Goal: Task Accomplishment & Management: Use online tool/utility

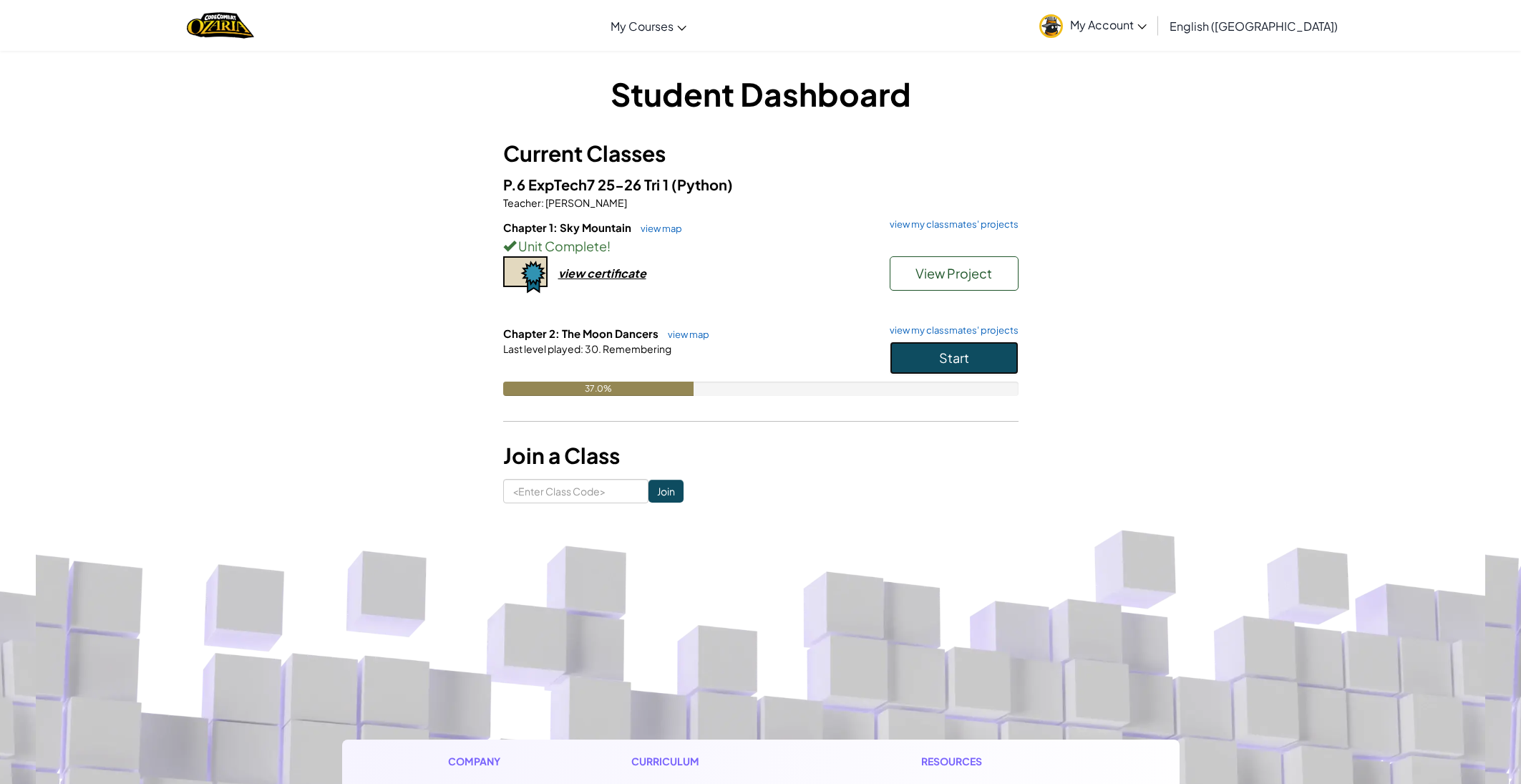
click at [913, 350] on button "Start" at bounding box center [953, 357] width 129 height 33
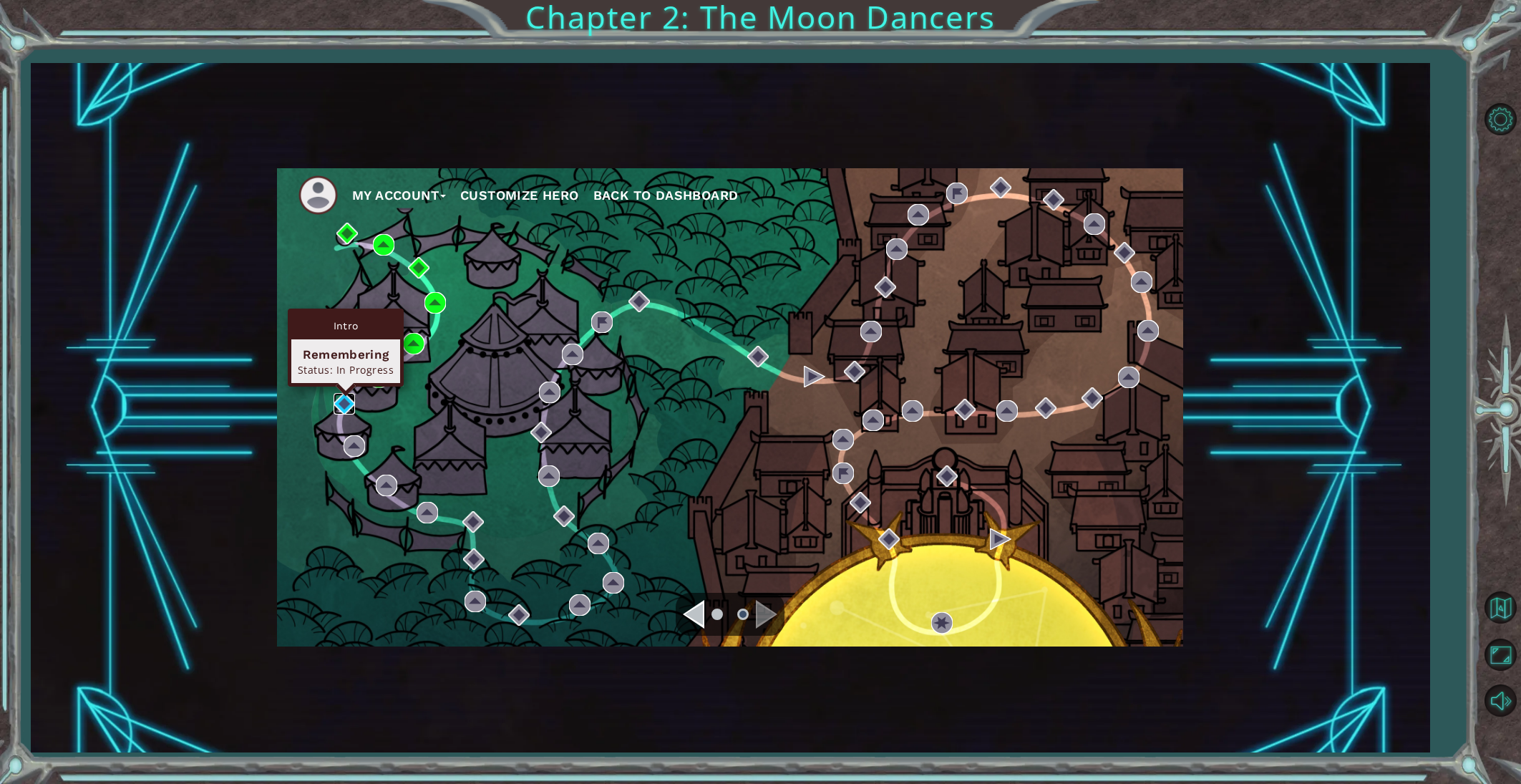
click at [340, 394] on img at bounding box center [344, 404] width 22 height 22
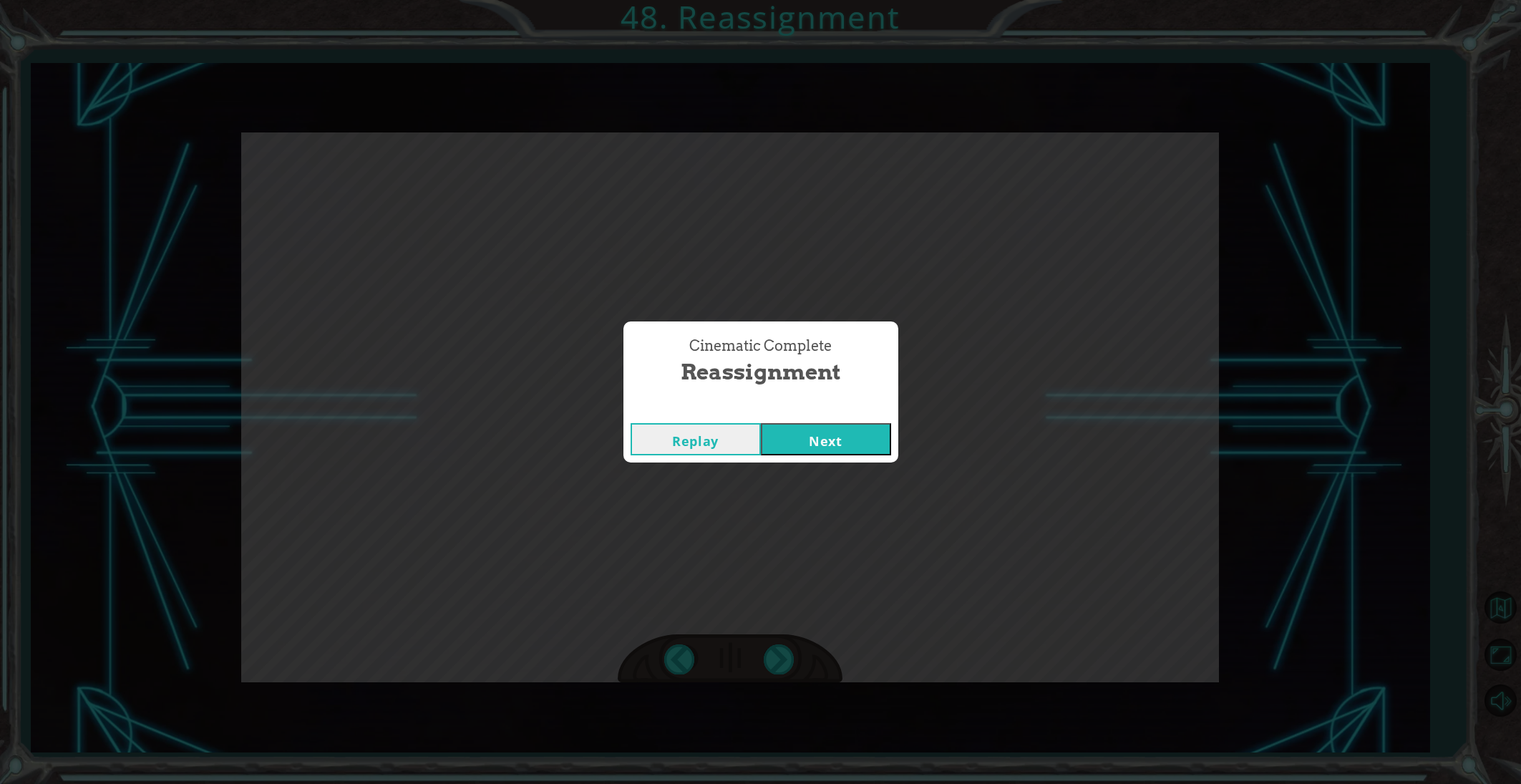
click at [849, 444] on button "Next" at bounding box center [826, 439] width 130 height 32
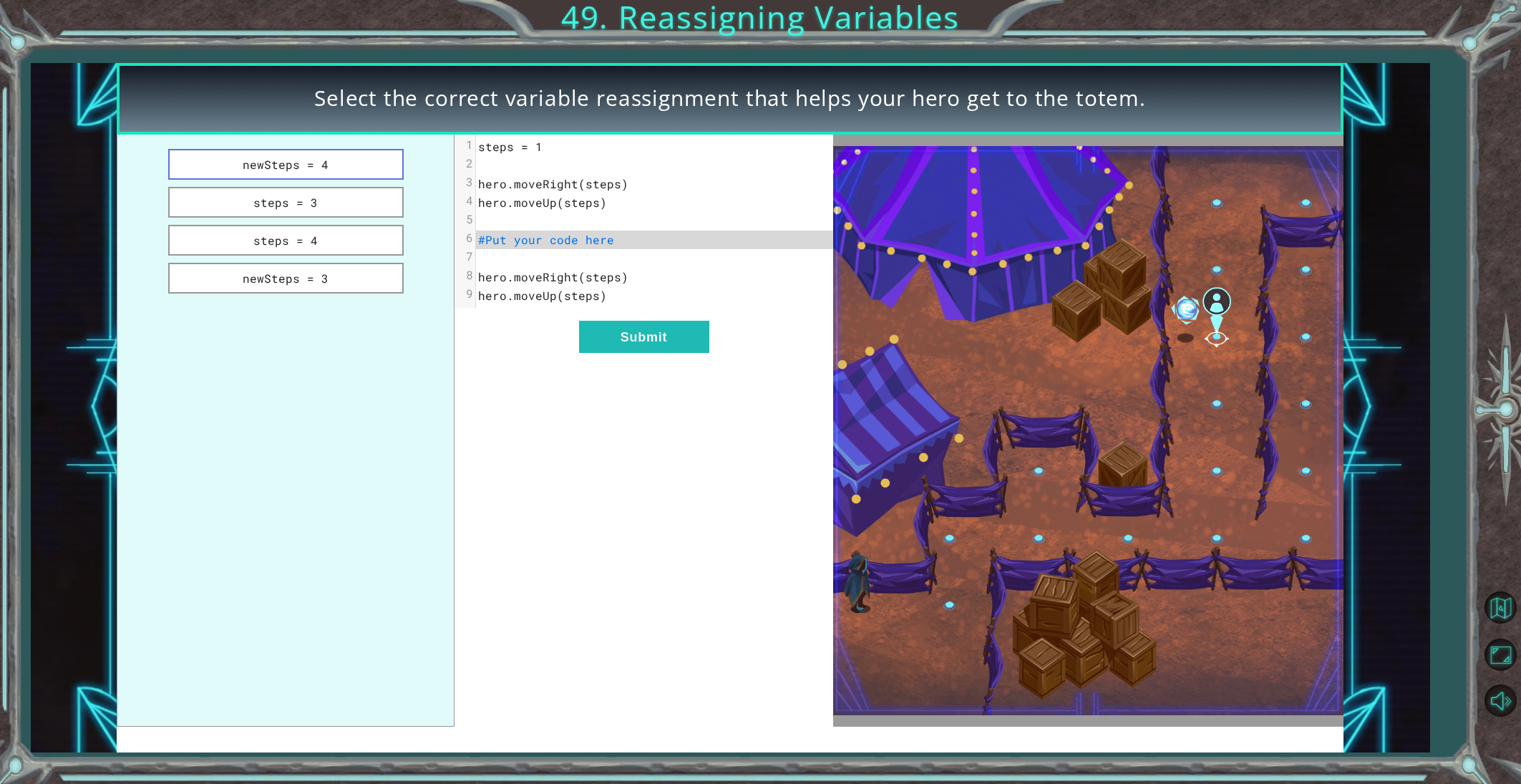
drag, startPoint x: 353, startPoint y: 156, endPoint x: 360, endPoint y: 161, distance: 8.6
click at [353, 156] on button "newSteps = 4" at bounding box center [286, 164] width 236 height 31
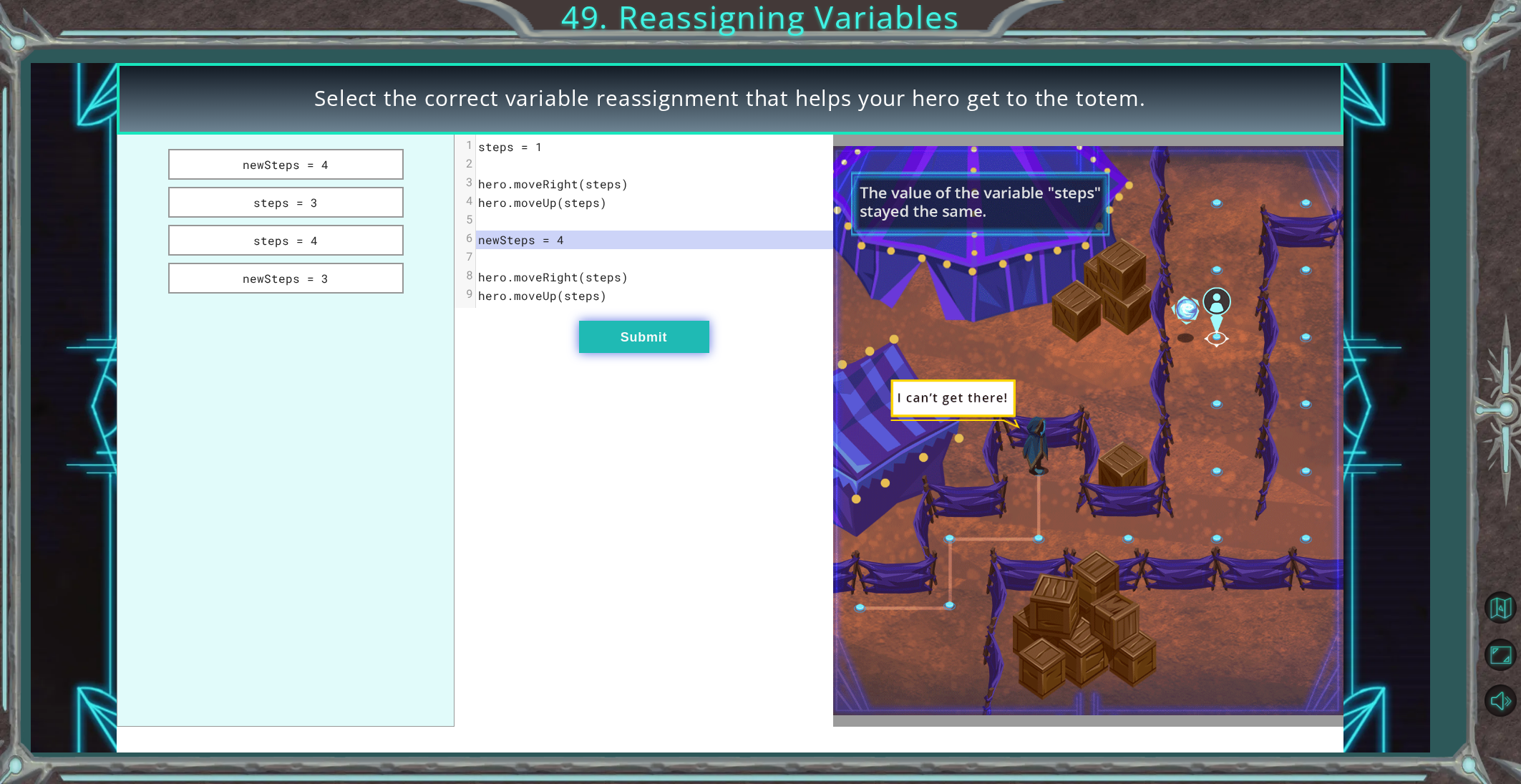
click at [583, 336] on button "Submit" at bounding box center [644, 337] width 130 height 32
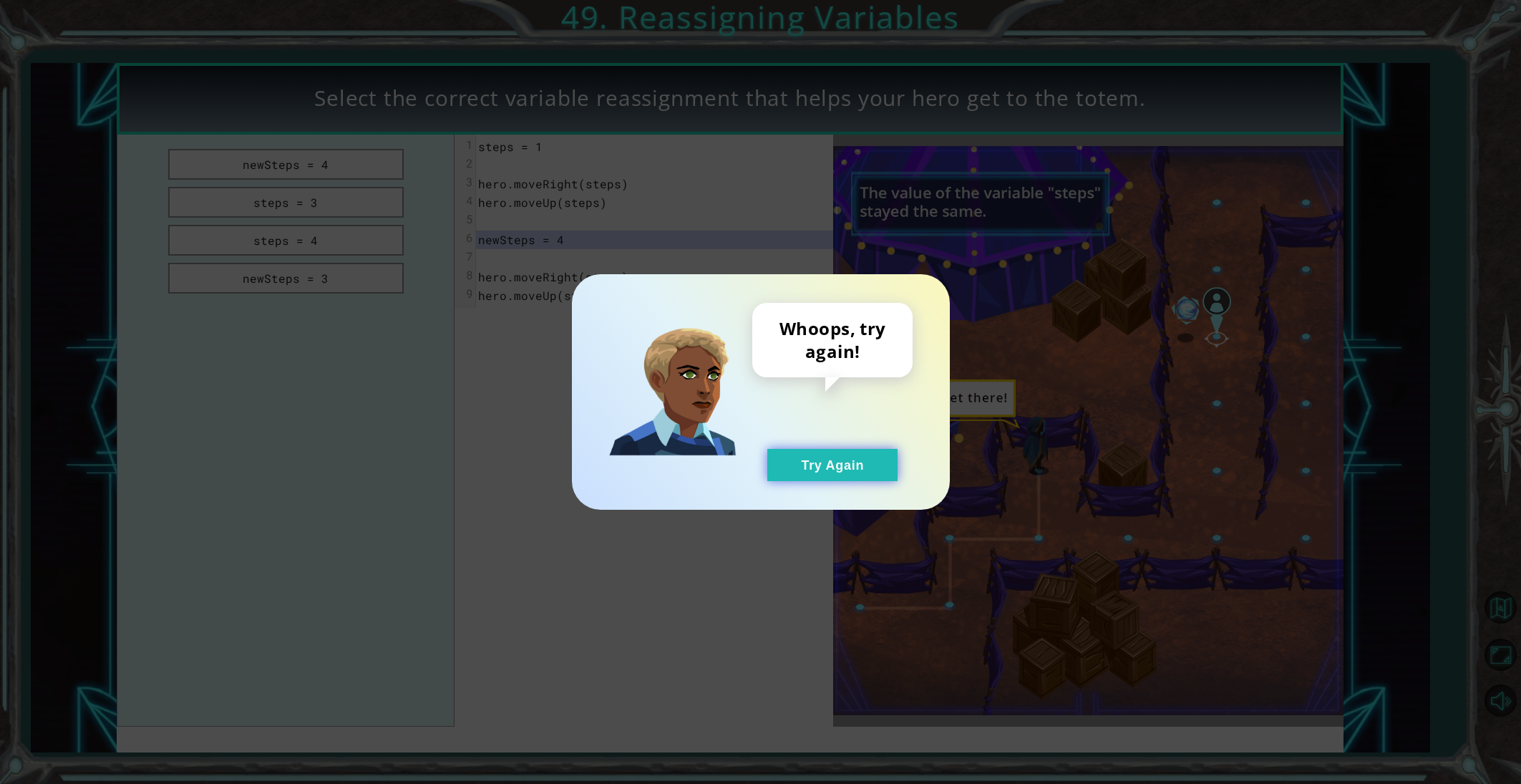
click at [792, 452] on button "Try Again" at bounding box center [832, 465] width 130 height 32
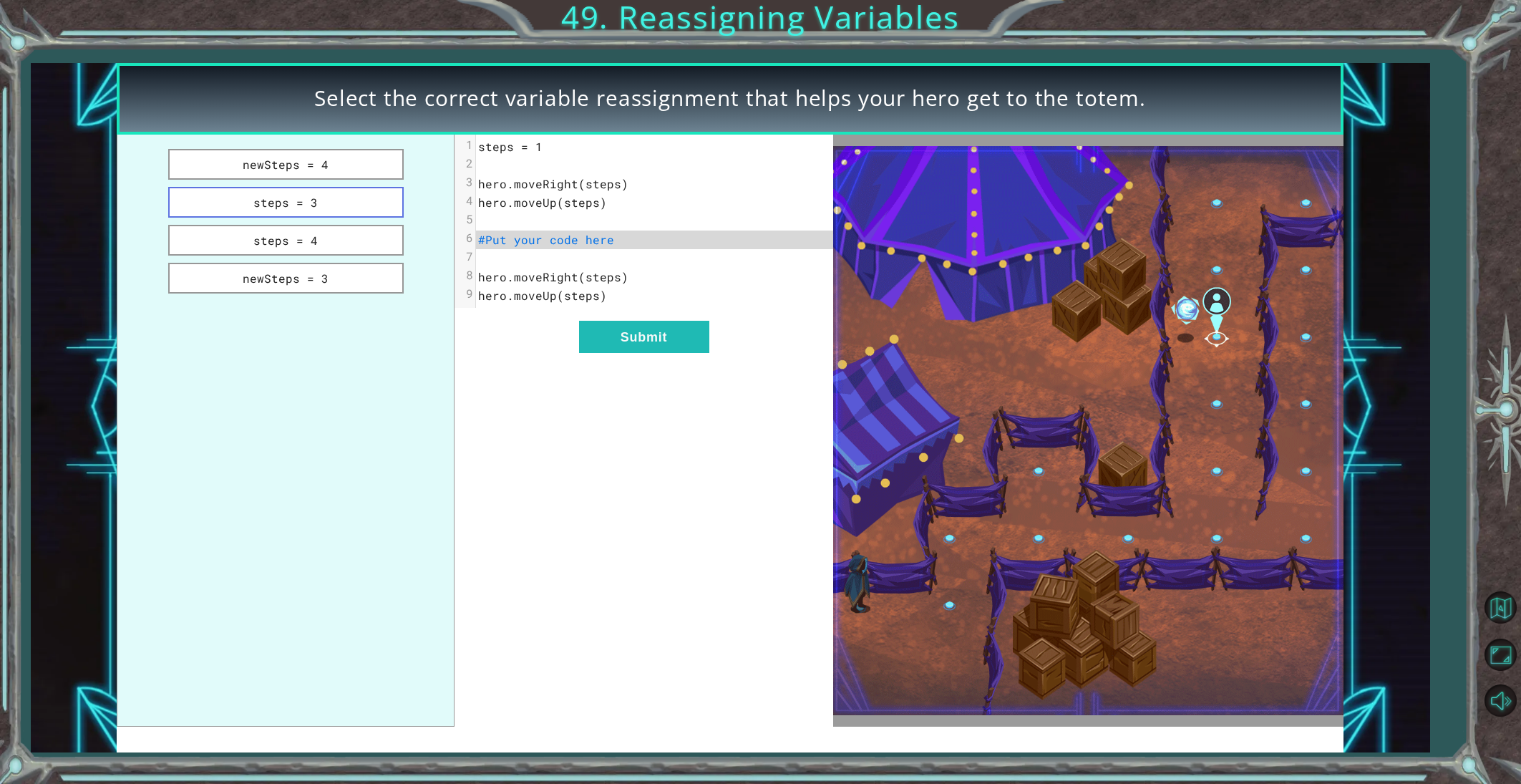
click at [368, 199] on button "steps = 3" at bounding box center [286, 203] width 236 height 31
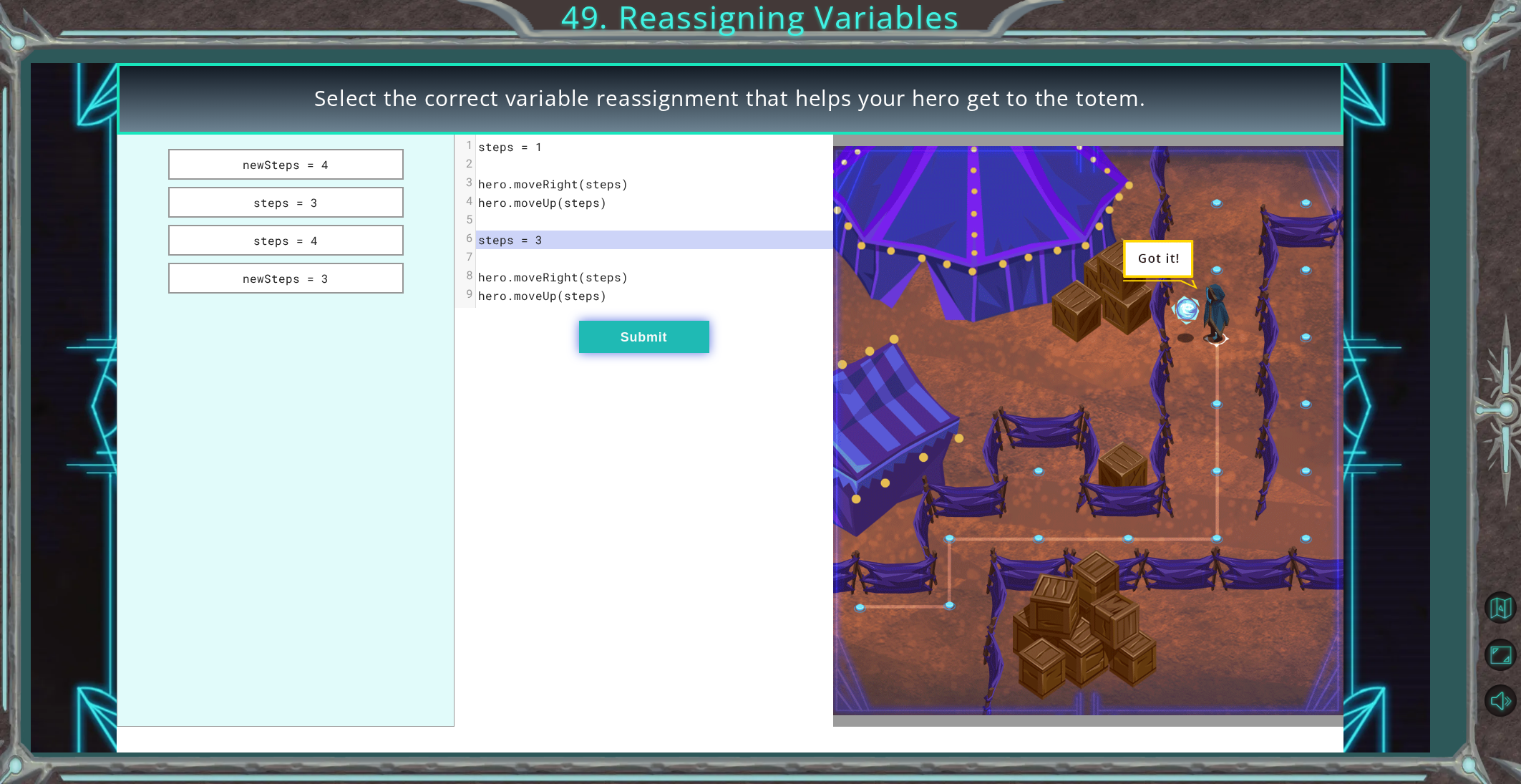
click at [629, 333] on button "Submit" at bounding box center [644, 337] width 130 height 32
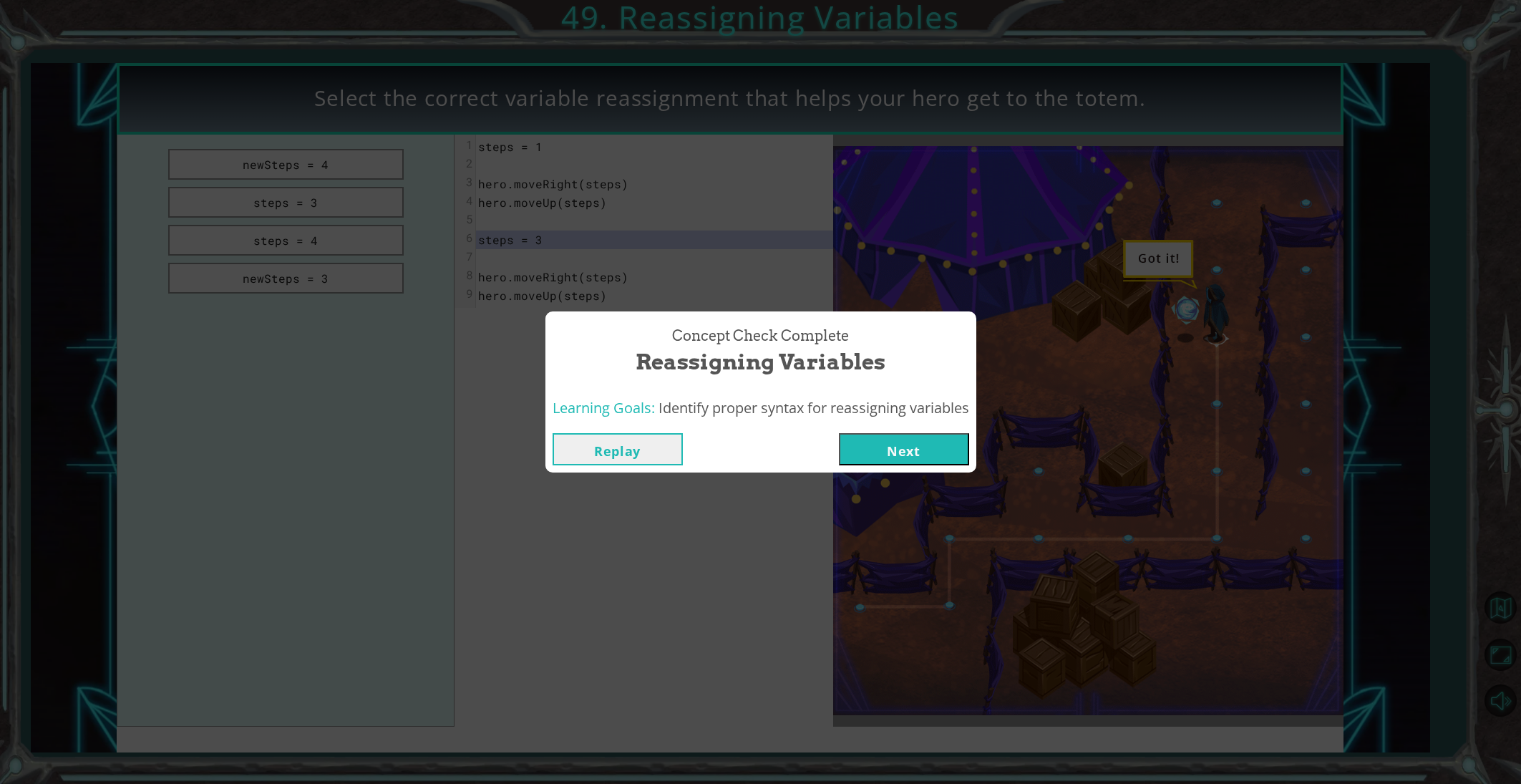
click at [896, 461] on button "Next" at bounding box center [903, 449] width 130 height 32
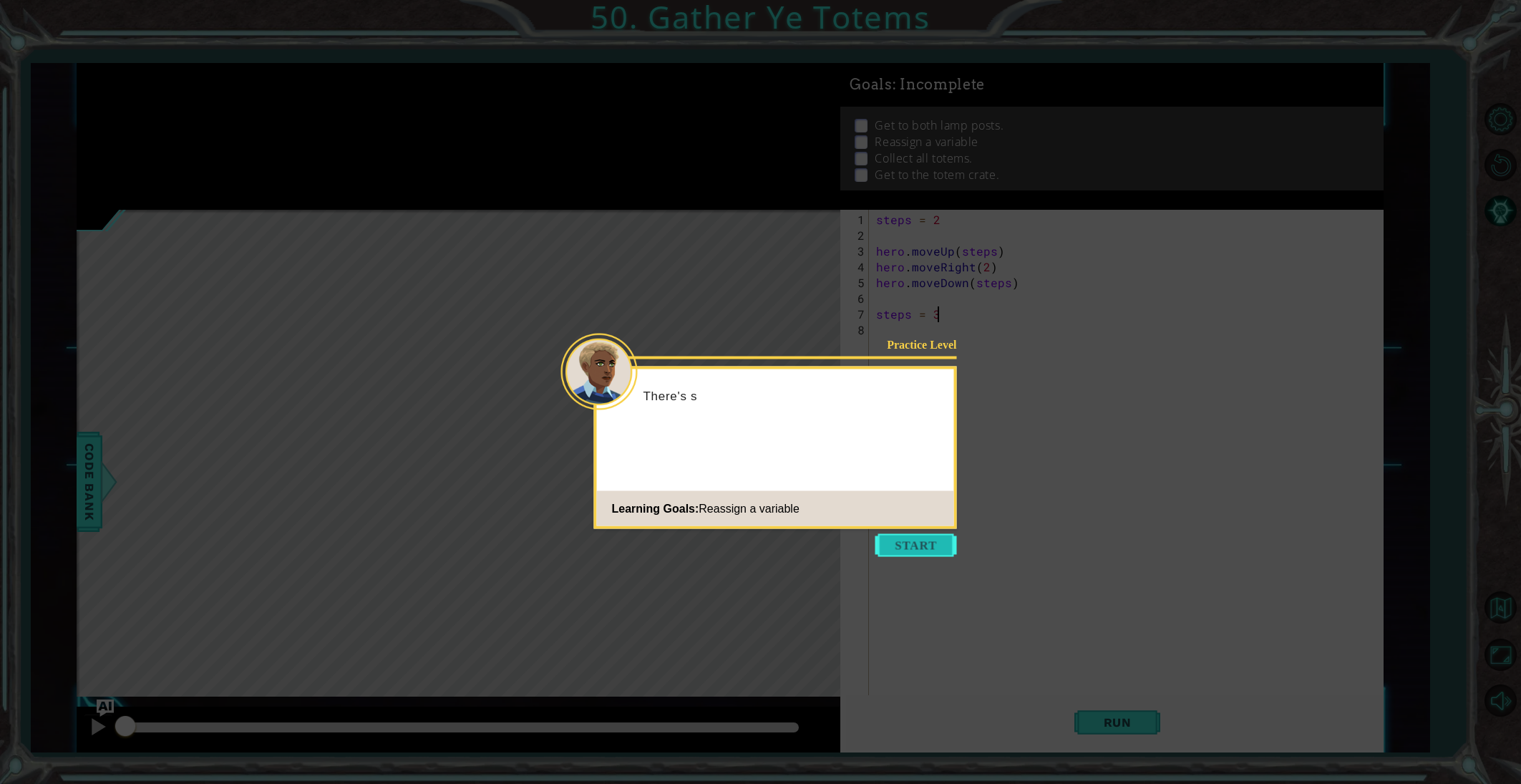
click at [897, 544] on button "Start" at bounding box center [916, 545] width 82 height 23
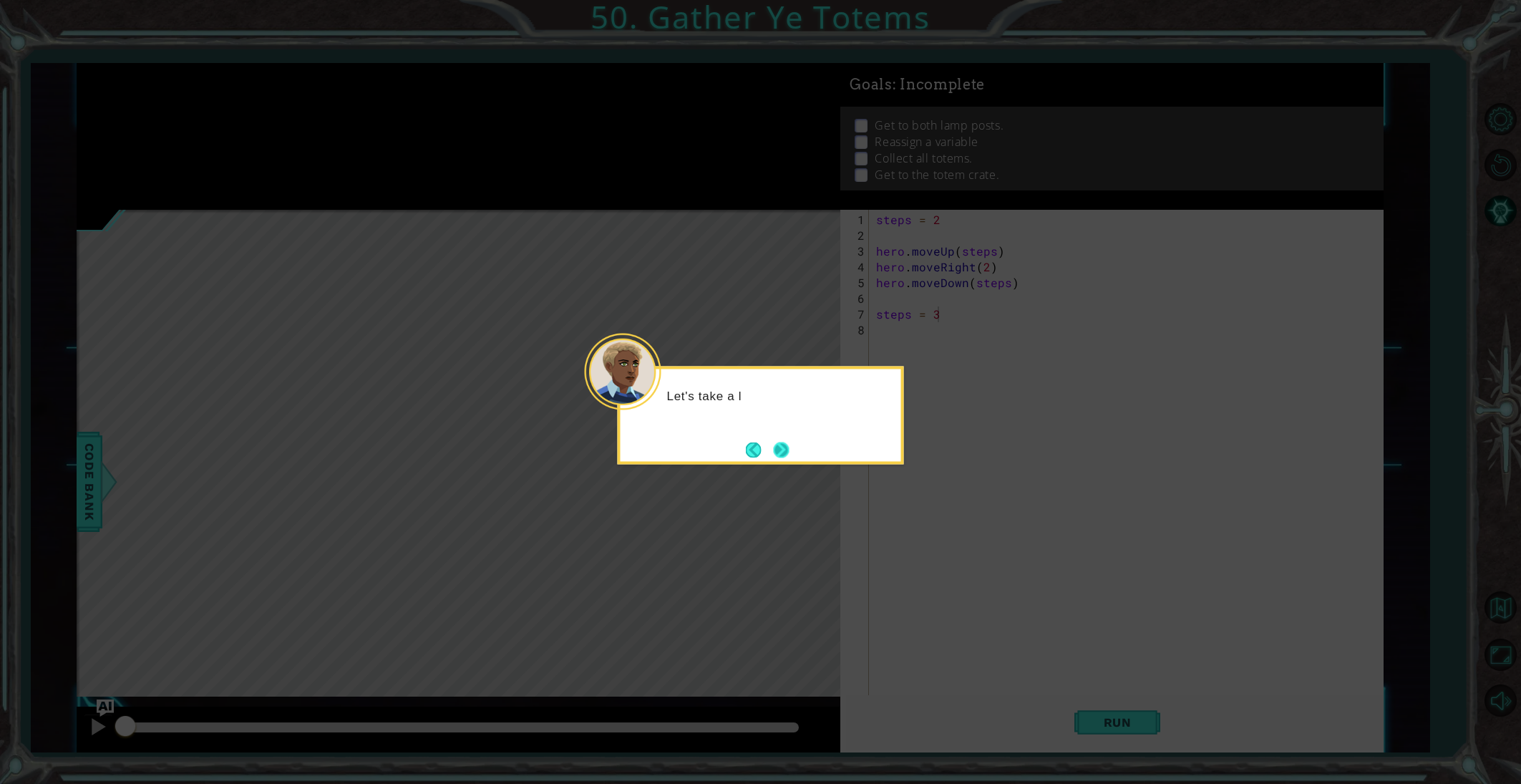
click at [788, 457] on button "Next" at bounding box center [782, 449] width 15 height 15
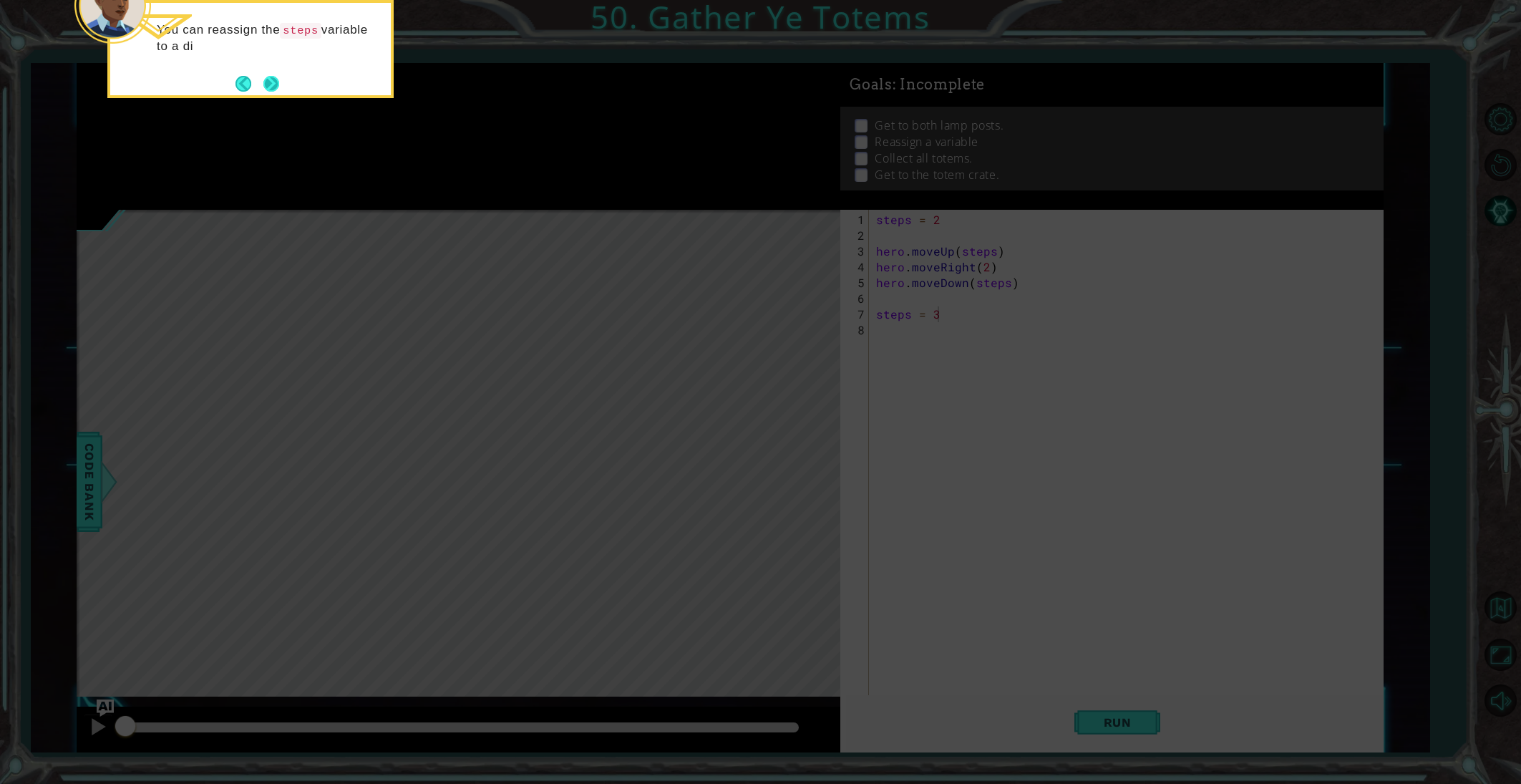
click at [263, 78] on button "Next" at bounding box center [271, 84] width 15 height 15
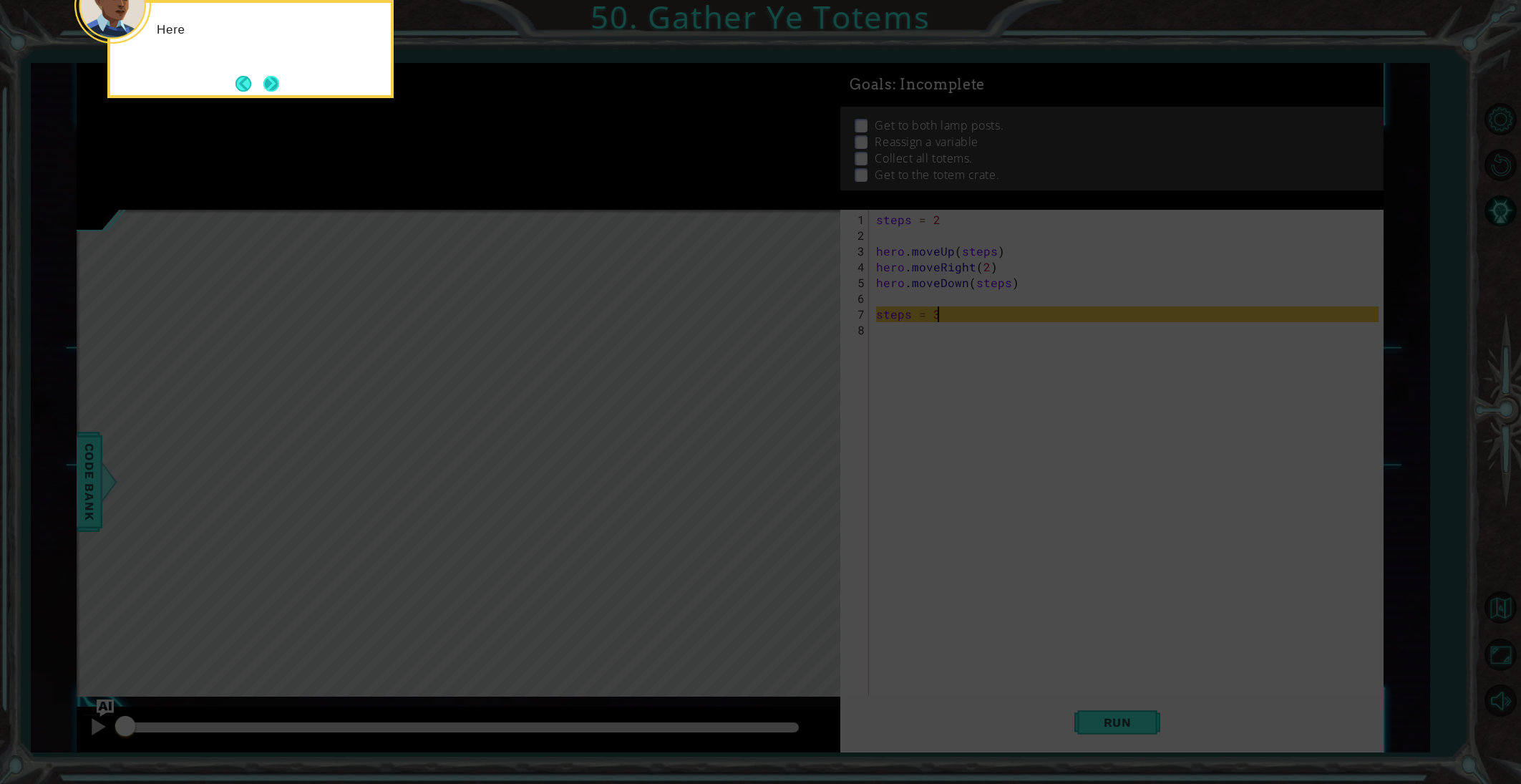
click at [268, 79] on button "Next" at bounding box center [271, 84] width 15 height 15
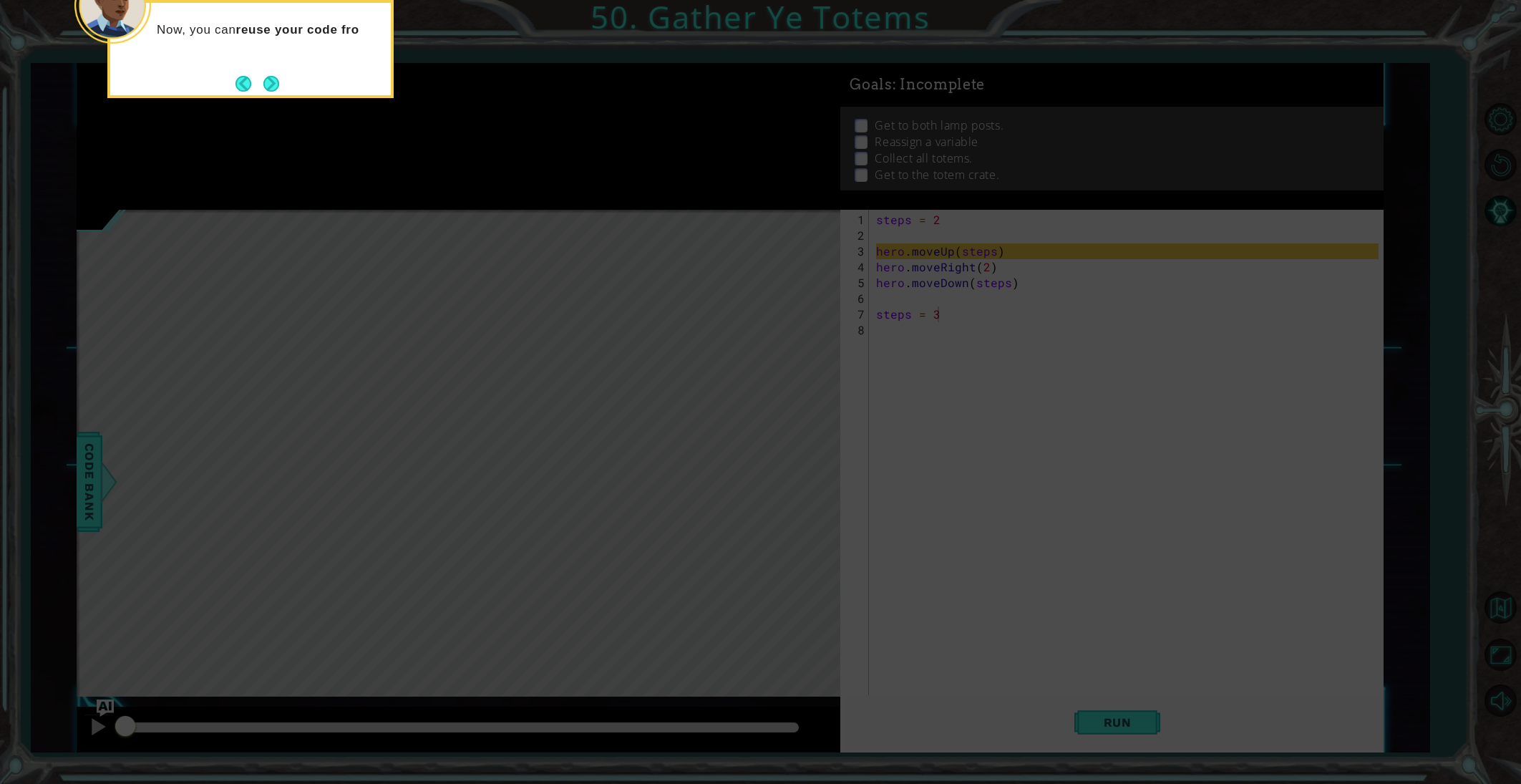
click at [268, 79] on button "Next" at bounding box center [271, 84] width 15 height 15
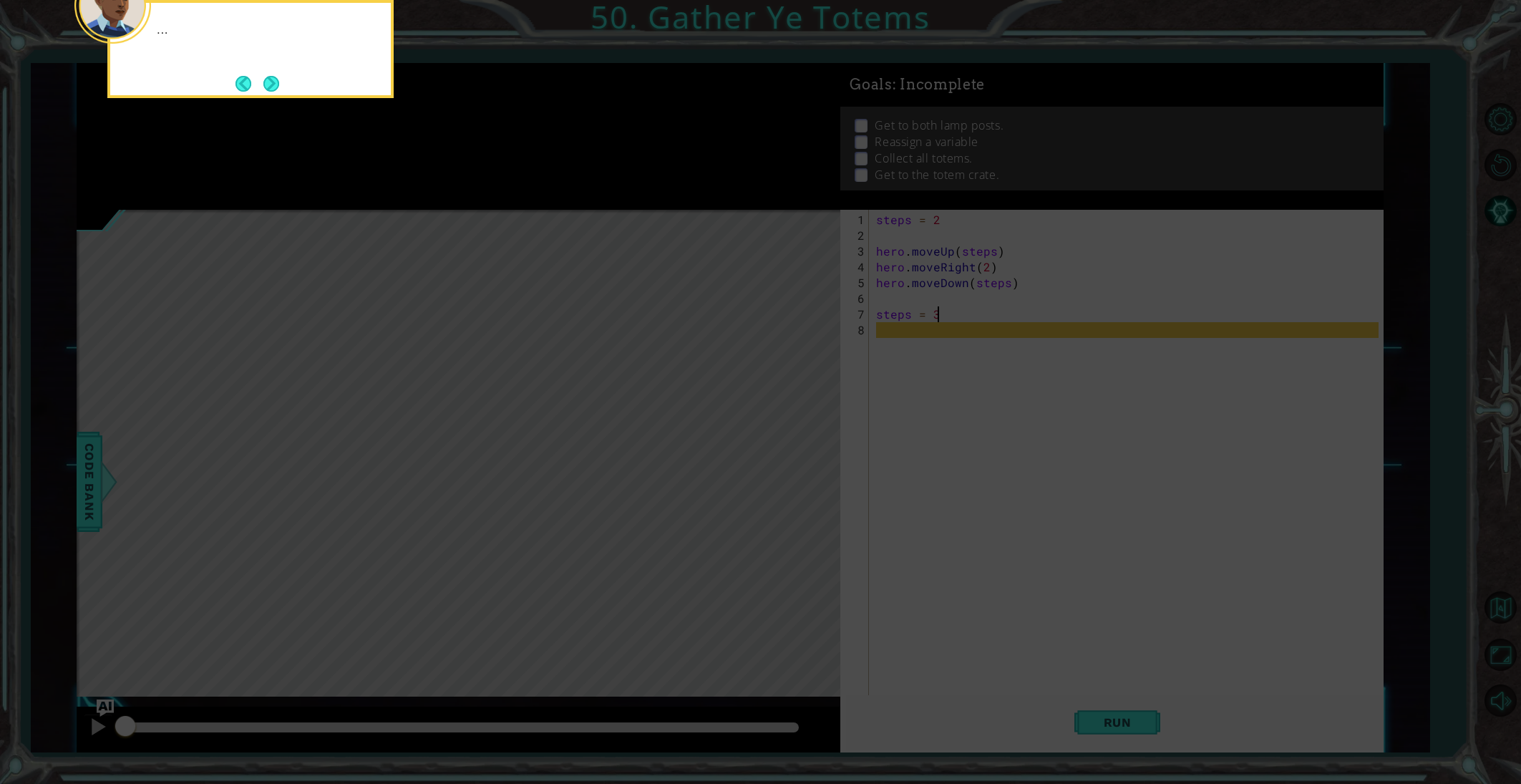
click at [268, 79] on button "Next" at bounding box center [271, 84] width 15 height 15
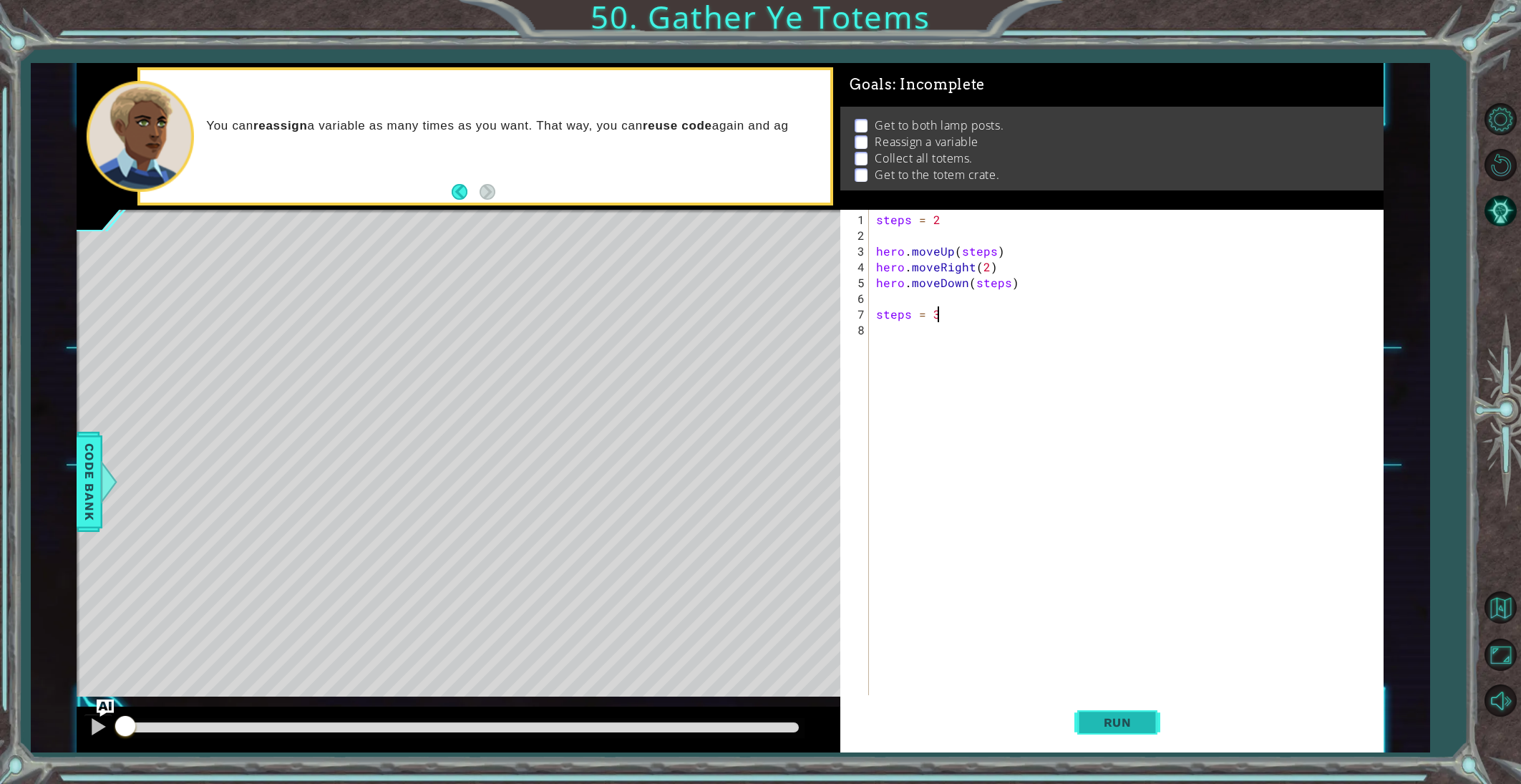
click at [1100, 710] on button "Run" at bounding box center [1117, 722] width 86 height 55
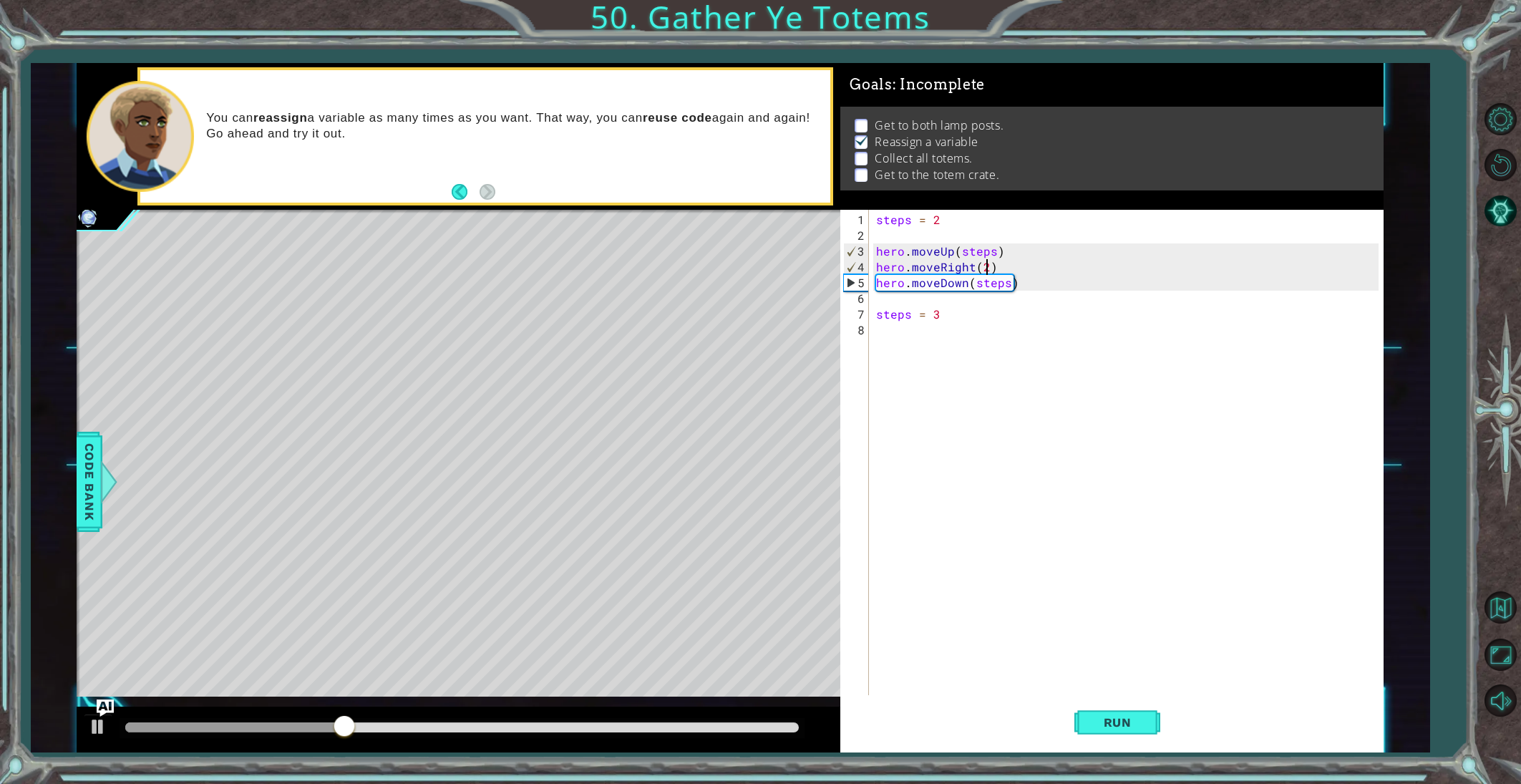
click at [988, 268] on div "steps = 2 hero . moveUp ( steps ) hero . moveRight ( 2 ) hero . moveDown ( step…" at bounding box center [1129, 479] width 512 height 535
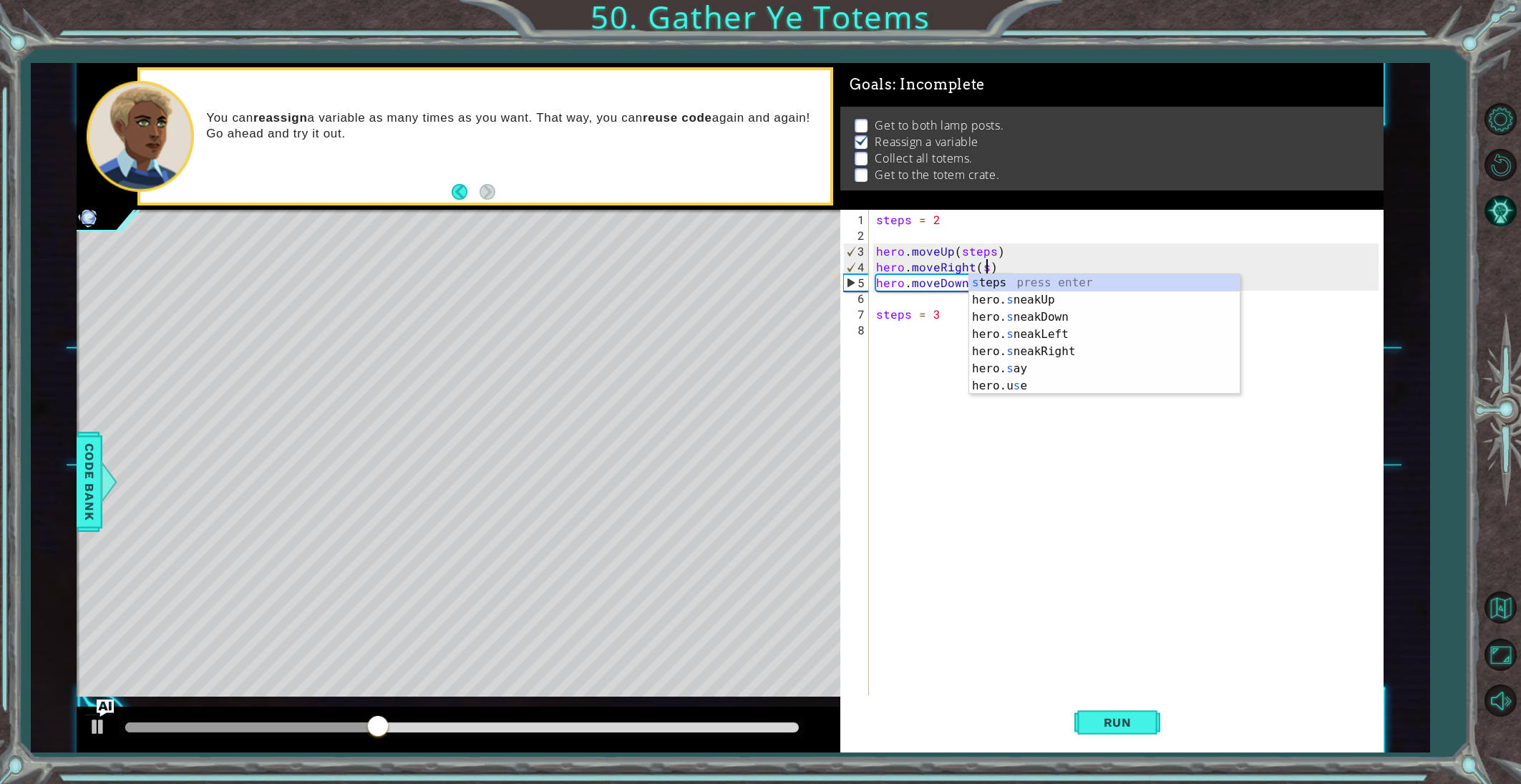
scroll to position [0, 6]
type textarea "hero.moveRight(steps)"
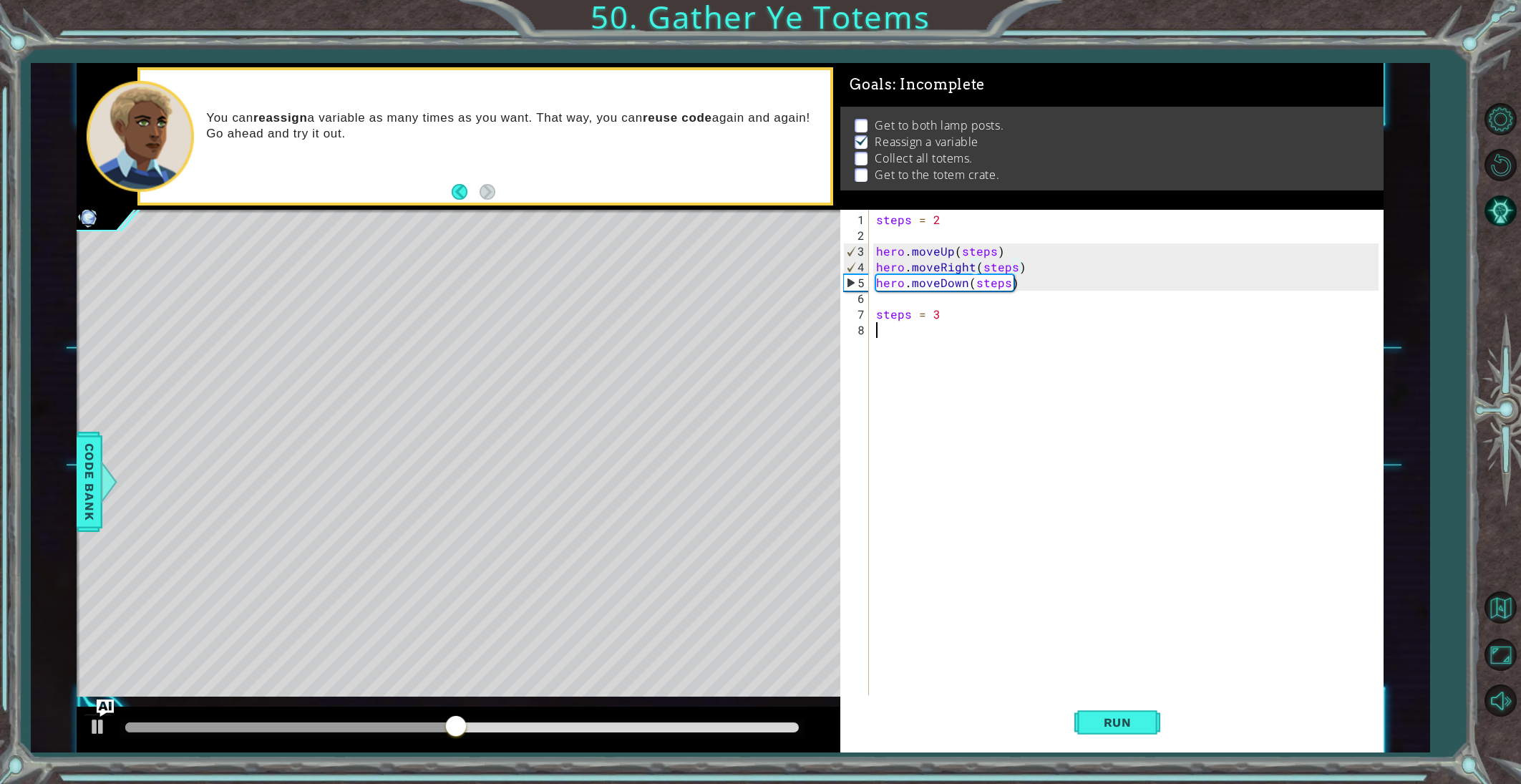
click at [893, 334] on div "steps = 2 hero . moveUp ( steps ) hero . moveRight ( steps ) hero . moveDown ( …" at bounding box center [1129, 479] width 512 height 535
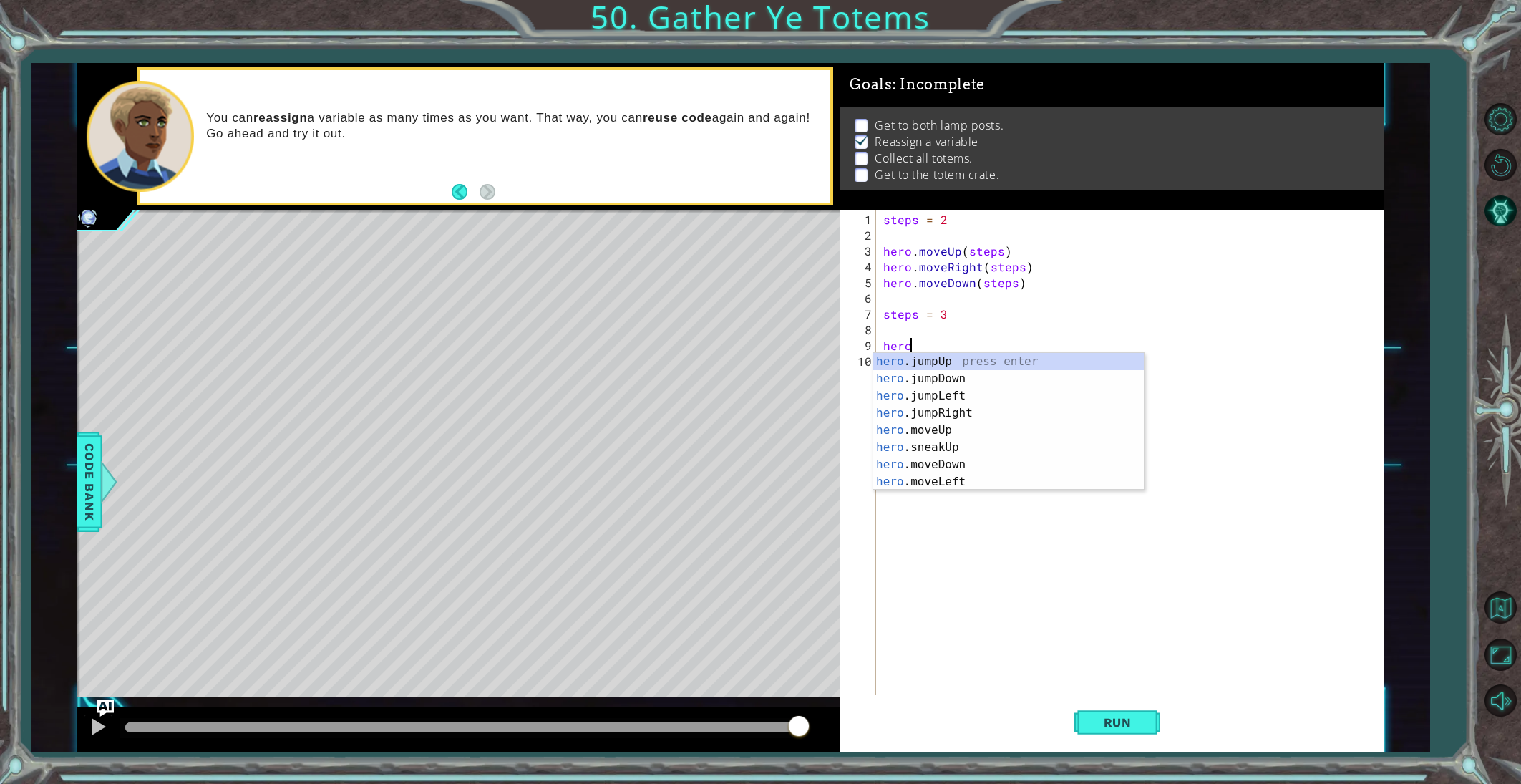
scroll to position [0, 2]
click at [936, 431] on div "hero. jumpUp press enter hero. jumpDown press enter hero. jumpLeft press enter …" at bounding box center [1008, 438] width 270 height 172
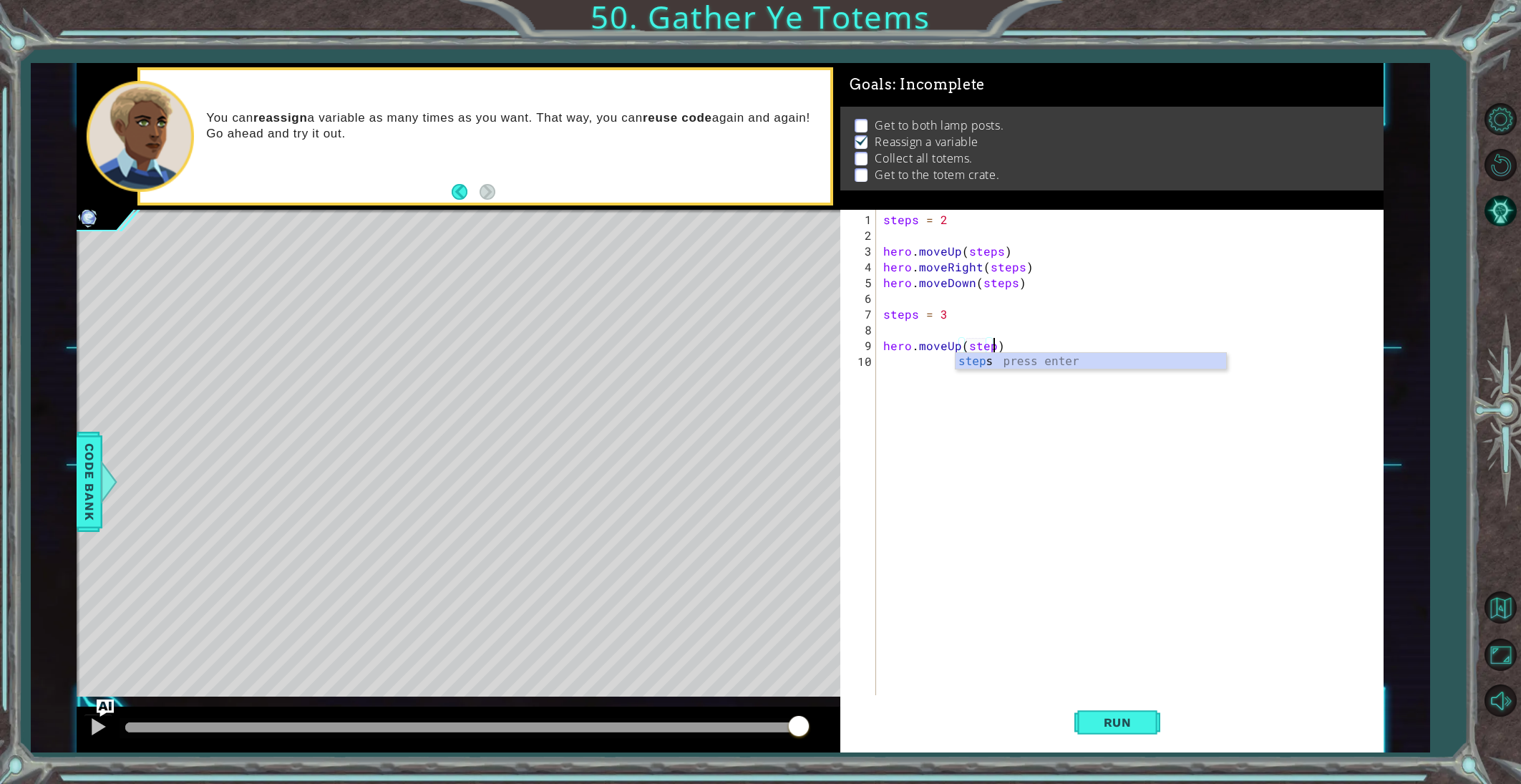
type textarea "hero.moveUp(steps)"
click at [886, 361] on div "steps = 2 hero . moveUp ( steps ) hero . moveRight ( steps ) hero . moveDown ( …" at bounding box center [1133, 471] width 505 height 520
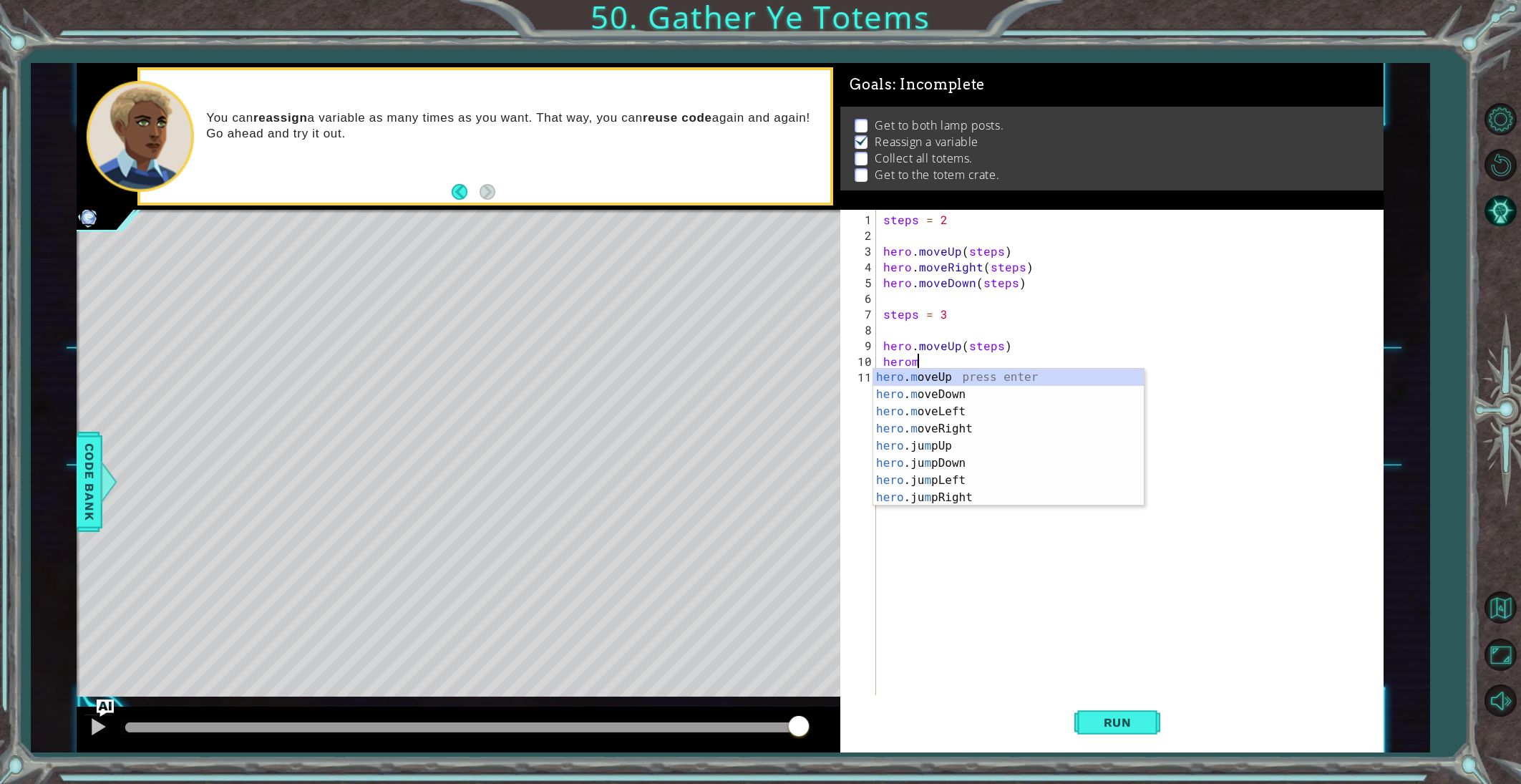
scroll to position [0, 2]
click at [927, 428] on div "hero . mo veUp press enter hero . mo veDown press enter hero . mo veLeft press …" at bounding box center [1008, 429] width 270 height 120
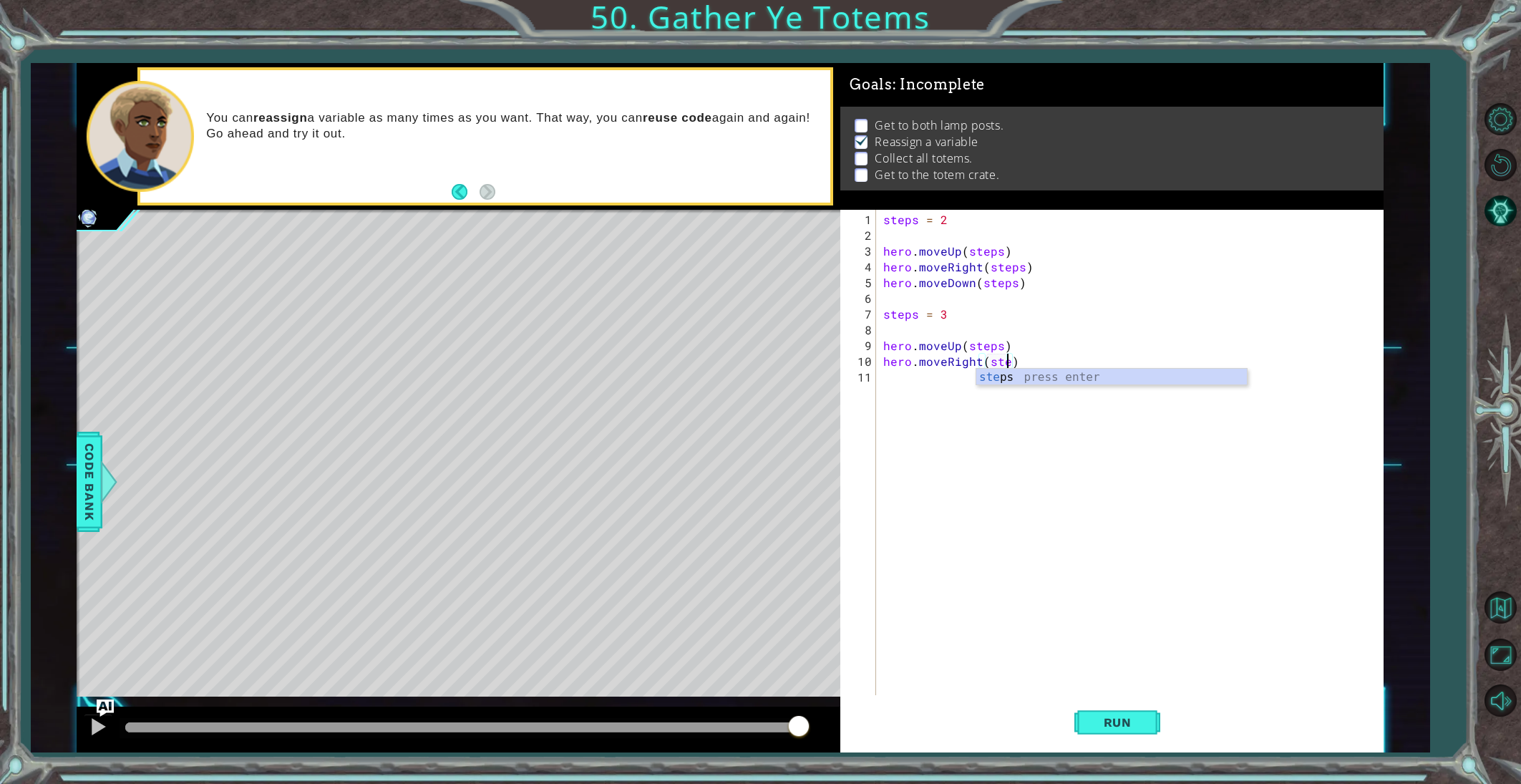
type textarea "hero.moveRight(steps)"
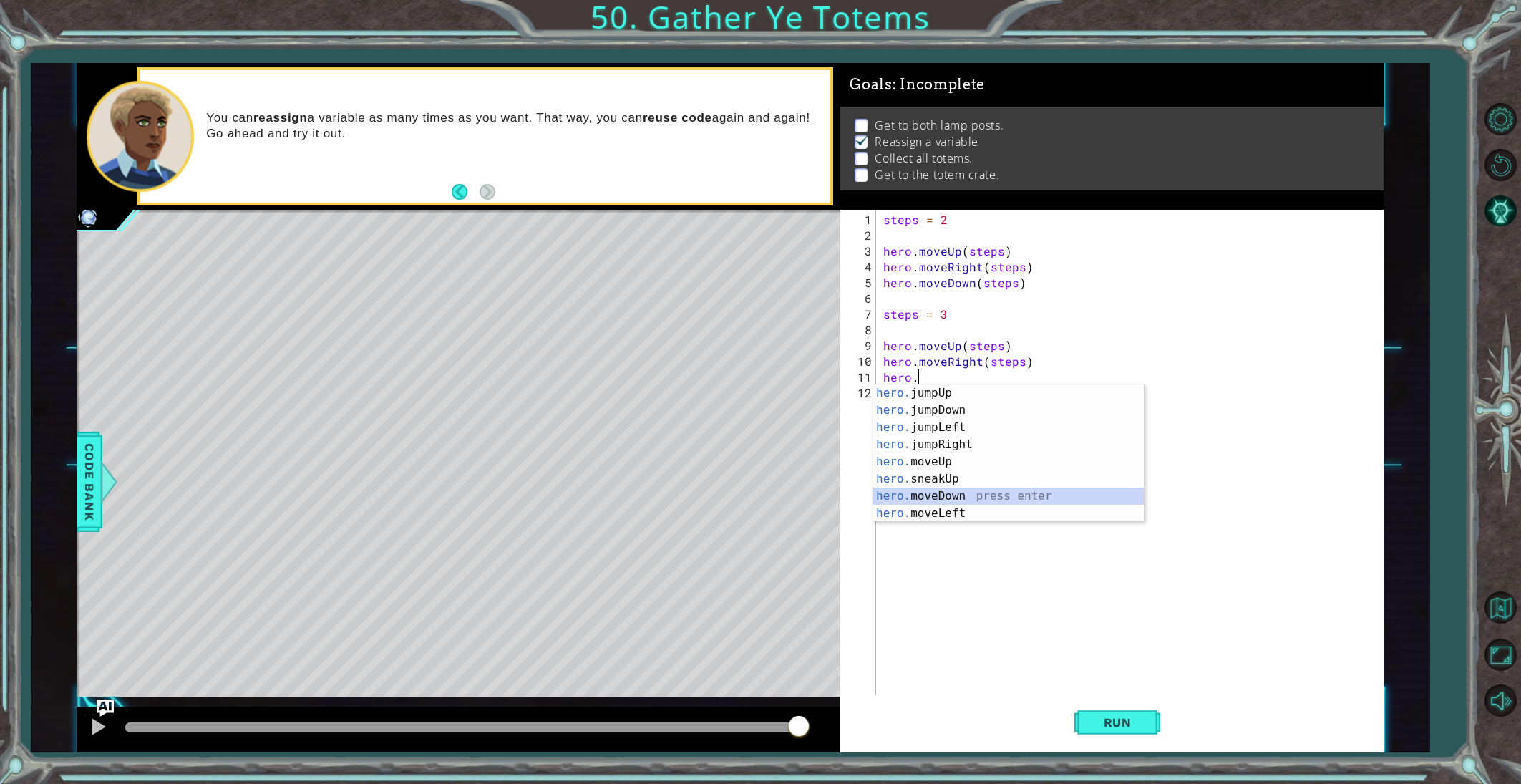
click at [939, 494] on div "hero. jumpUp press enter hero. jumpDown press enter hero. jumpLeft press enter …" at bounding box center [1008, 470] width 270 height 172
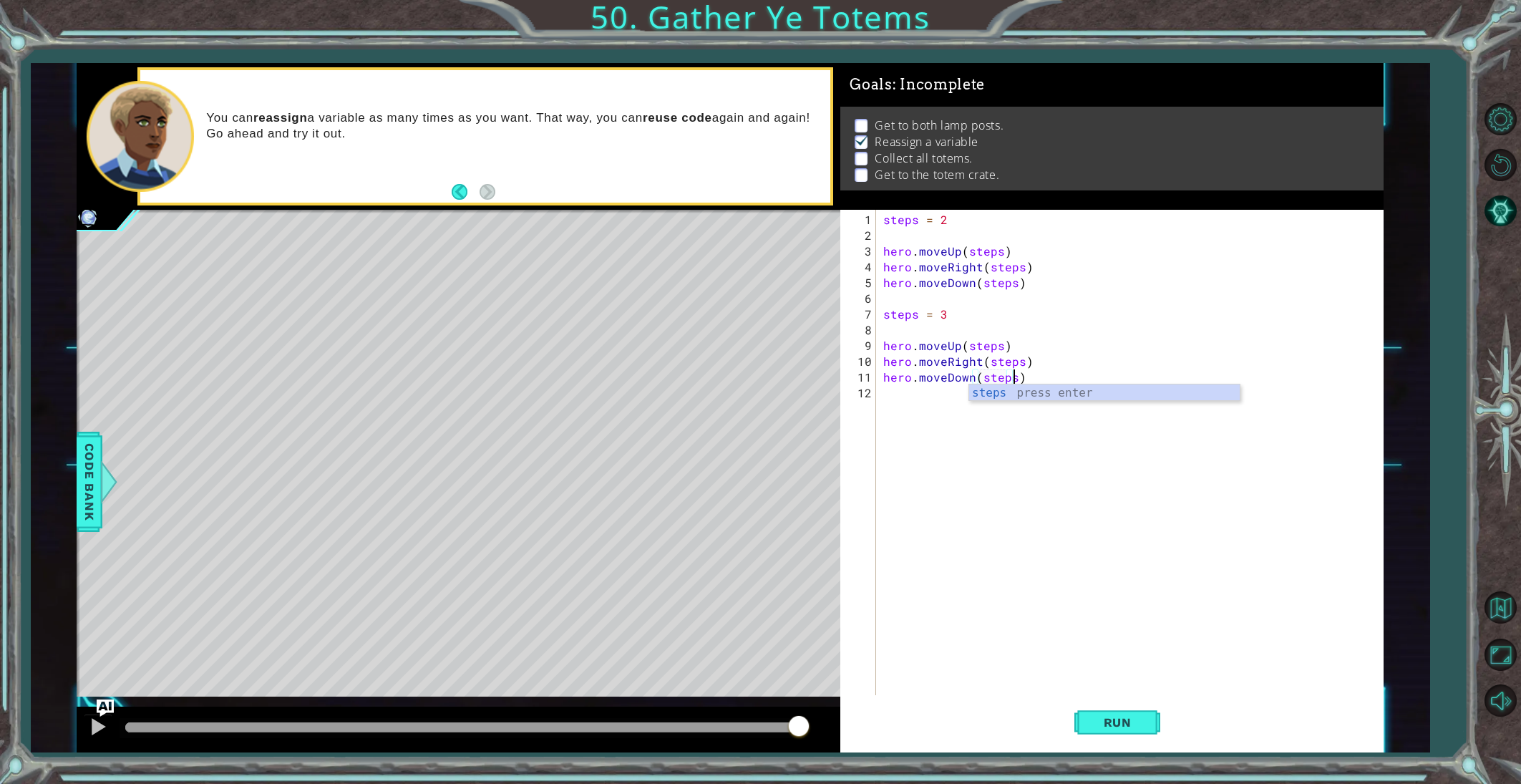
scroll to position [0, 8]
type textarea "hero.moveDown(steps)"
click at [1111, 725] on span "Run" at bounding box center [1117, 722] width 56 height 15
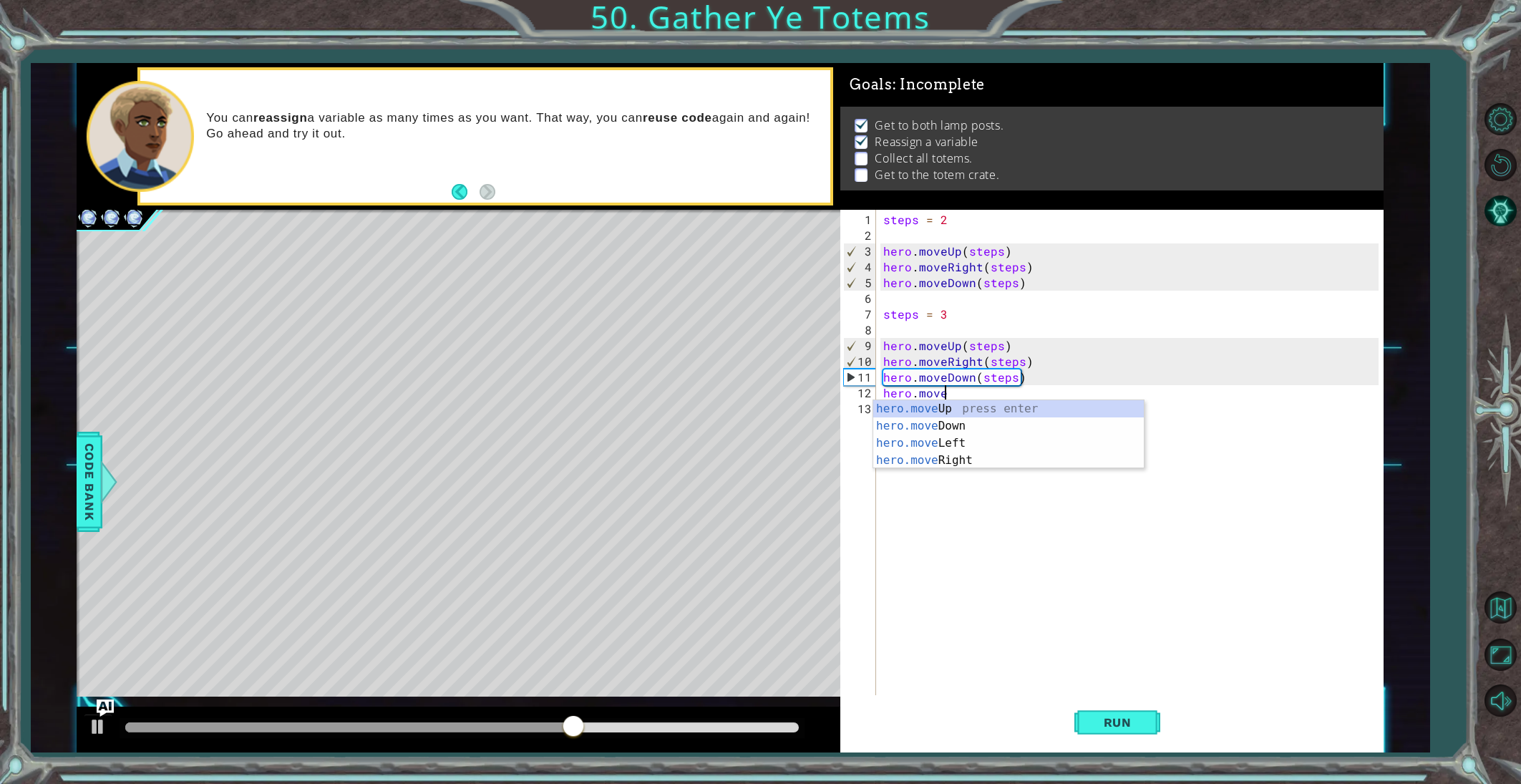
scroll to position [0, 3]
click at [913, 410] on div "hero.move Up press enter hero.move Down press enter hero.move Left press enter …" at bounding box center [1008, 452] width 270 height 103
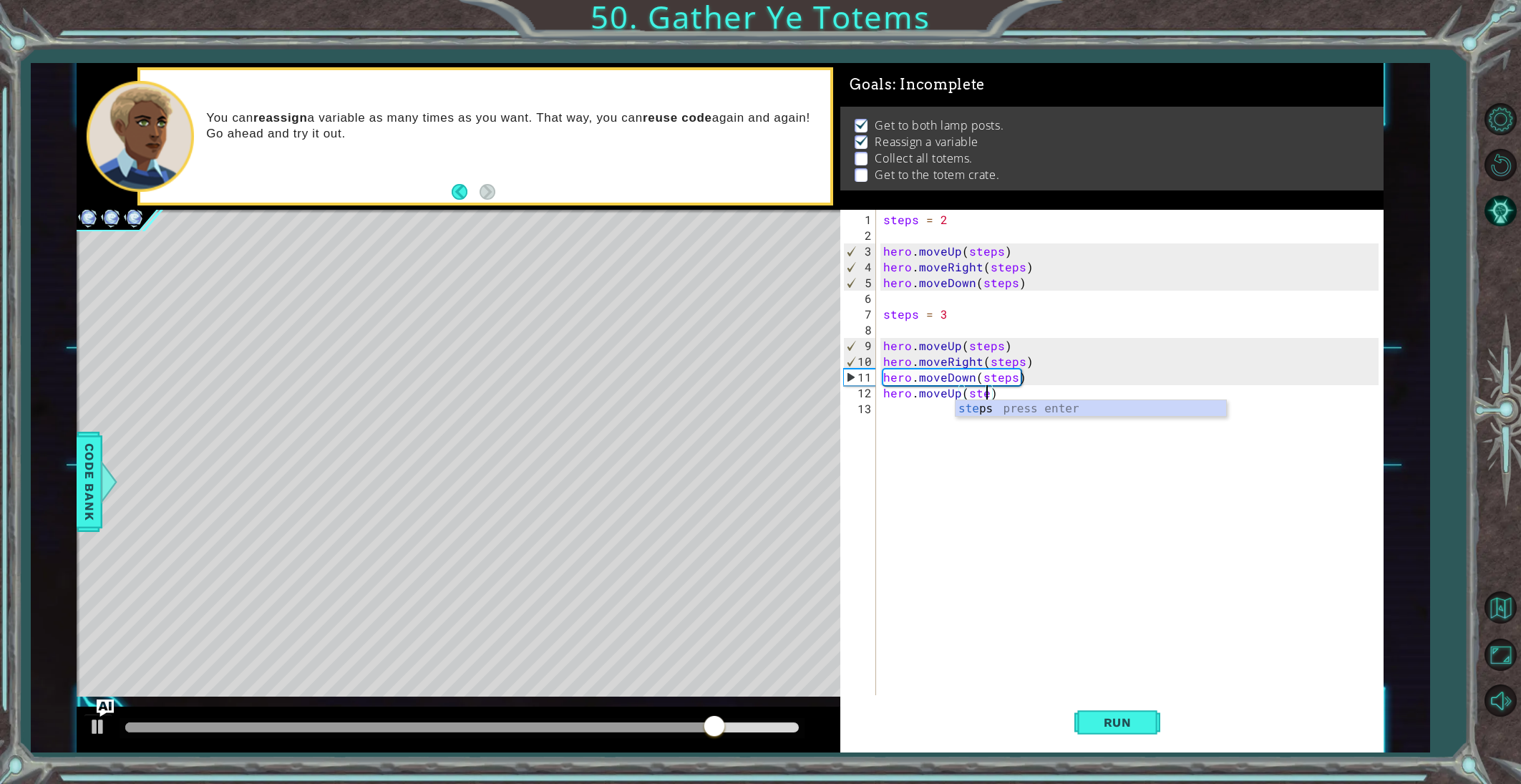
type textarea "hero.moveUp(steps)"
click at [892, 414] on div "steps = 2 hero . moveUp ( steps ) hero . moveRight ( steps ) hero . moveDown ( …" at bounding box center [1133, 471] width 505 height 520
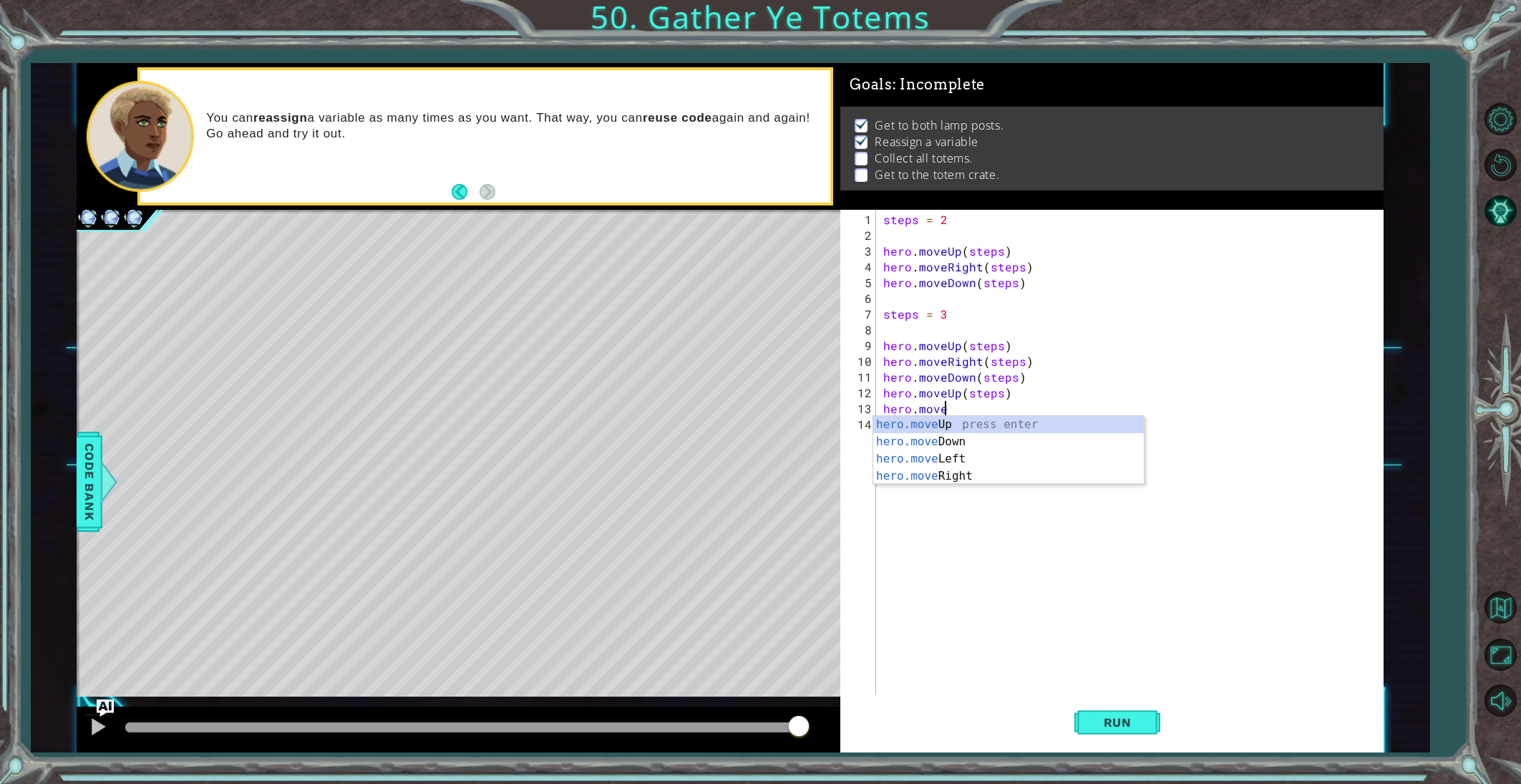
scroll to position [0, 4]
click at [890, 421] on div "hero.moveU p press enter" at bounding box center [1008, 441] width 270 height 52
click at [909, 417] on div "steps = 2 hero . moveUp ( steps ) hero . moveRight ( steps ) hero . moveDown ( …" at bounding box center [1133, 471] width 505 height 520
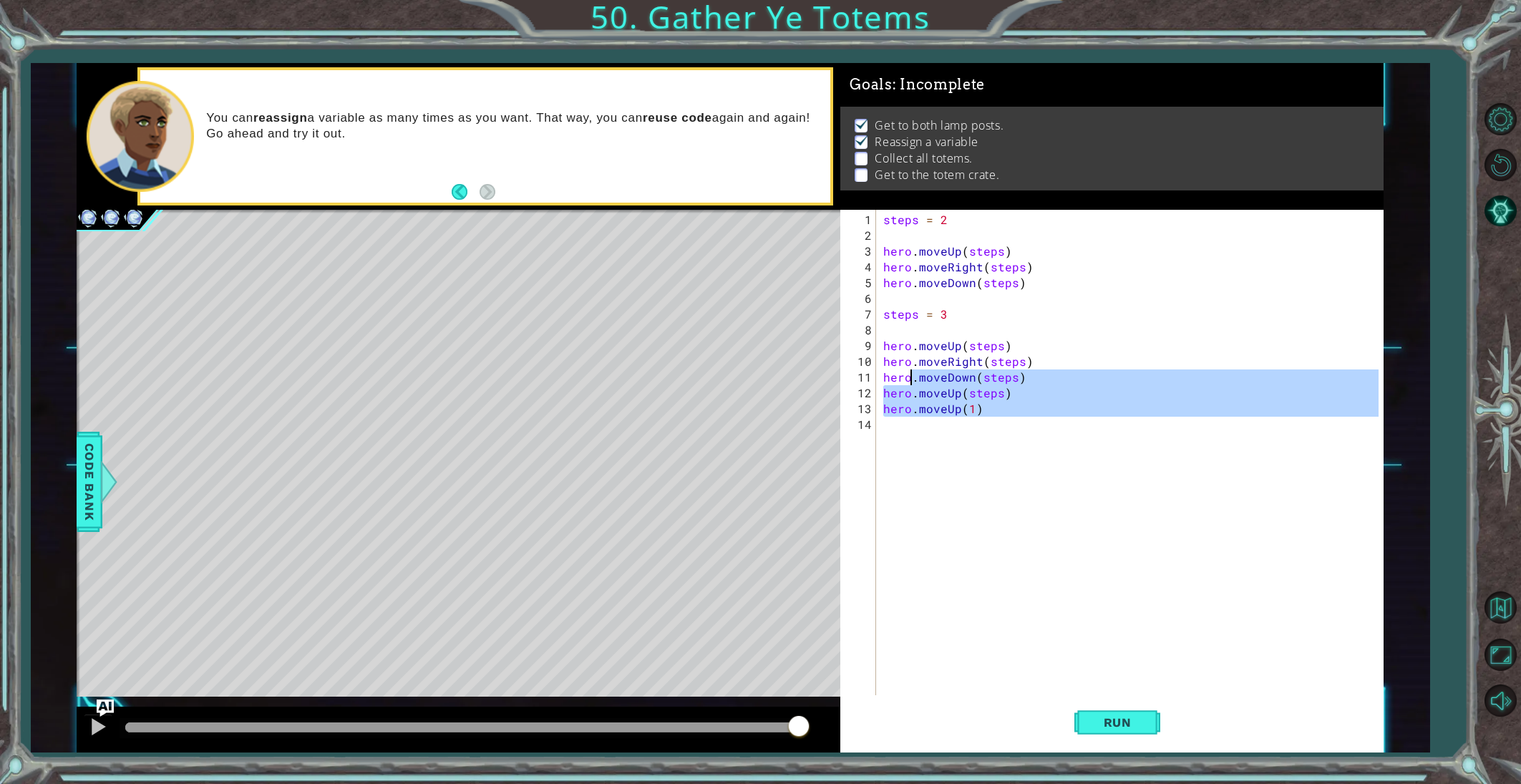
type textarea "hero.moveDown(steps) hero.moveUp(steps)"
click at [899, 424] on div "steps = 2 hero . moveUp ( steps ) hero . moveRight ( steps ) hero . moveDown ( …" at bounding box center [1133, 471] width 505 height 520
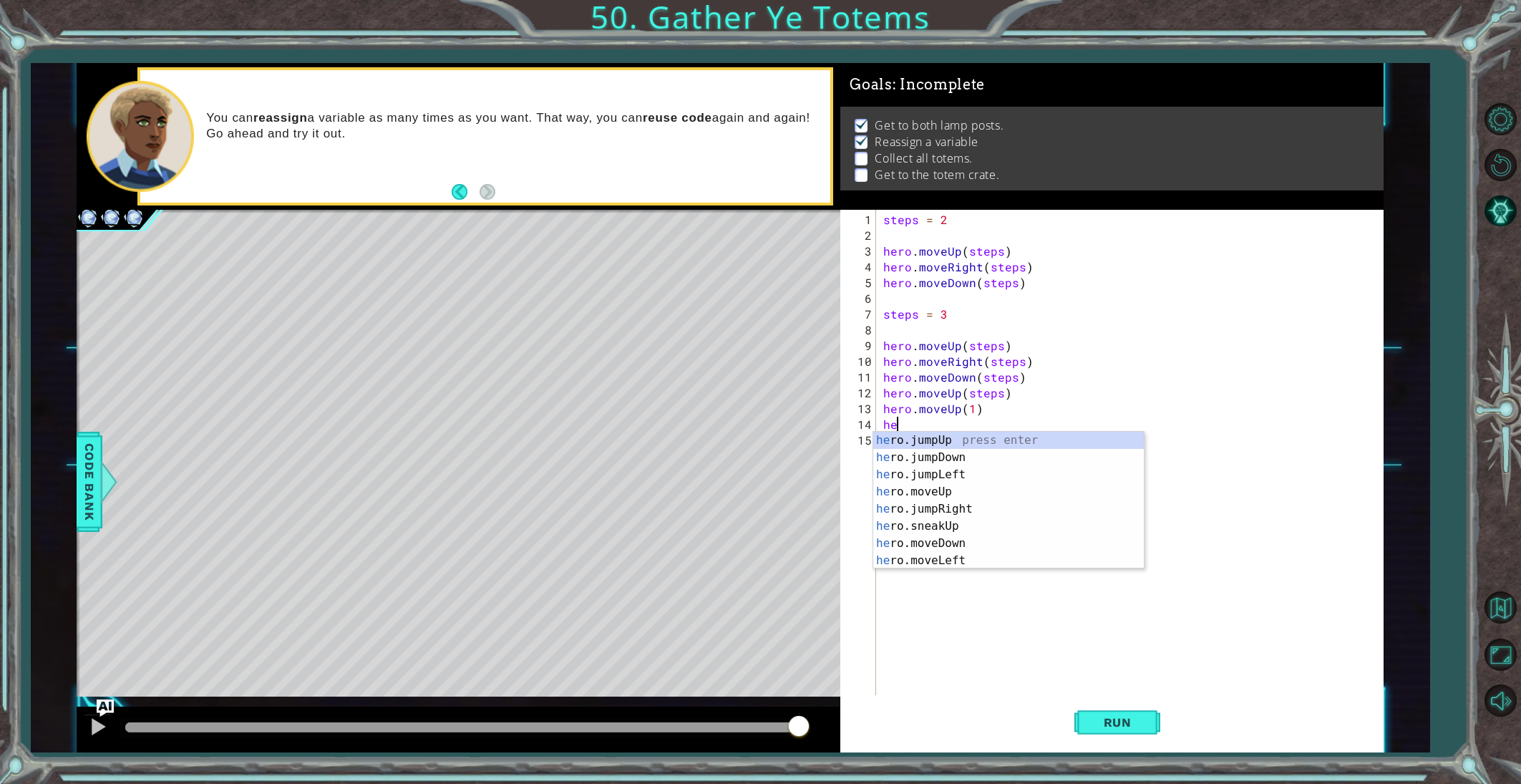
scroll to position [0, 0]
type textarea "herp"
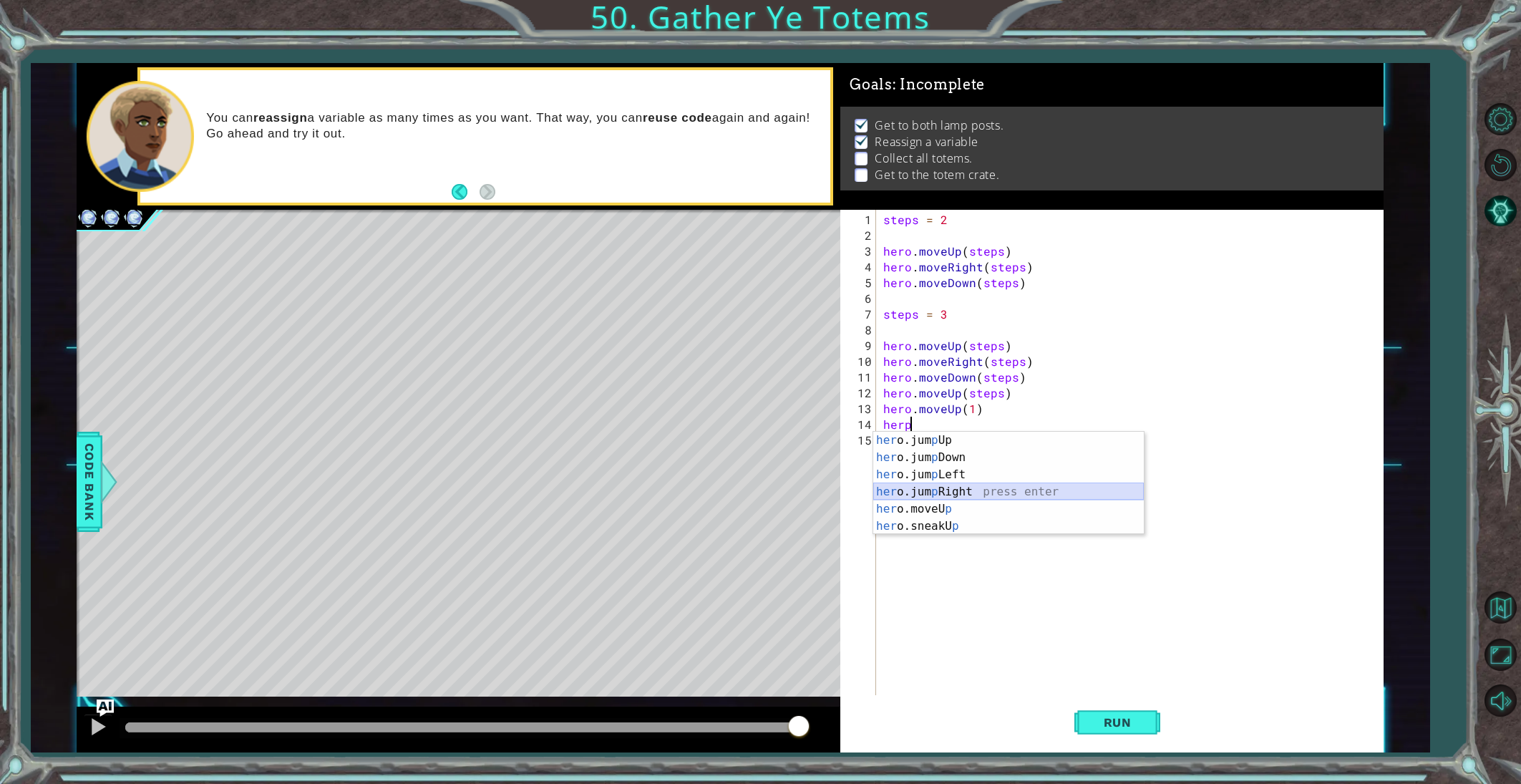
click at [959, 488] on div "her o.jum p Up press enter her o.jum p Down press enter her o.jum p Left press …" at bounding box center [1008, 500] width 270 height 137
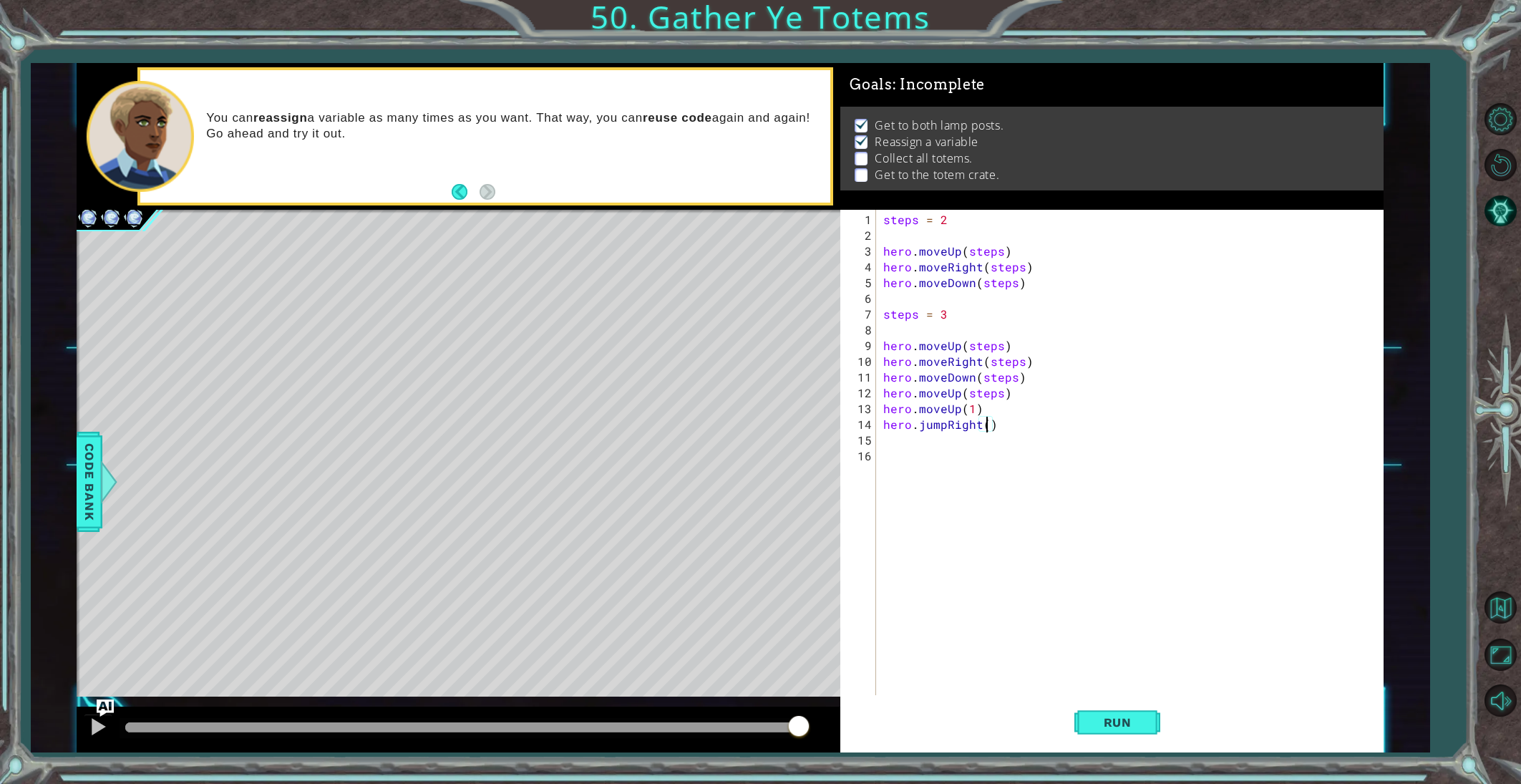
click at [987, 421] on div "steps = 2 hero . moveUp ( steps ) hero . moveRight ( steps ) hero . moveDown ( …" at bounding box center [1133, 471] width 505 height 520
type textarea "hero.jumpRight(steps)"
click at [910, 437] on div "steps = 2 hero . moveUp ( steps ) hero . moveRight ( steps ) hero . moveDown ( …" at bounding box center [1133, 471] width 505 height 520
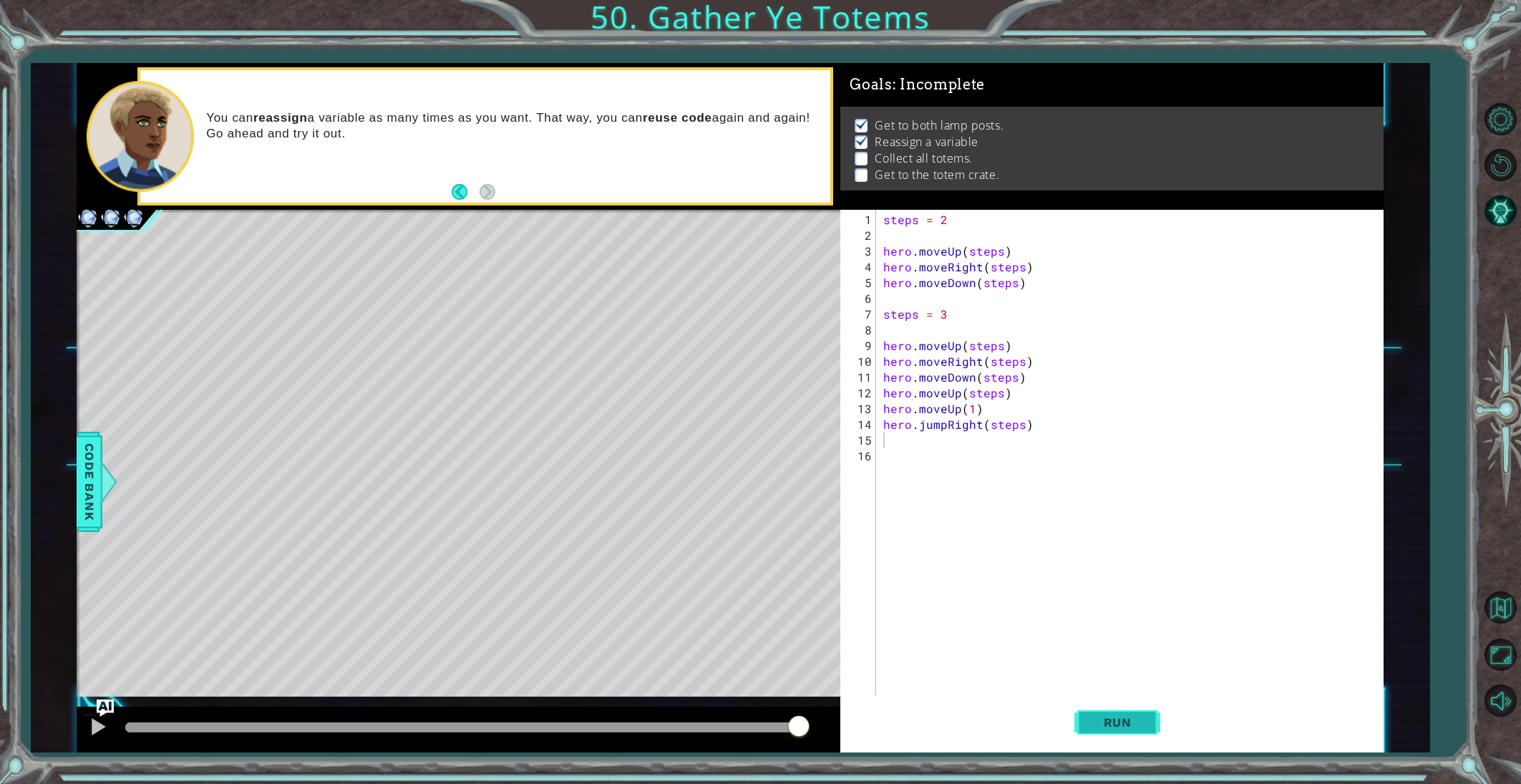
click at [1090, 707] on button "Run" at bounding box center [1117, 722] width 86 height 55
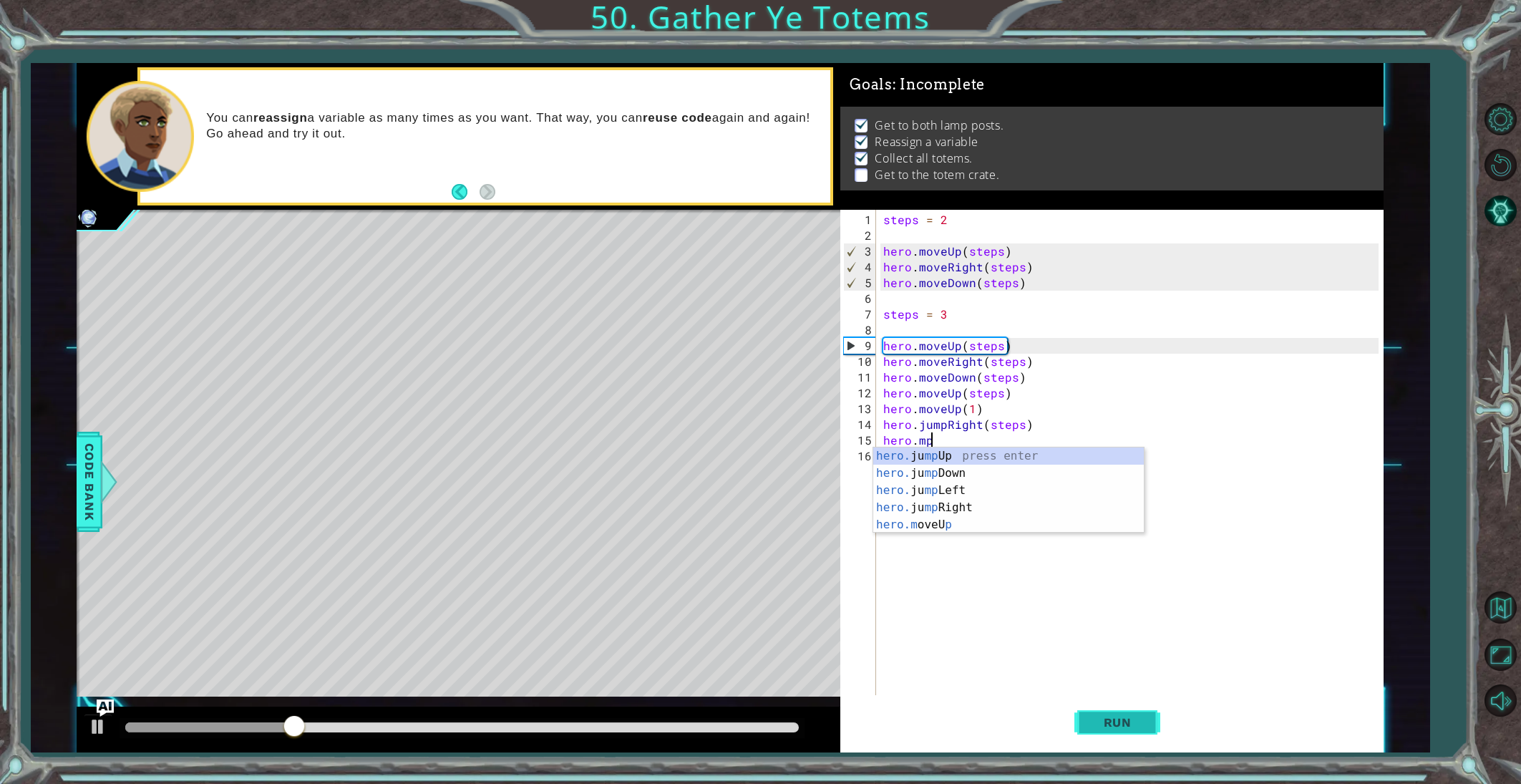
scroll to position [0, 2]
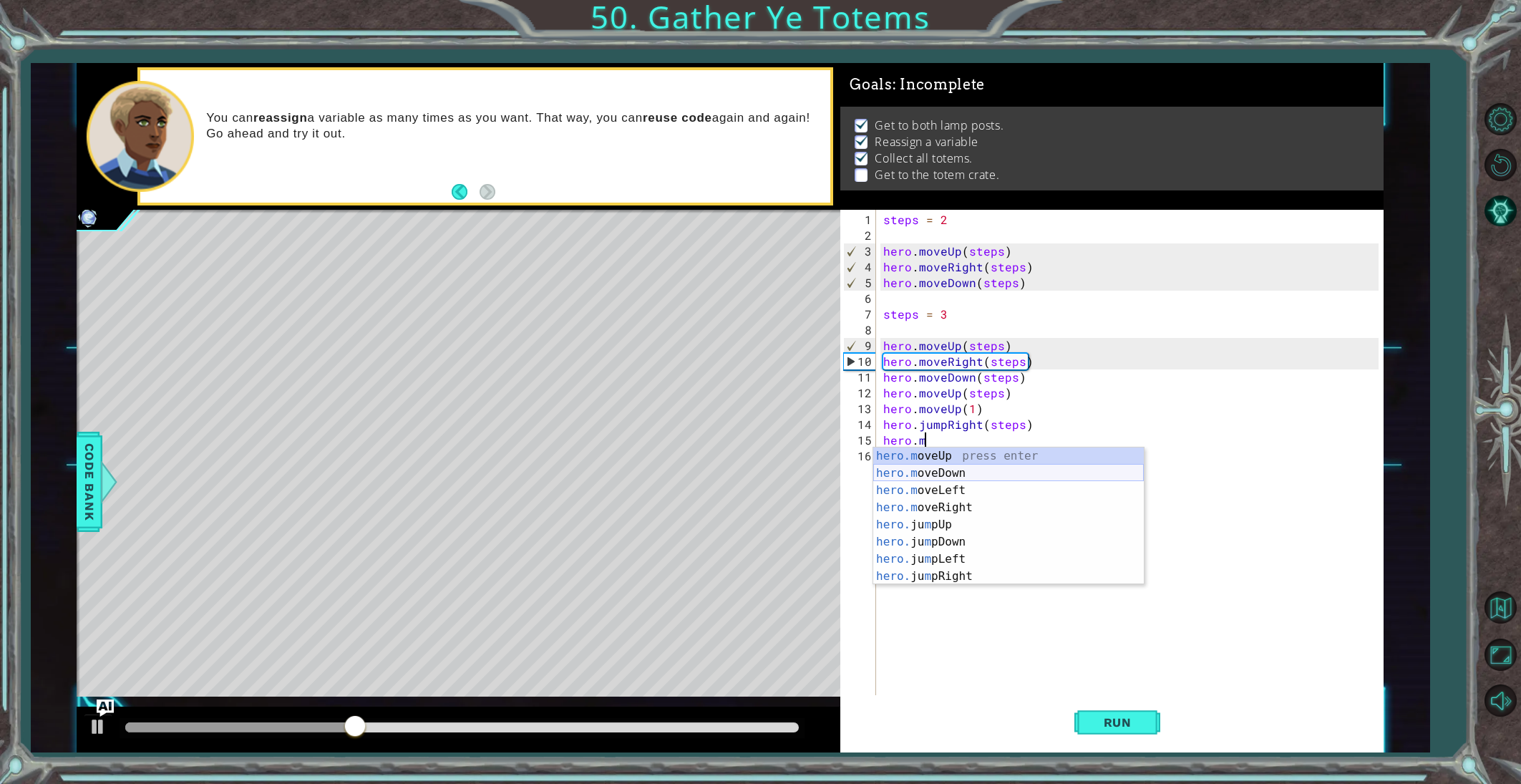
click at [946, 467] on div "hero.m oveUp press enter hero.m oveDown press enter hero.m oveLeft press enter …" at bounding box center [1008, 533] width 270 height 172
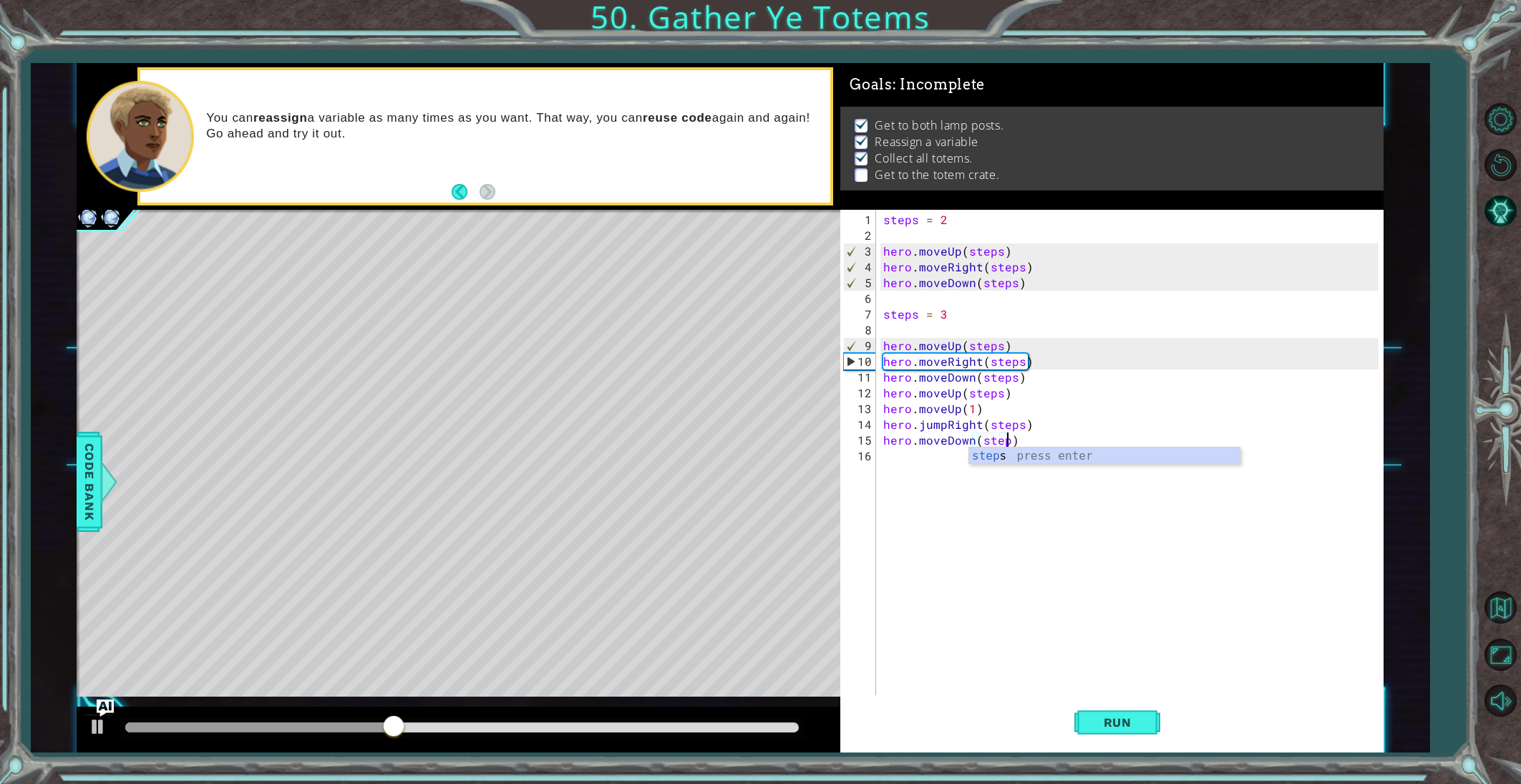
scroll to position [0, 8]
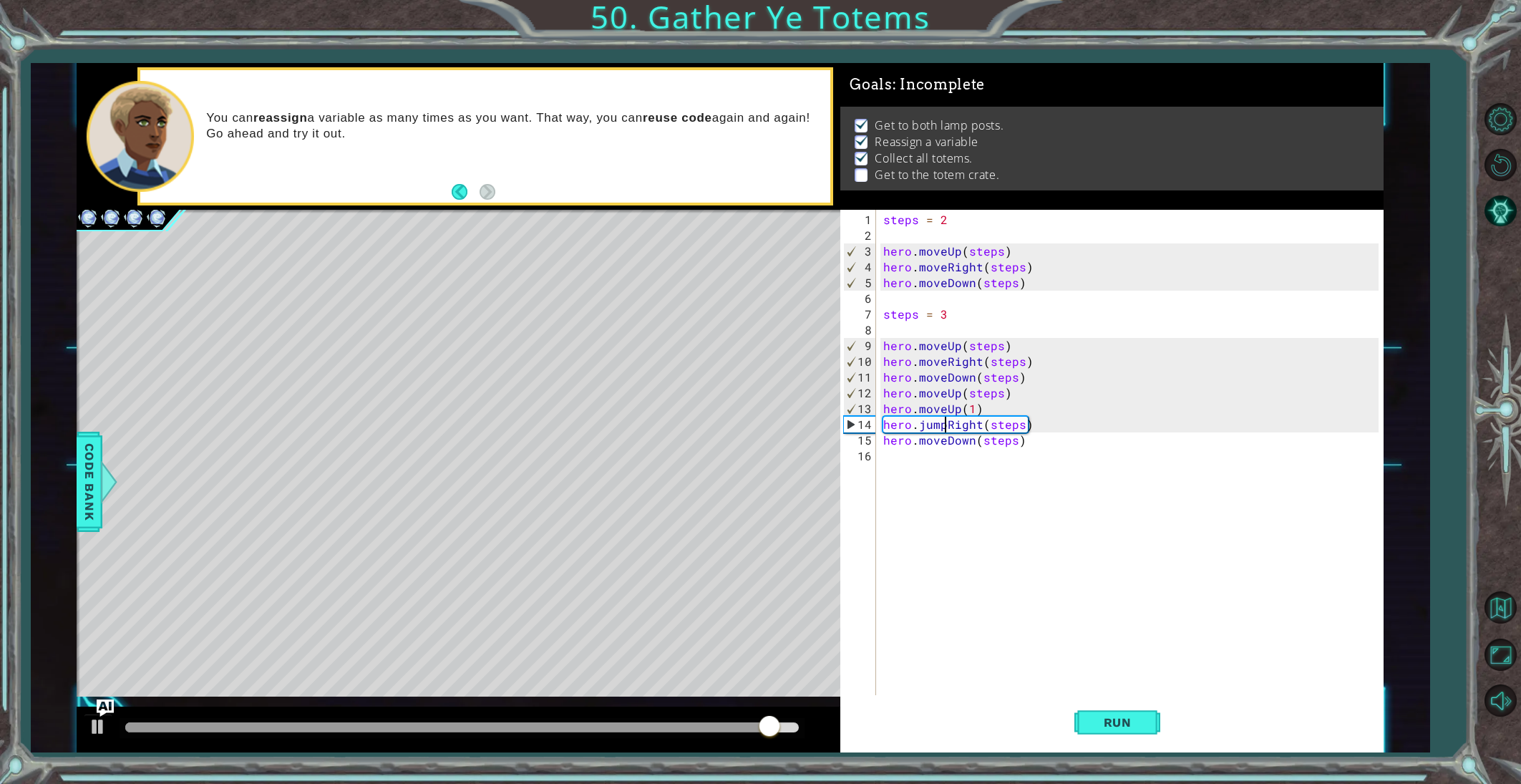
click at [944, 427] on div "steps = 2 hero . moveUp ( steps ) hero . moveRight ( steps ) hero . moveDown ( …" at bounding box center [1133, 471] width 505 height 520
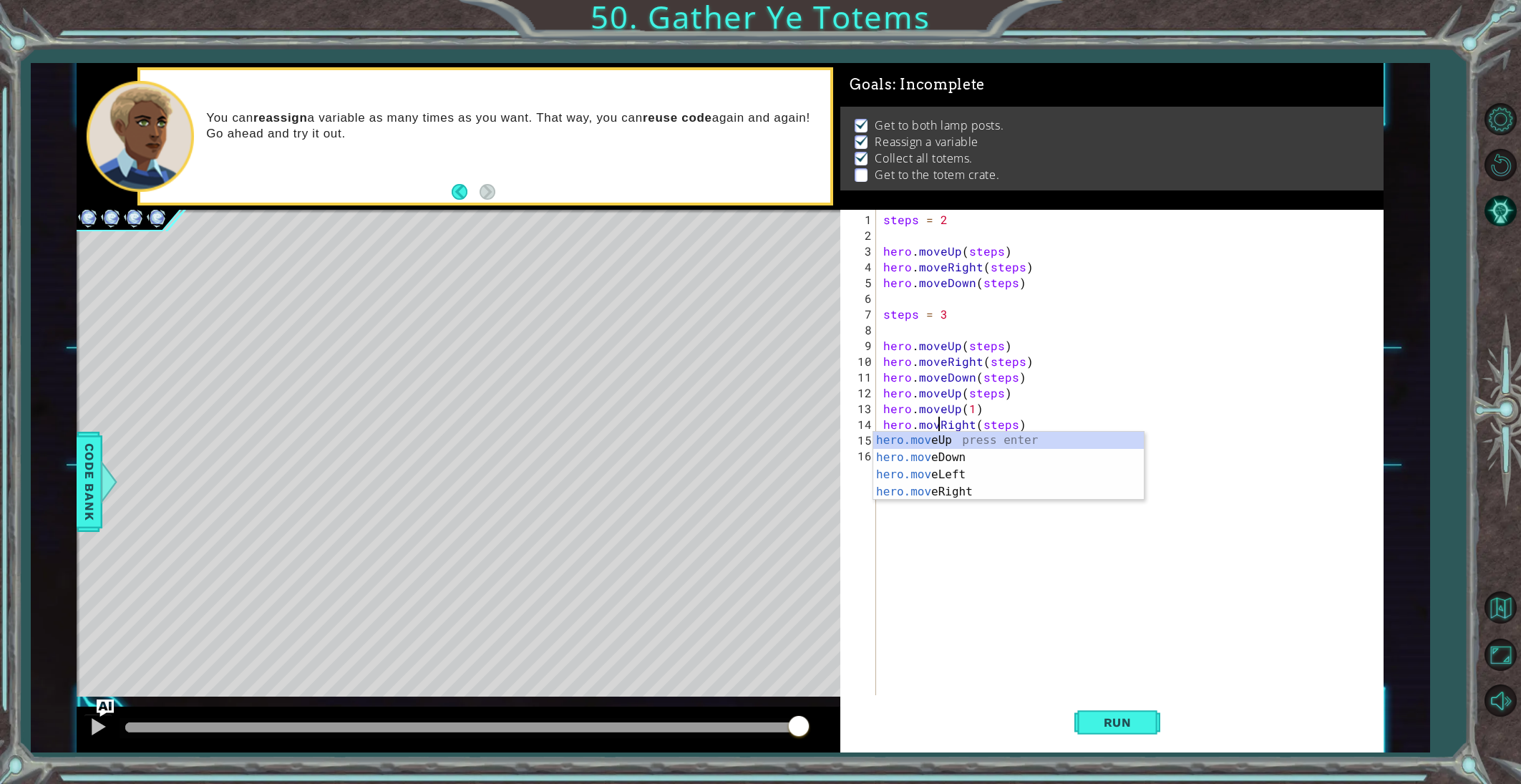
scroll to position [0, 4]
type textarea "hero.moveRight(steps)"
click at [1117, 706] on button "Run" at bounding box center [1117, 722] width 86 height 55
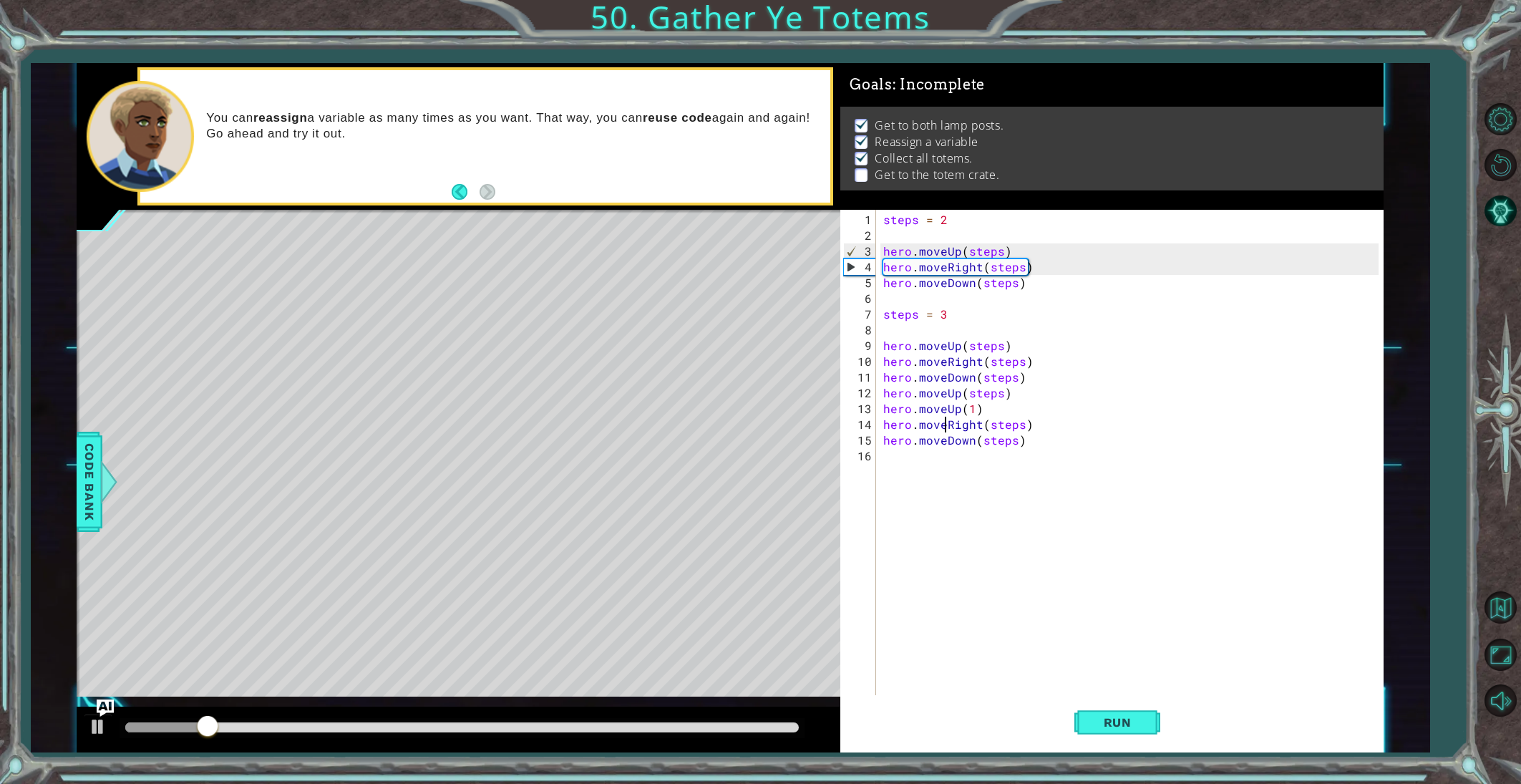
click at [1023, 658] on div "steps = 2 hero . moveUp ( steps ) hero . moveRight ( steps ) hero . moveDown ( …" at bounding box center [1133, 471] width 505 height 520
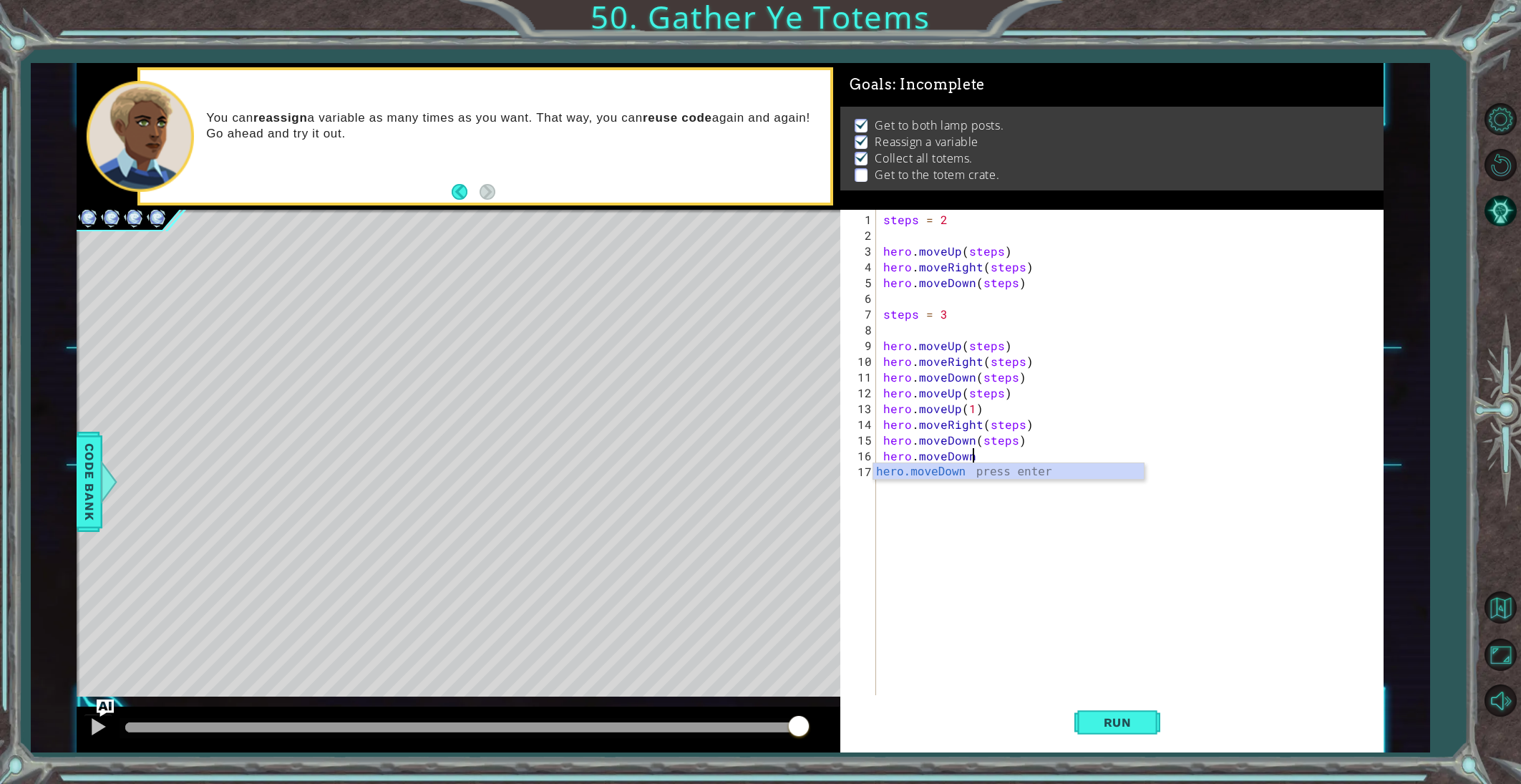
scroll to position [0, 5]
click at [1014, 468] on div "hero.moveDown press enter" at bounding box center [1008, 488] width 270 height 52
type textarea "hero.moveDown(1)"
click at [1093, 727] on span "Run" at bounding box center [1117, 722] width 56 height 15
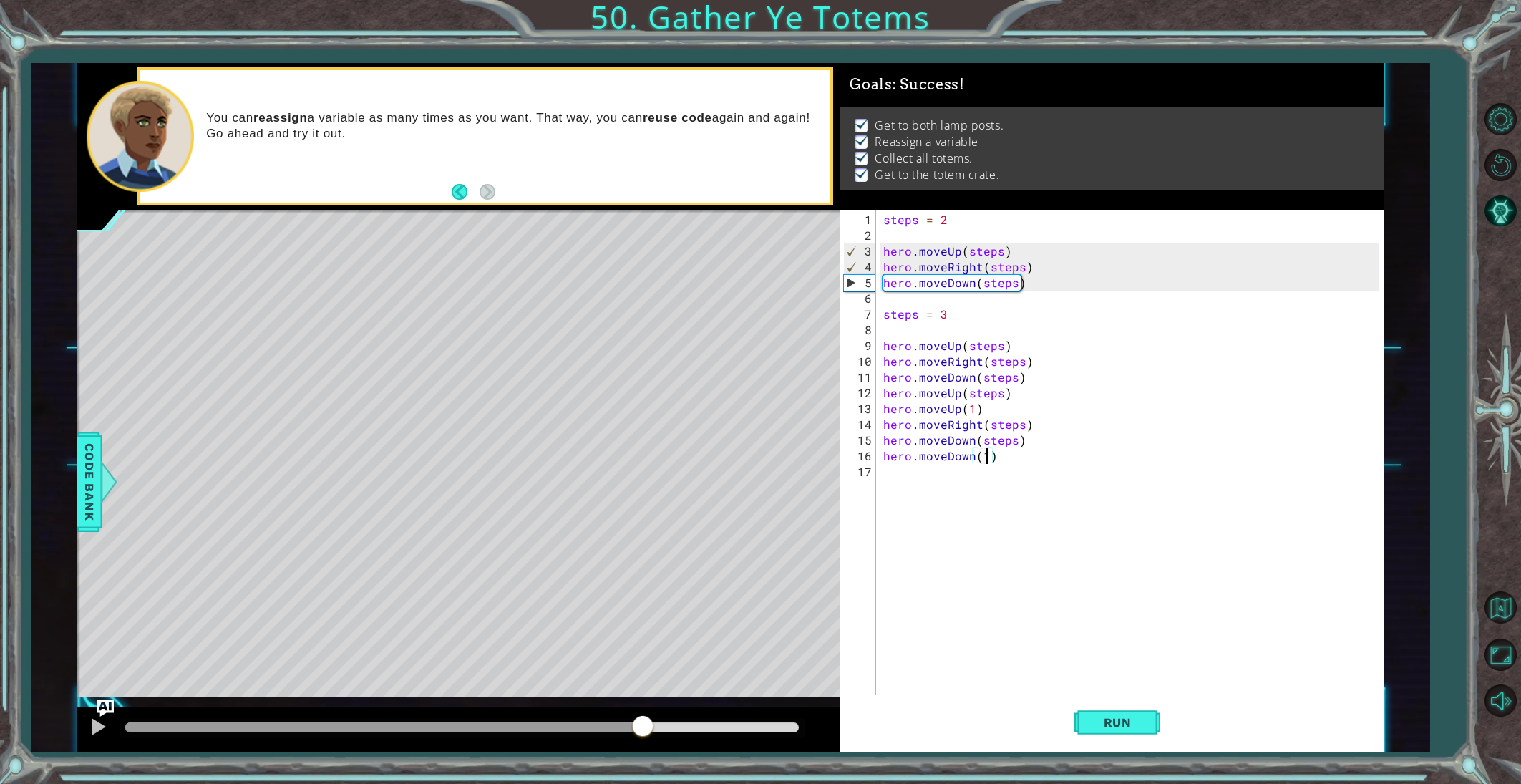
click at [644, 725] on div at bounding box center [462, 727] width 674 height 10
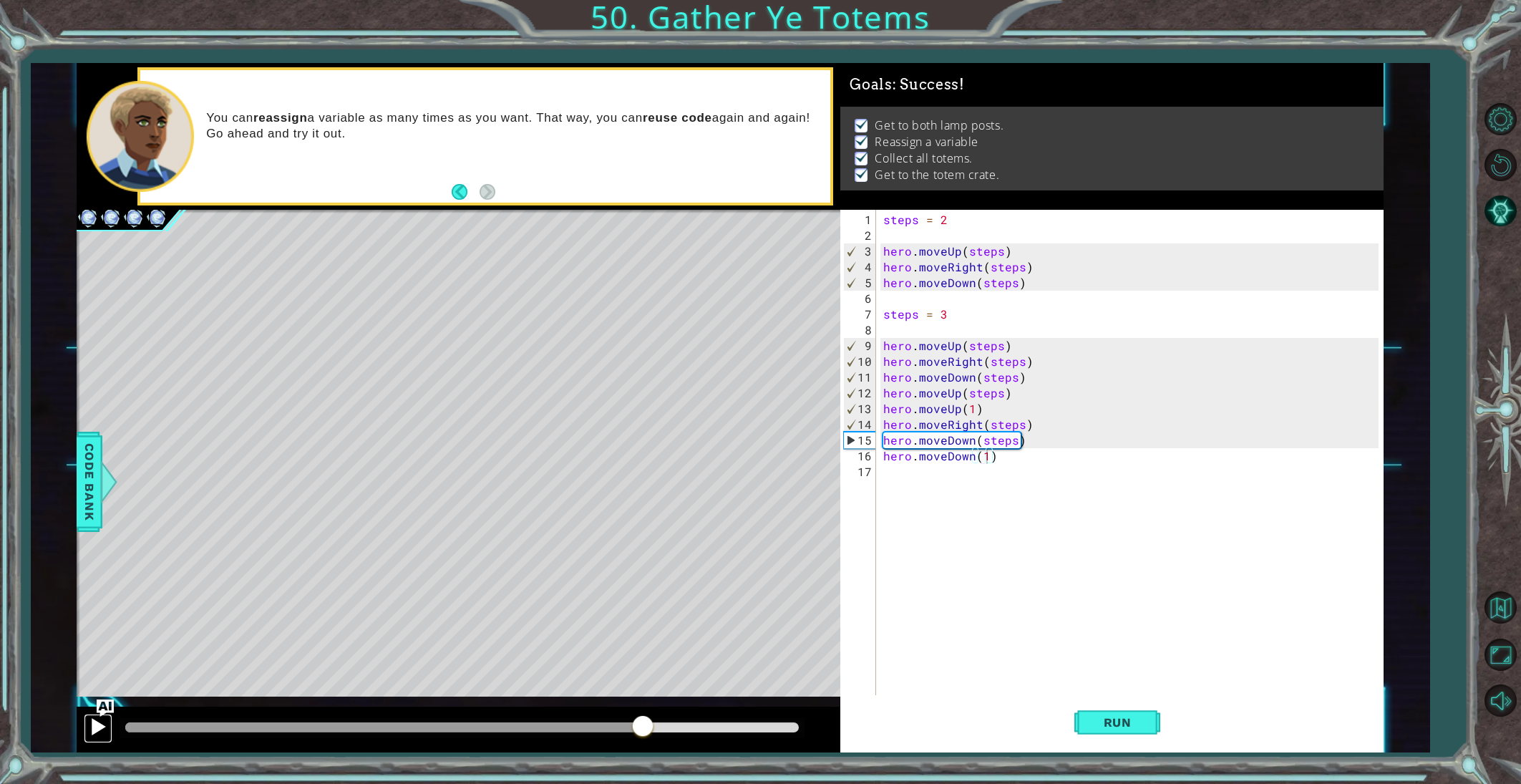
click at [104, 732] on div at bounding box center [98, 726] width 18 height 18
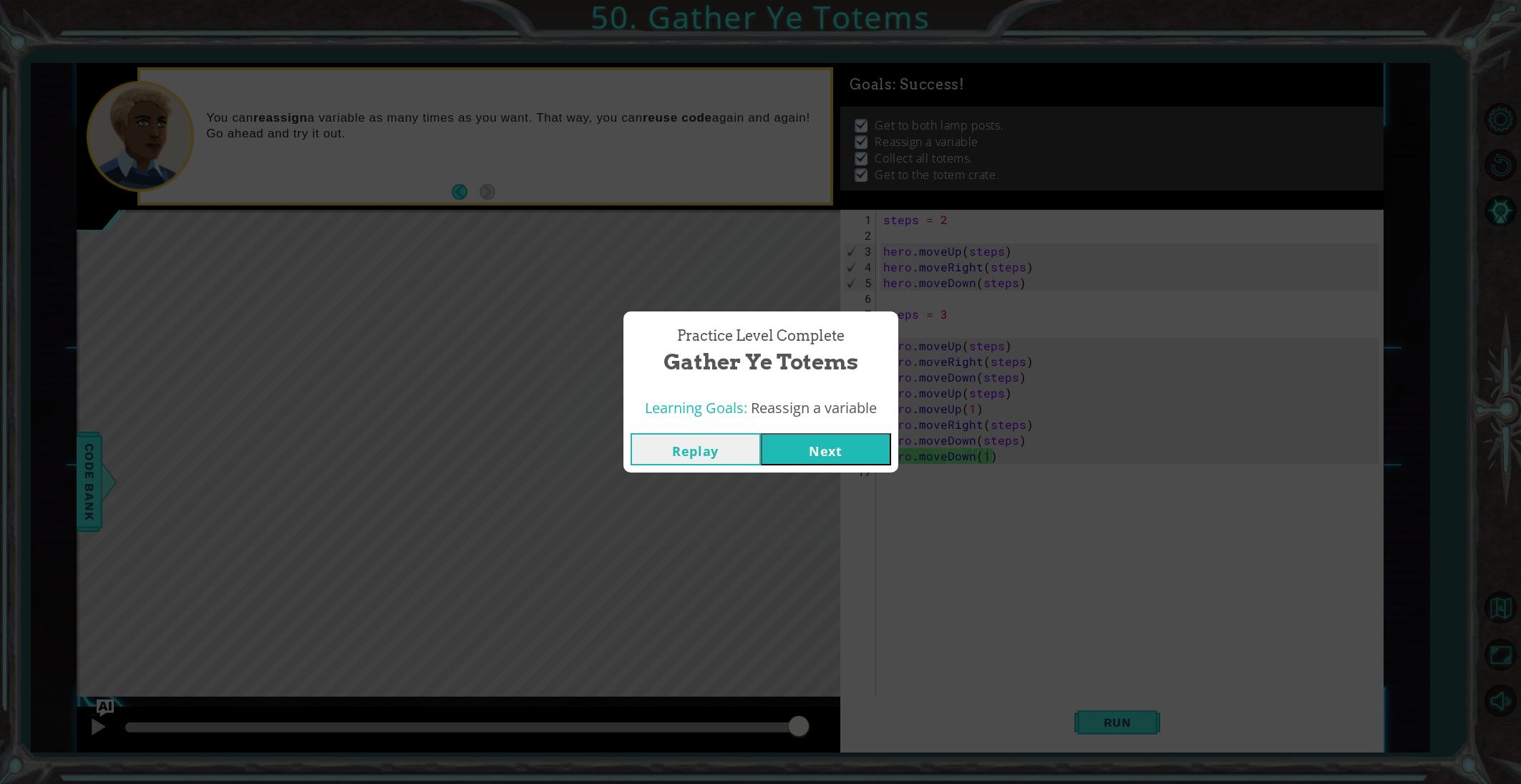
click at [806, 445] on button "Next" at bounding box center [826, 449] width 130 height 32
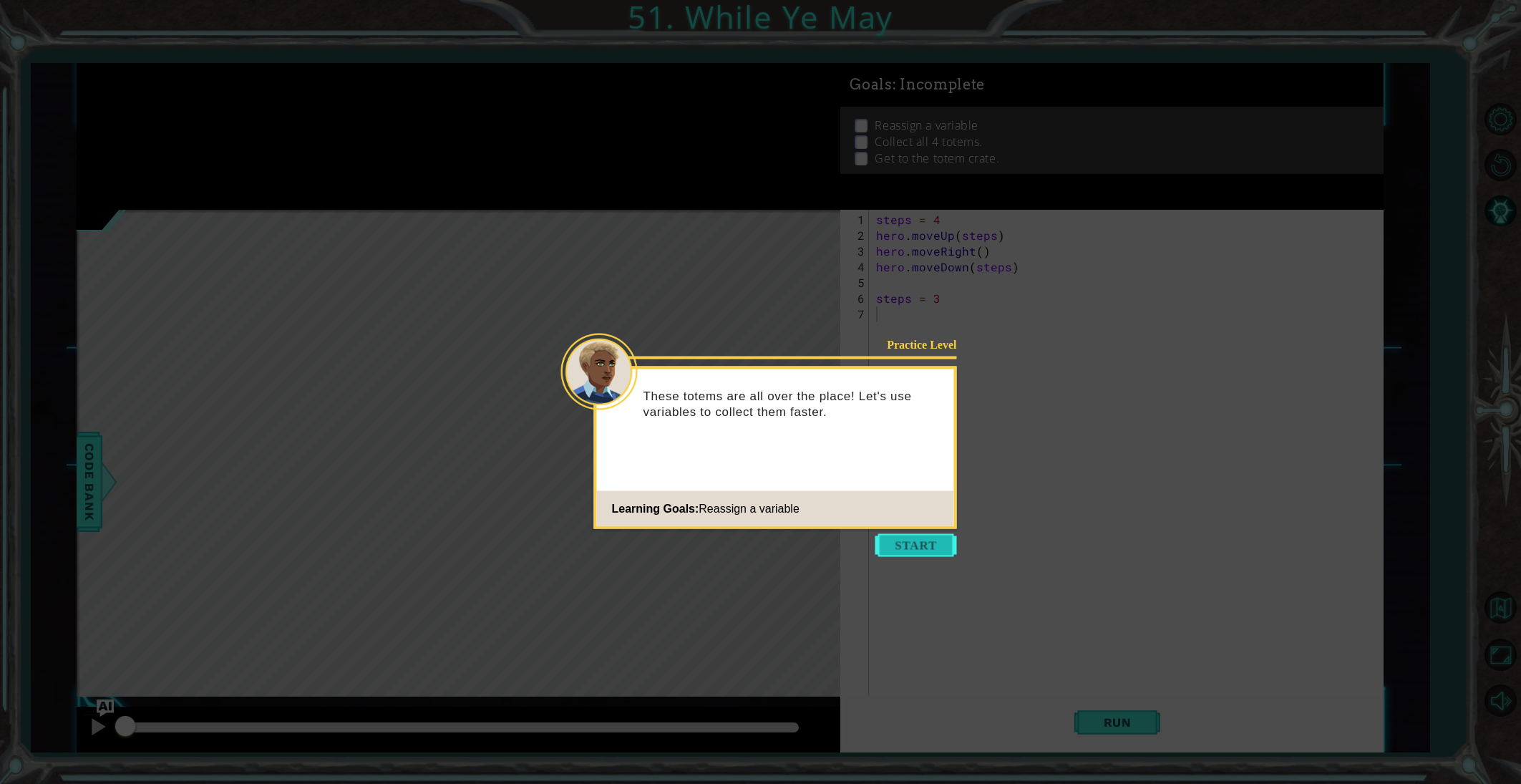
click at [908, 540] on button "Start" at bounding box center [916, 545] width 82 height 23
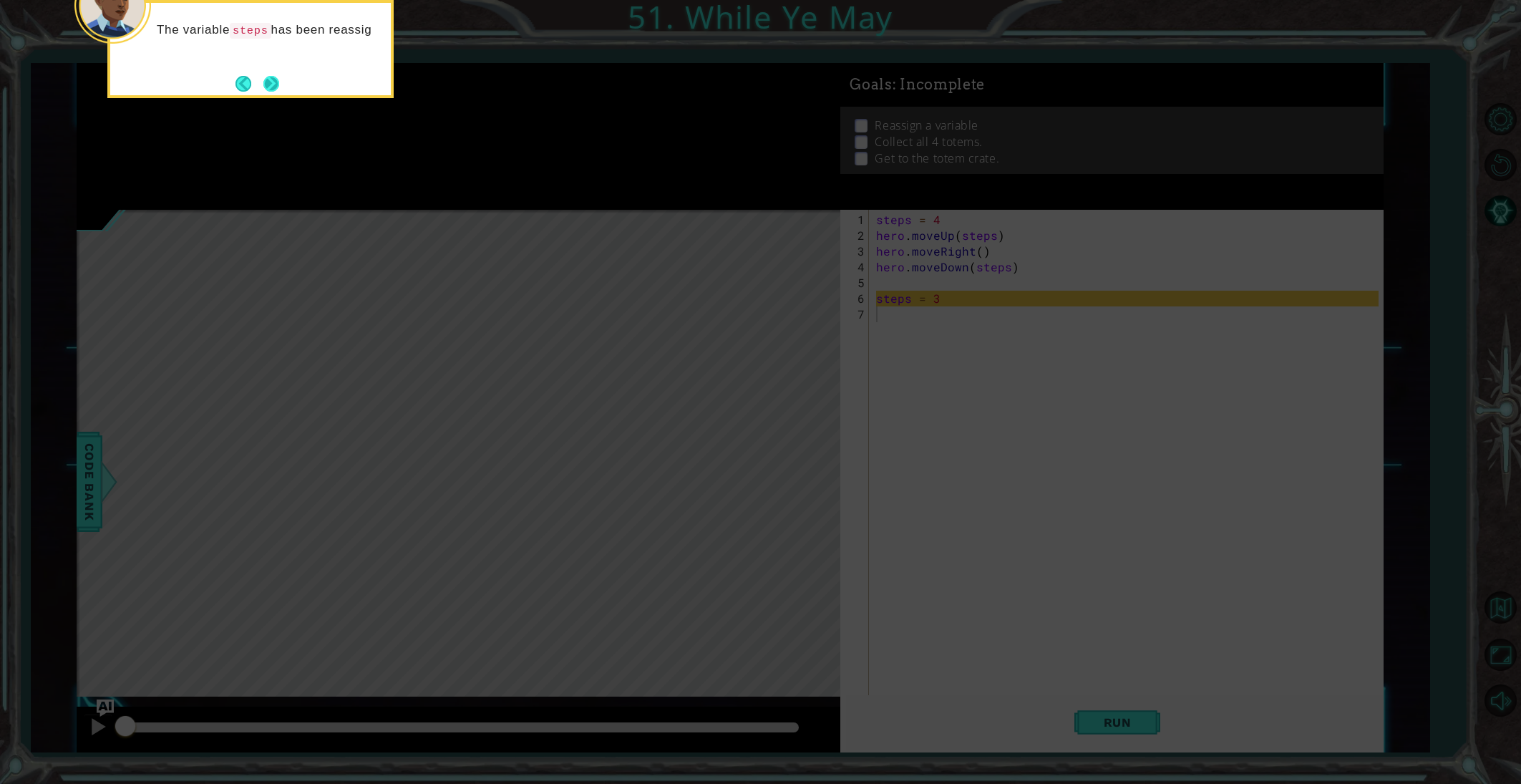
click at [279, 76] on button "Next" at bounding box center [271, 84] width 15 height 15
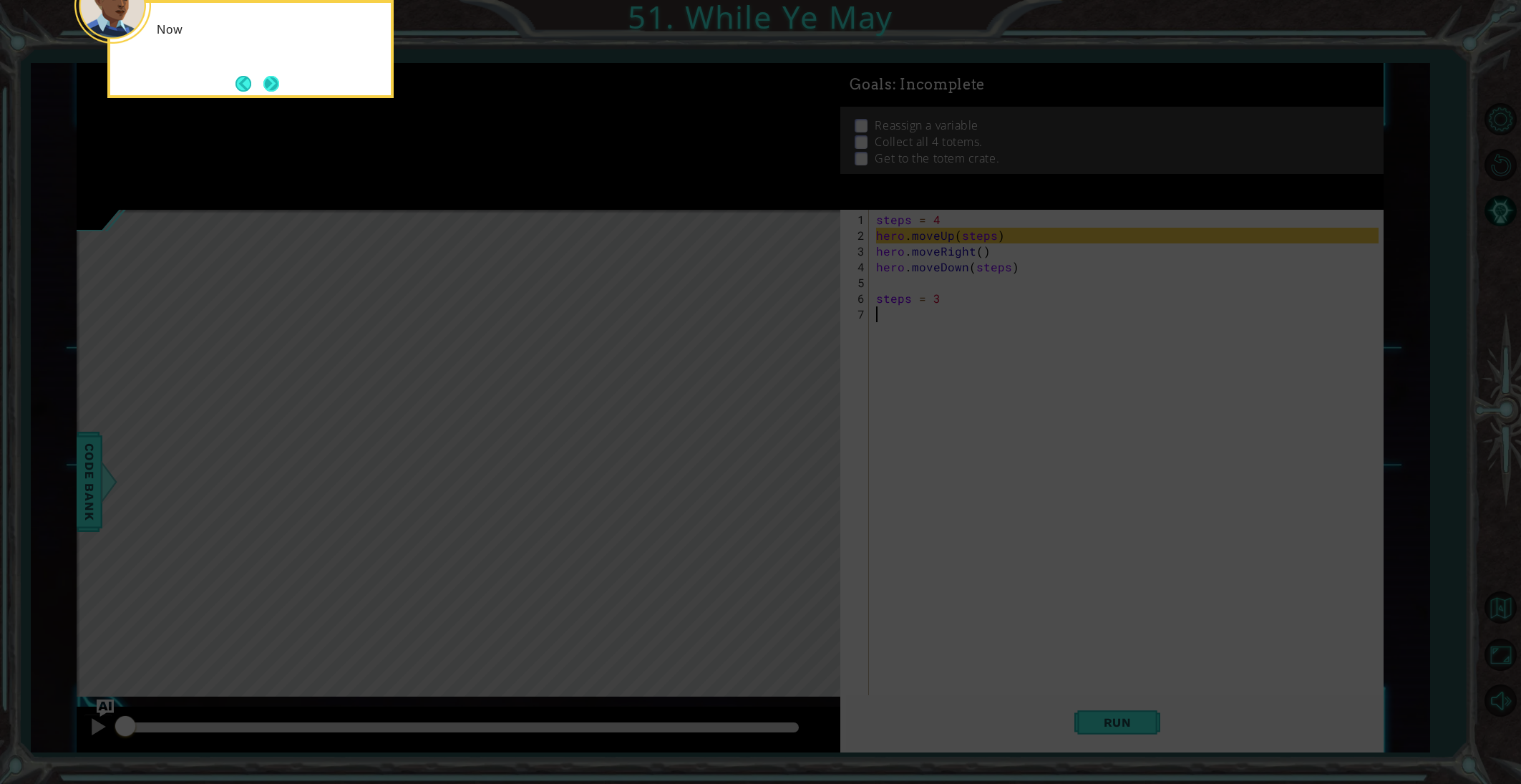
click at [276, 82] on button "Next" at bounding box center [271, 84] width 15 height 15
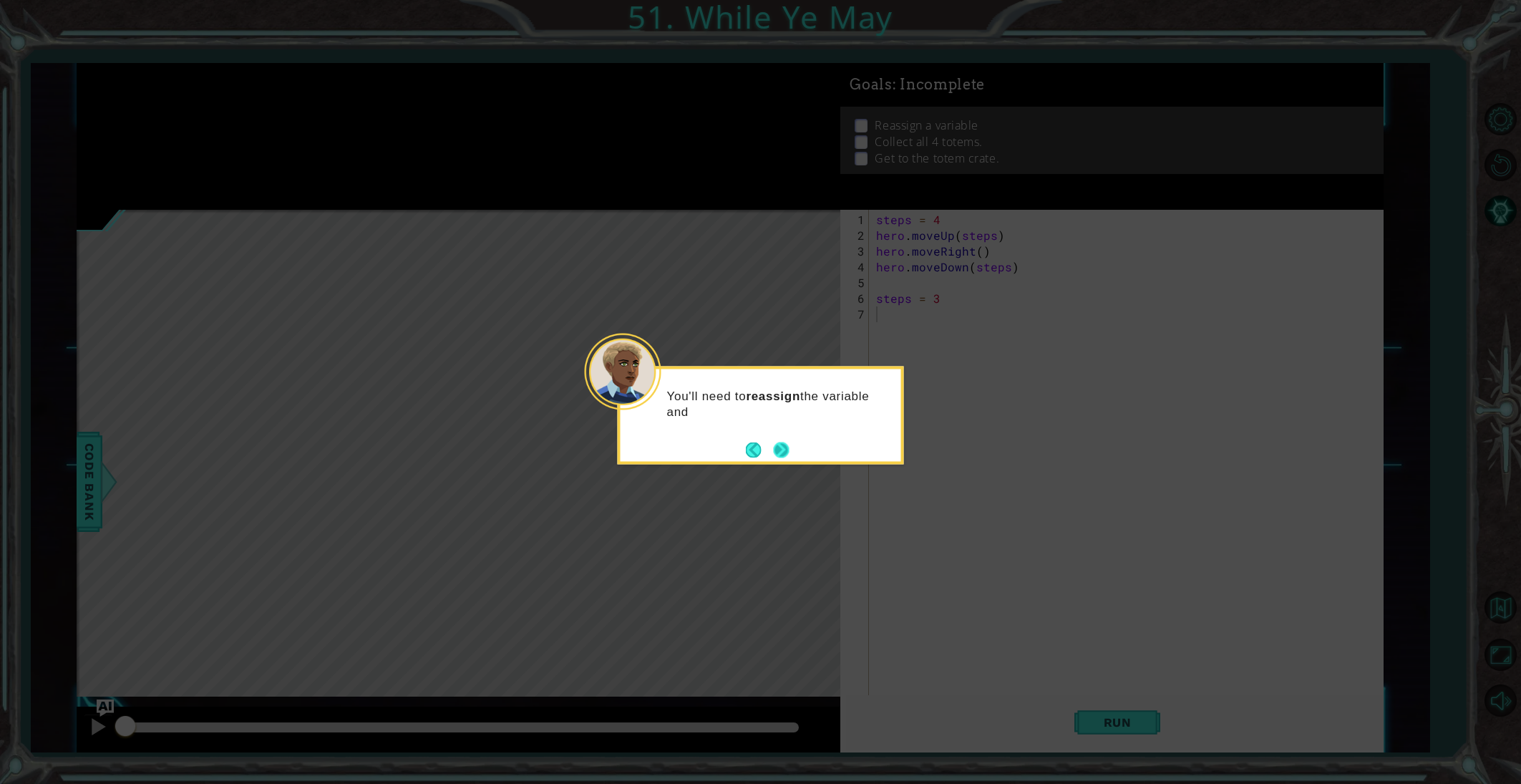
click at [786, 451] on button "Next" at bounding box center [782, 449] width 15 height 15
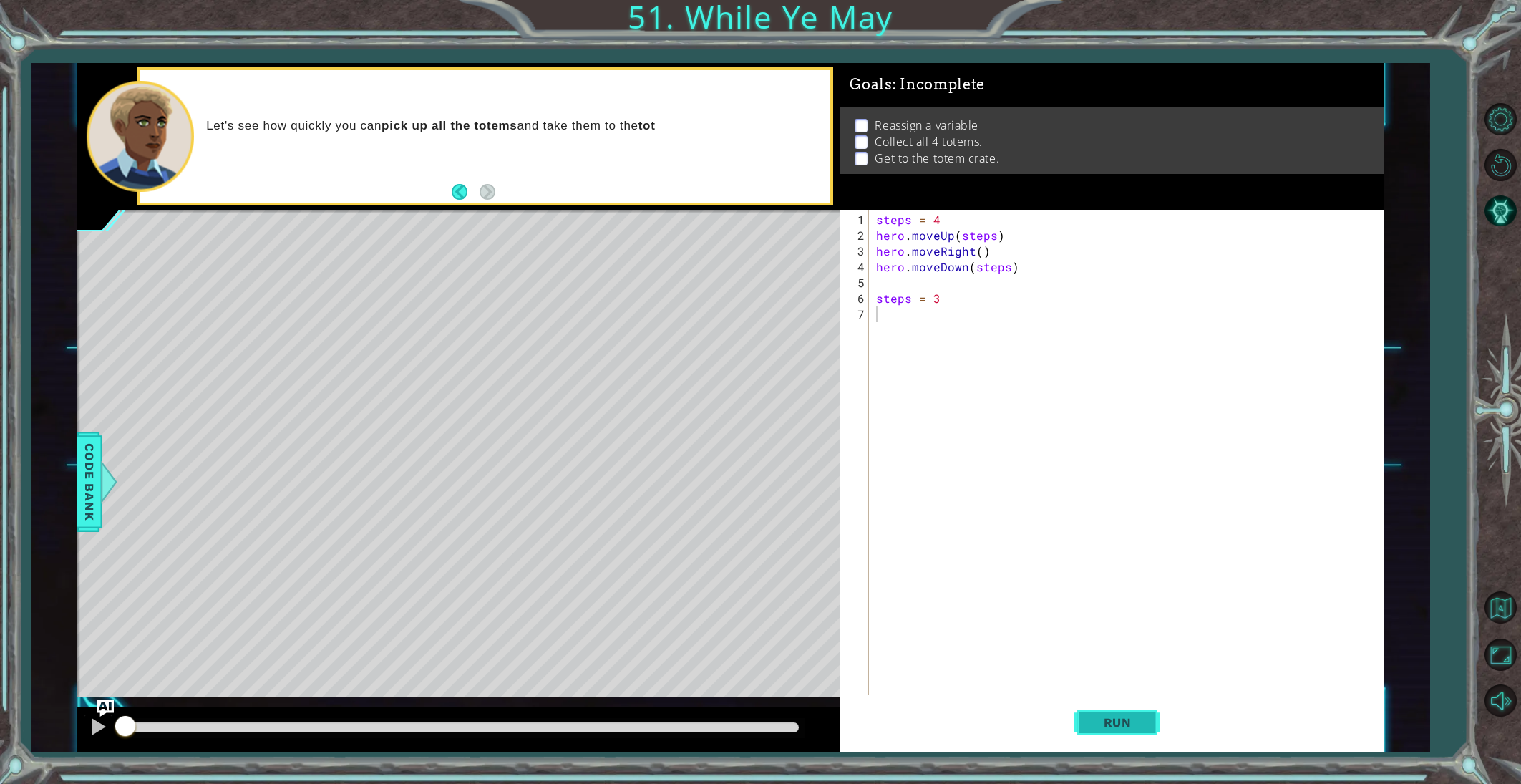
click at [1120, 735] on button "Run" at bounding box center [1117, 722] width 86 height 55
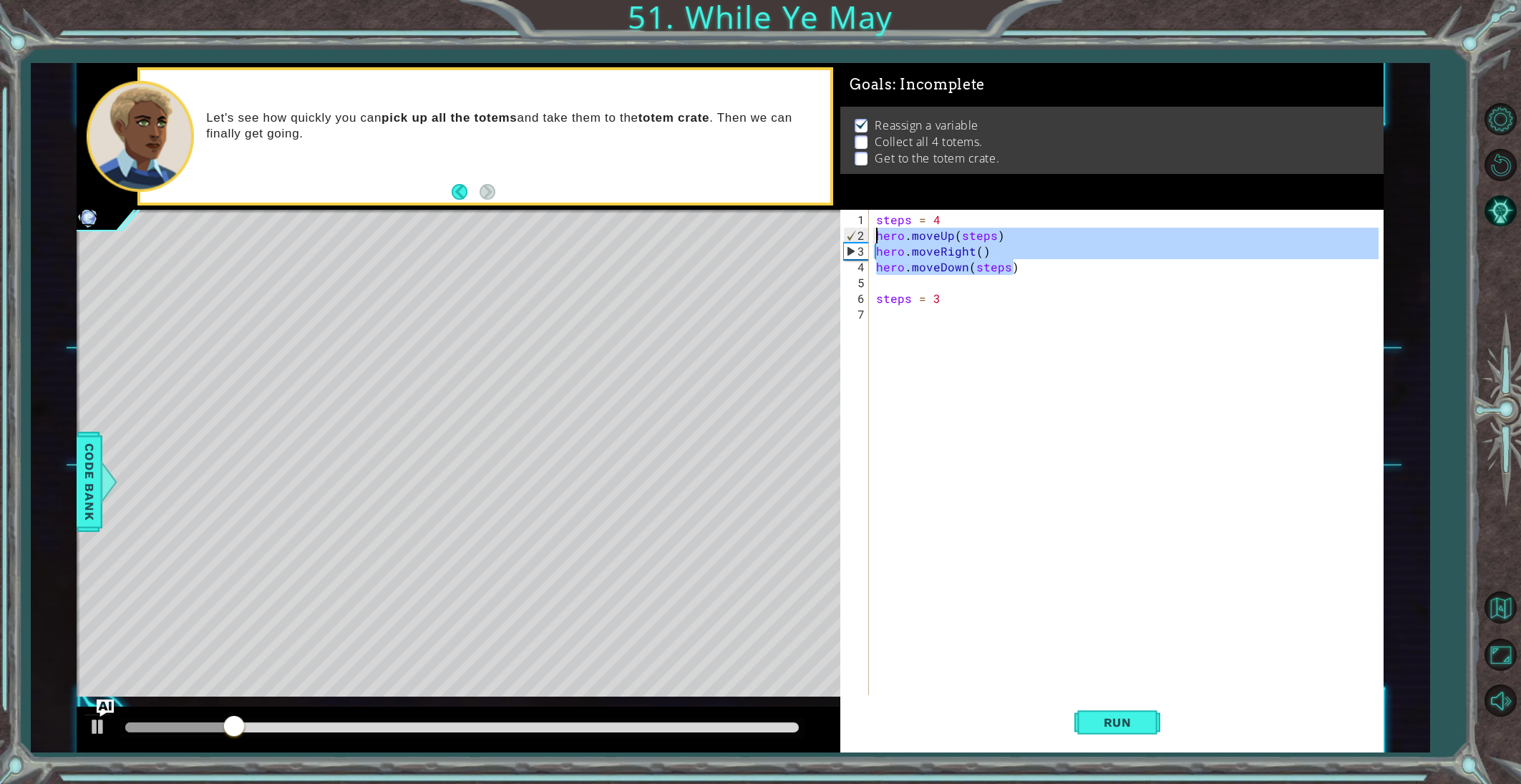
drag, startPoint x: 1001, startPoint y: 267, endPoint x: 877, endPoint y: 233, distance: 128.6
click at [876, 233] on div "steps = 4 hero . moveUp ( steps ) hero . moveRight ( ) hero . moveDown ( steps …" at bounding box center [1129, 479] width 512 height 535
type textarea "hero.moveUp(steps)"
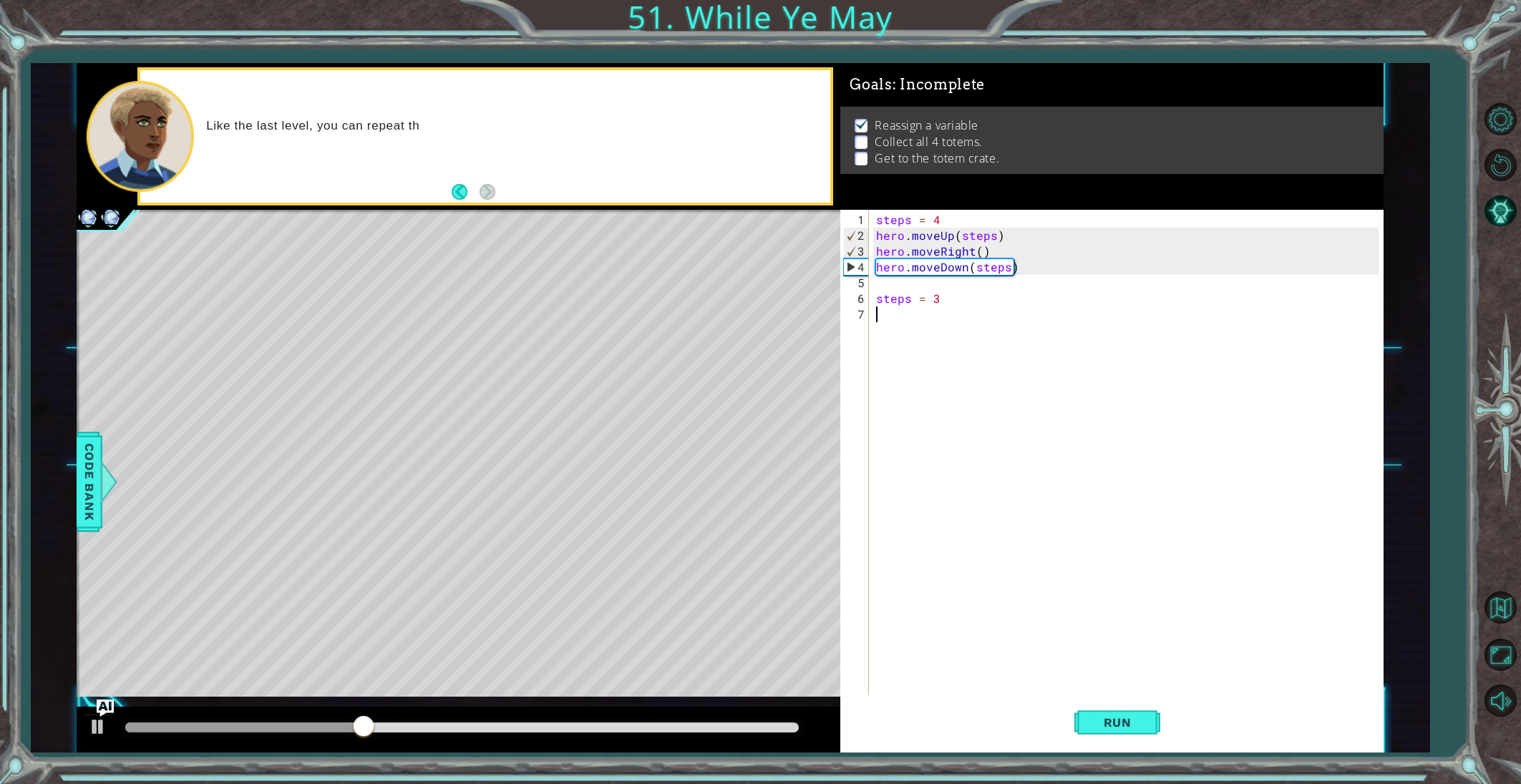
click at [898, 313] on div "steps = 4 hero . moveUp ( steps ) hero . moveRight ( ) hero . moveDown ( steps …" at bounding box center [1129, 479] width 512 height 535
paste textarea "hero.moveDown(steps)"
type textarea "hero.moveDown(steps)"
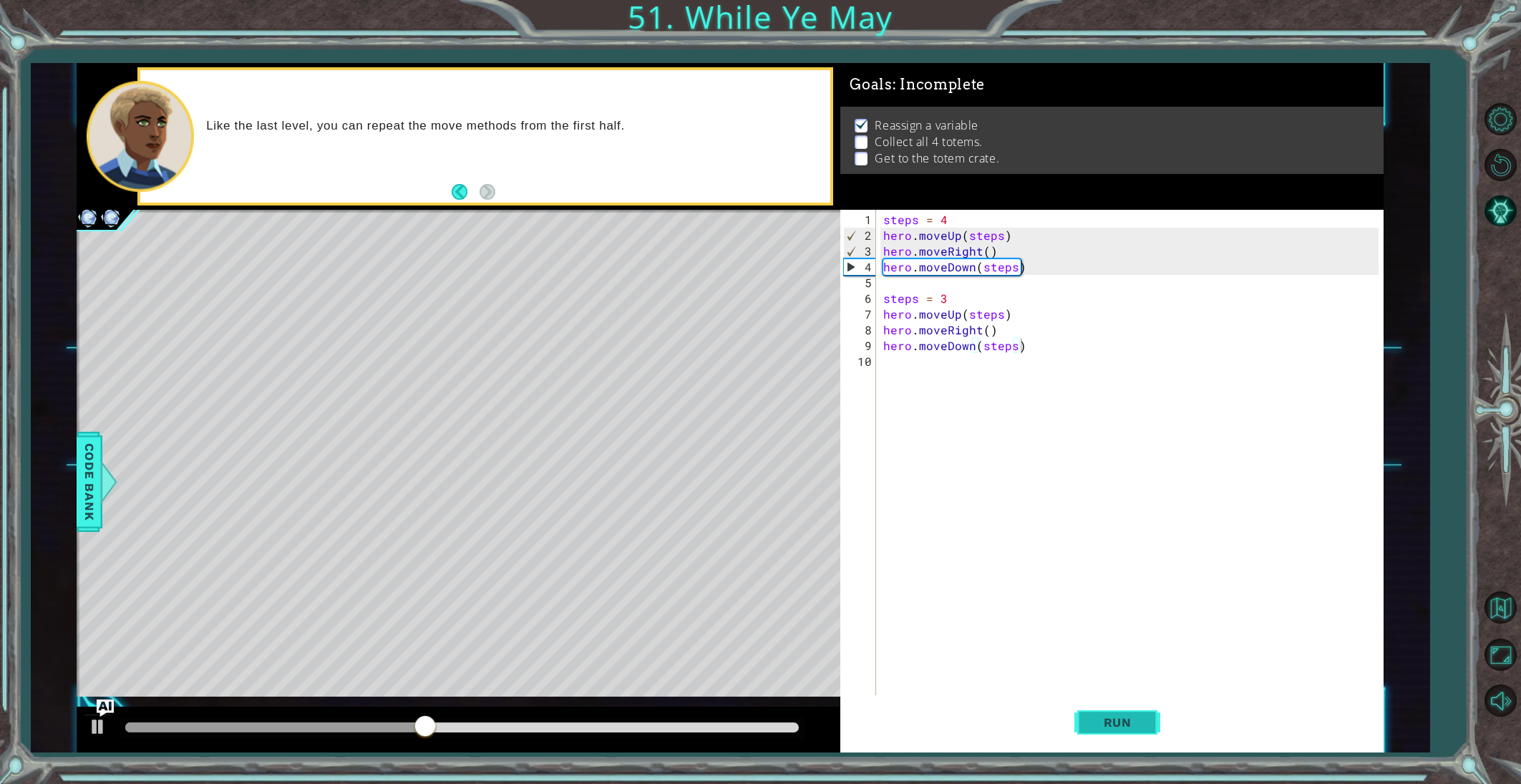
click at [1115, 719] on span "Run" at bounding box center [1117, 722] width 56 height 15
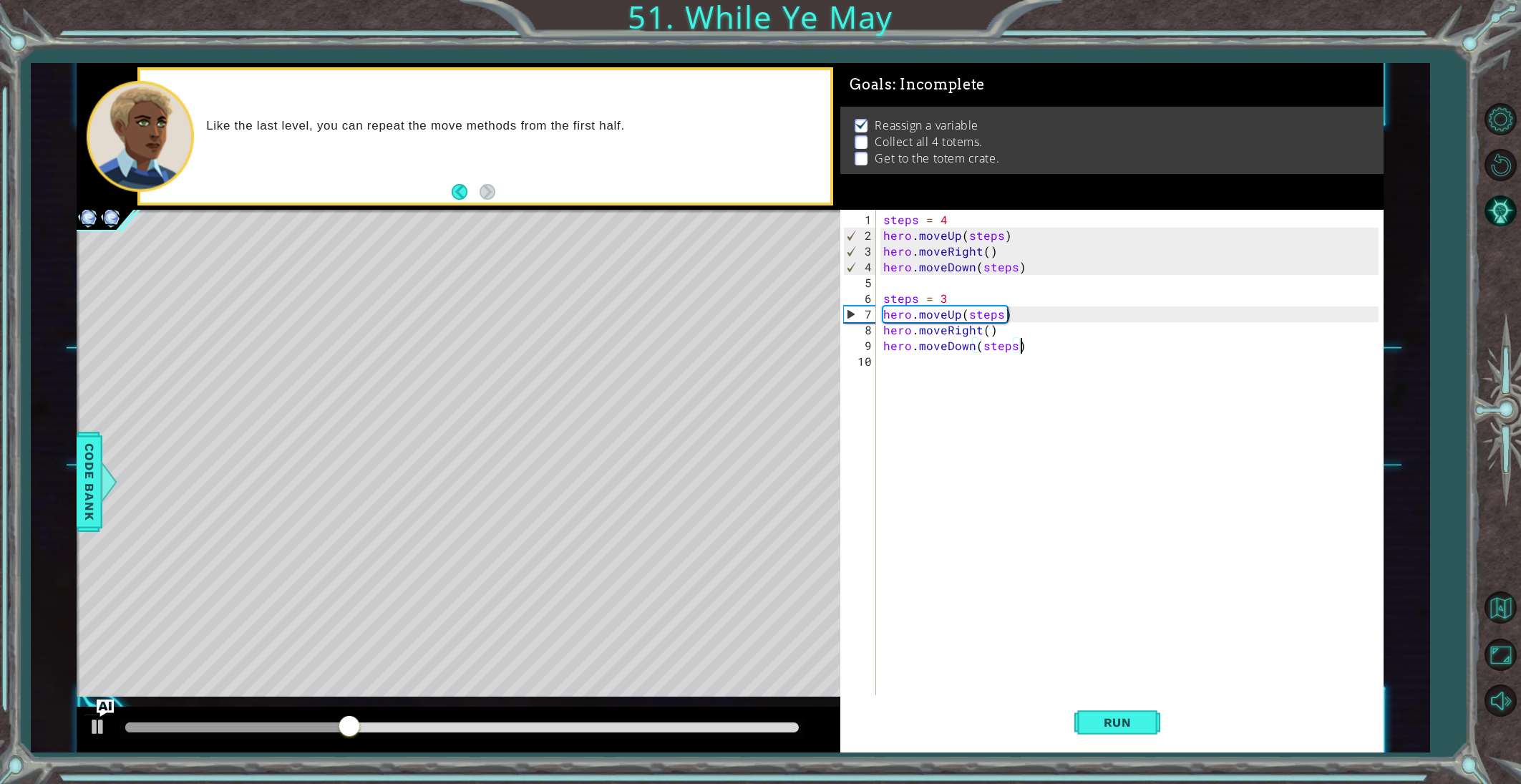
click at [889, 364] on div "steps = 4 hero . moveUp ( steps ) hero . moveRight ( ) hero . moveDown ( steps …" at bounding box center [1133, 471] width 505 height 520
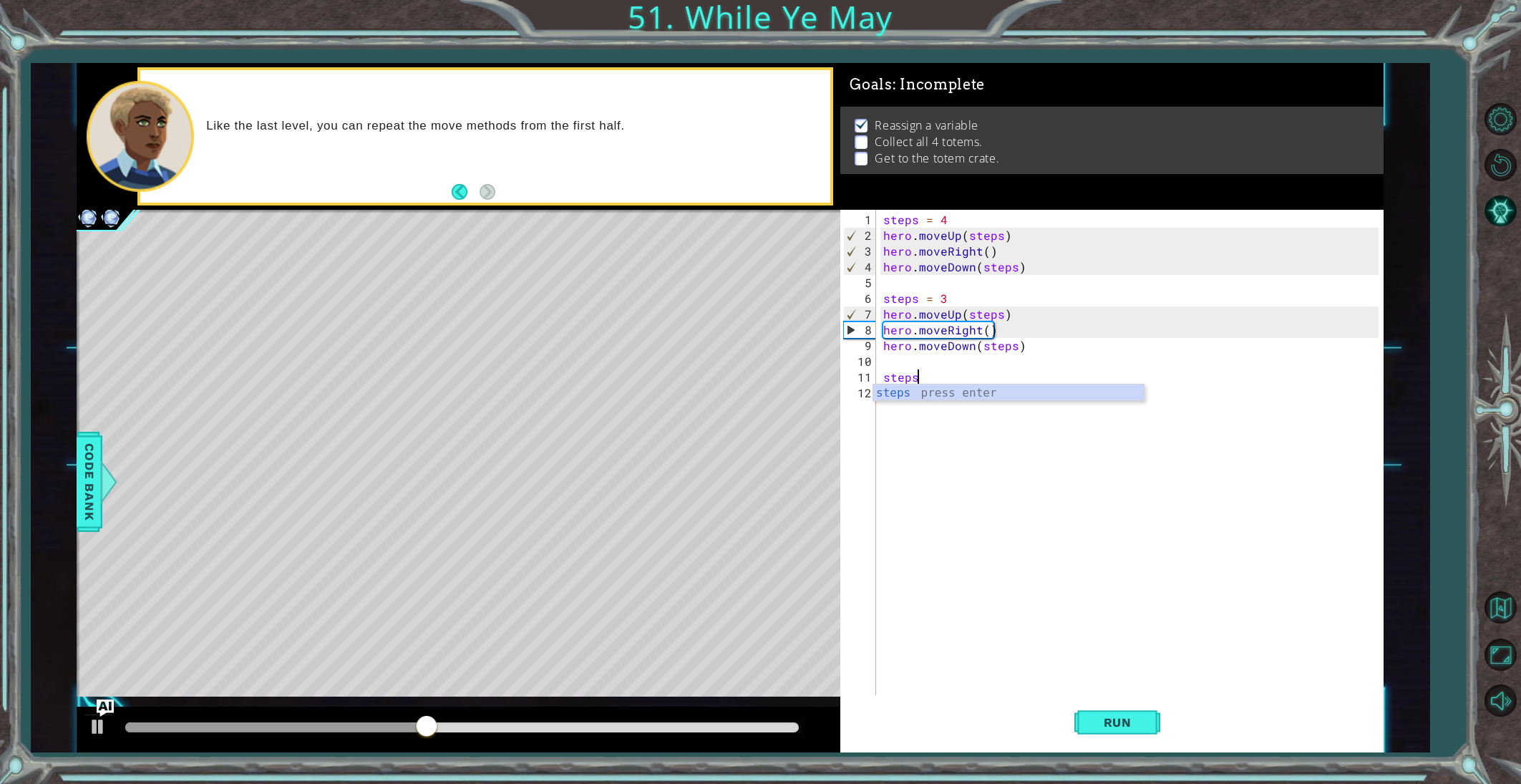
scroll to position [0, 2]
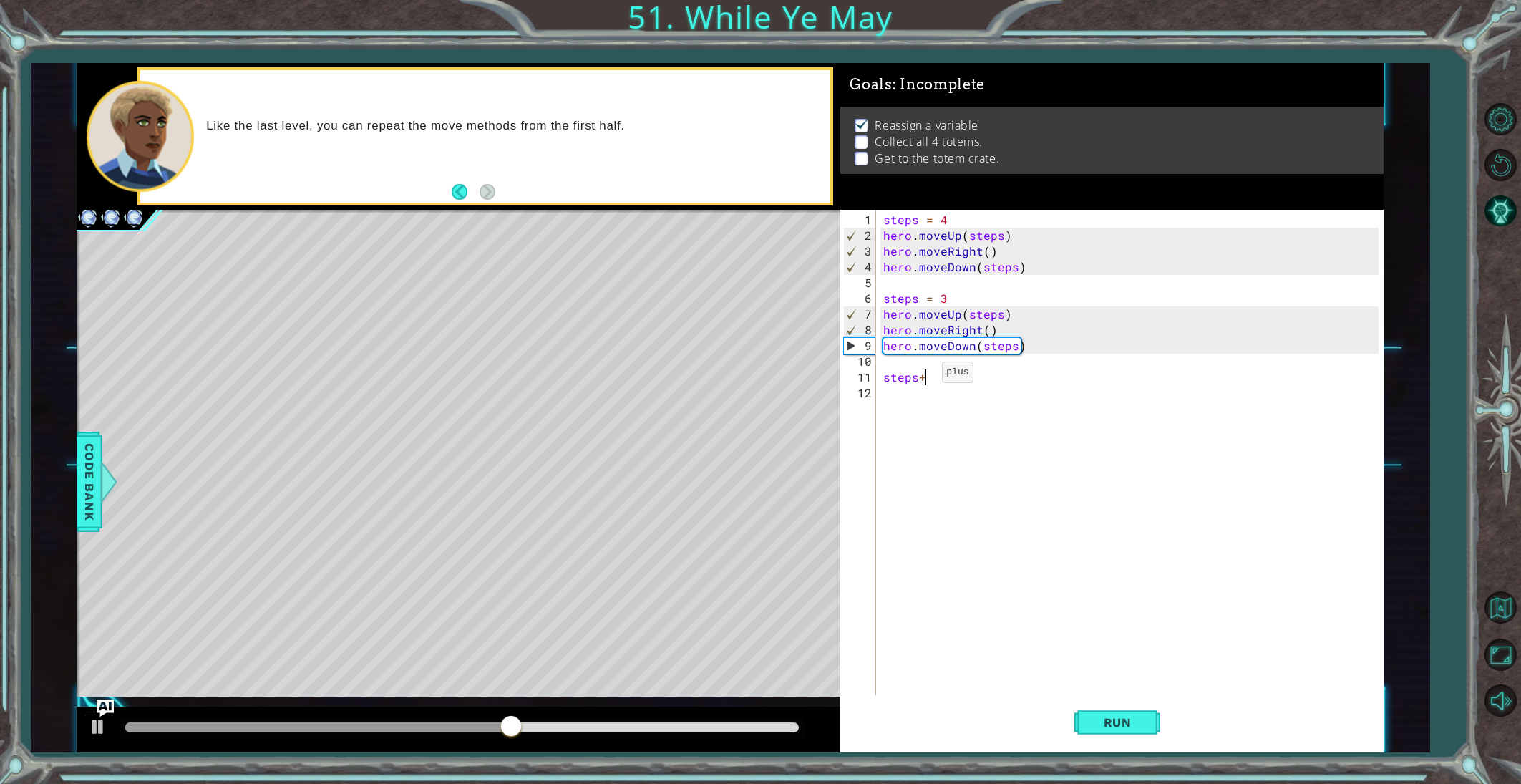
click at [924, 377] on div "steps = 4 hero . moveUp ( steps ) hero . moveRight ( ) hero . moveDown ( steps …" at bounding box center [1133, 471] width 505 height 520
type textarea "steps = 2"
click at [912, 389] on div "steps = 4 hero . moveUp ( steps ) hero . moveRight ( ) hero . moveDown ( steps …" at bounding box center [1133, 471] width 505 height 520
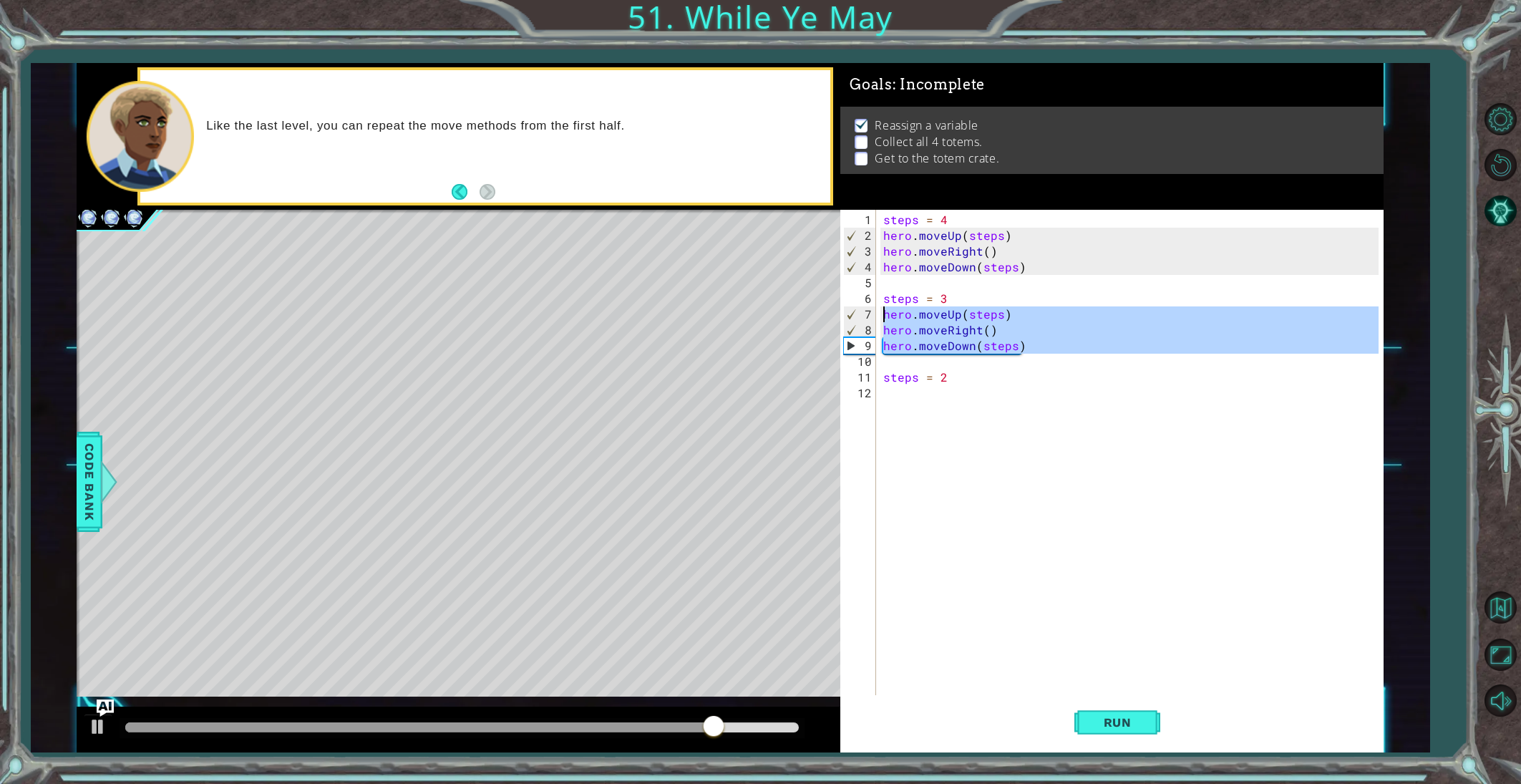
drag, startPoint x: 1030, startPoint y: 355, endPoint x: 875, endPoint y: 313, distance: 160.6
click at [875, 313] on div "1 2 3 4 5 6 7 8 9 10 11 12 steps = 4 hero . moveUp ( steps ) hero . moveRight (…" at bounding box center [1109, 454] width 538 height 488
type textarea "hero.moveUp(steps) hero.moveRight()"
click at [890, 390] on div "steps = 4 hero . moveUp ( steps ) hero . moveRight ( ) hero . moveDown ( steps …" at bounding box center [1133, 471] width 505 height 520
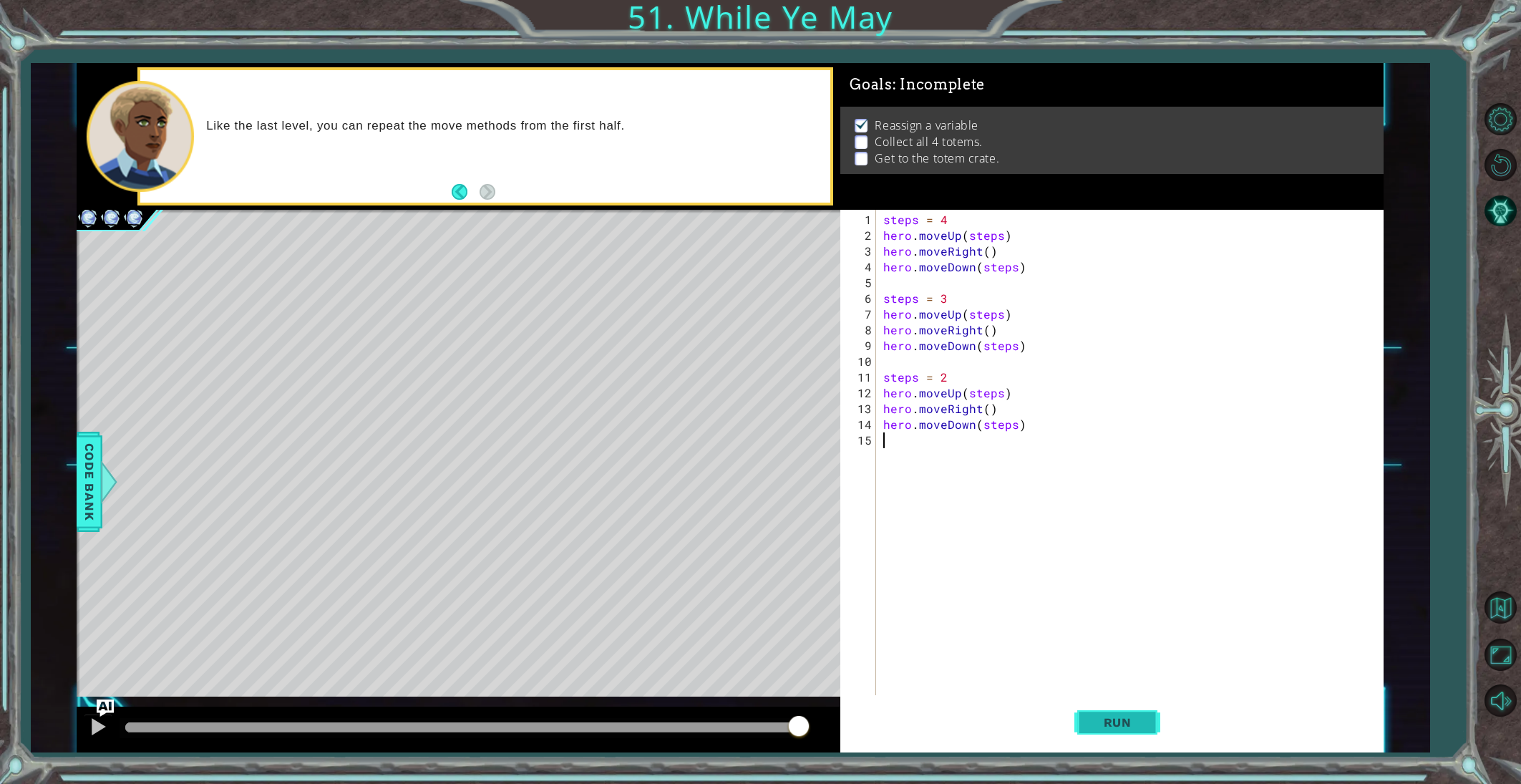
click at [1126, 727] on span "Run" at bounding box center [1117, 722] width 56 height 15
type textarea "steps = 1"
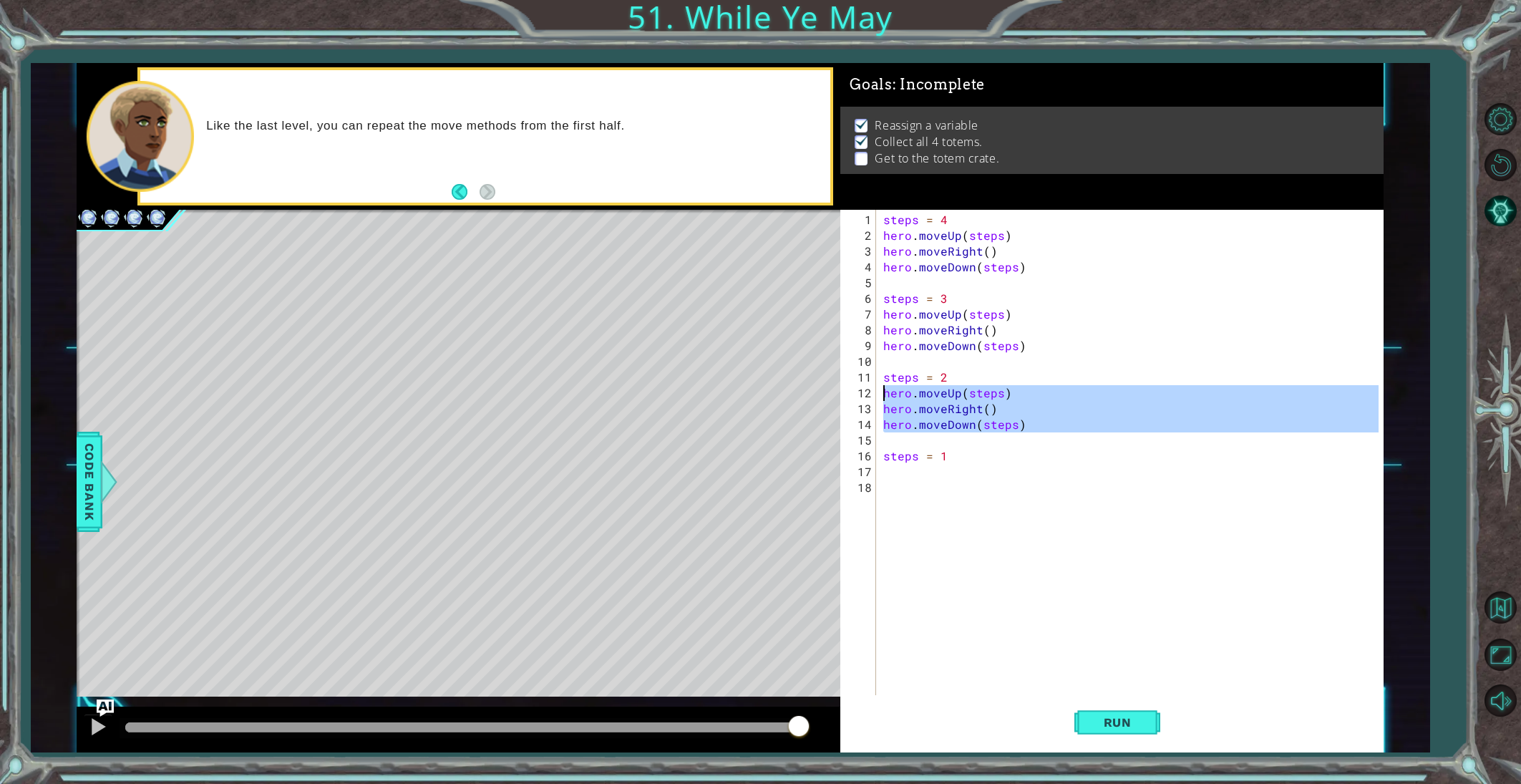
drag, startPoint x: 1000, startPoint y: 431, endPoint x: 879, endPoint y: 392, distance: 127.1
click at [880, 392] on div "steps = 4 hero . moveUp ( steps ) hero . moveRight ( ) hero . moveDown ( steps …" at bounding box center [1133, 471] width 505 height 520
type textarea "hero.moveUp(steps) hero.moveRight()"
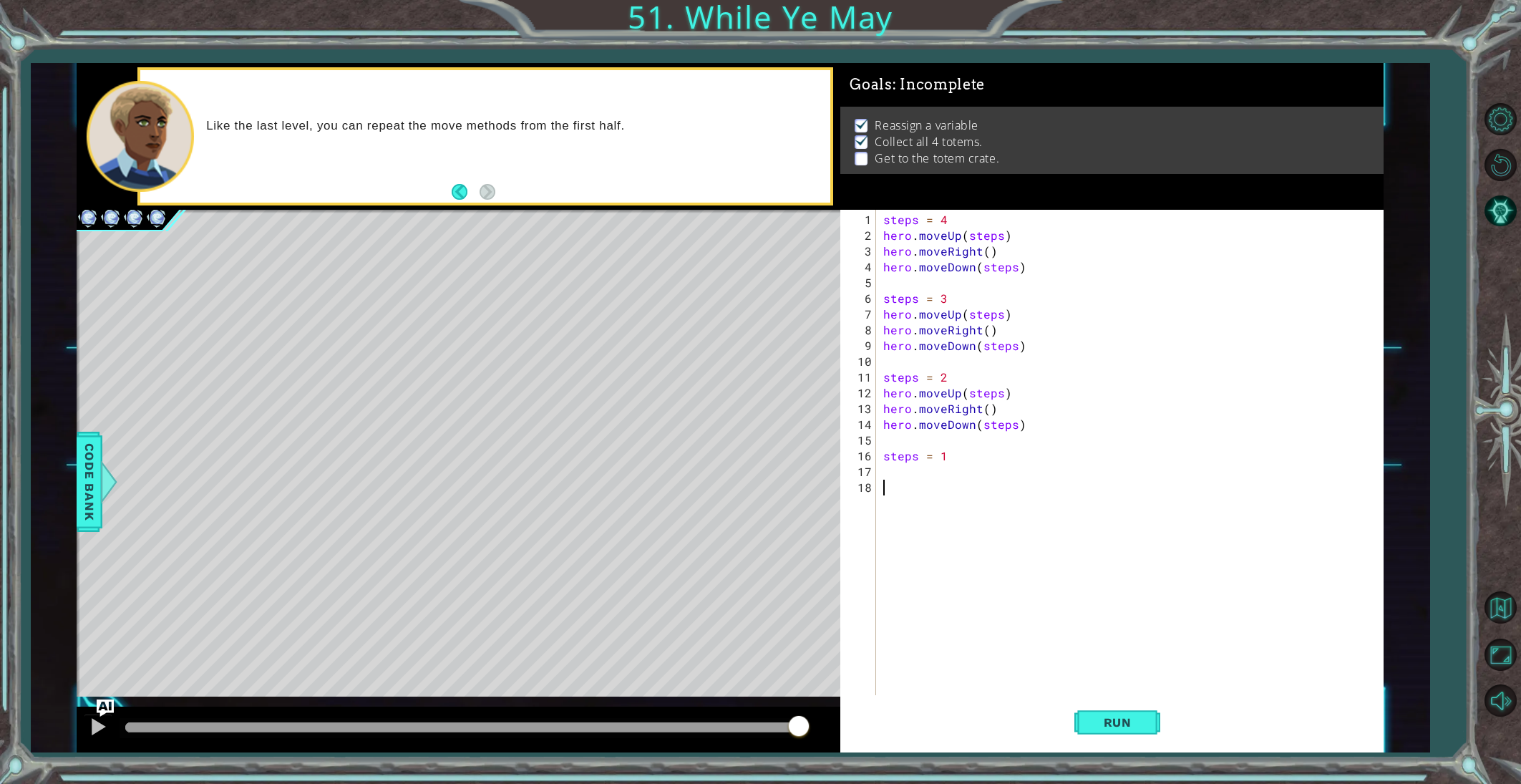
click at [892, 477] on div "steps = 4 hero . moveUp ( steps ) hero . moveRight ( ) hero . moveDown ( steps …" at bounding box center [1133, 471] width 505 height 520
click at [890, 475] on div "steps = 4 hero . moveUp ( steps ) hero . moveRight ( ) hero . moveDown ( steps …" at bounding box center [1133, 471] width 505 height 520
click at [1079, 735] on button "Run" at bounding box center [1117, 722] width 86 height 55
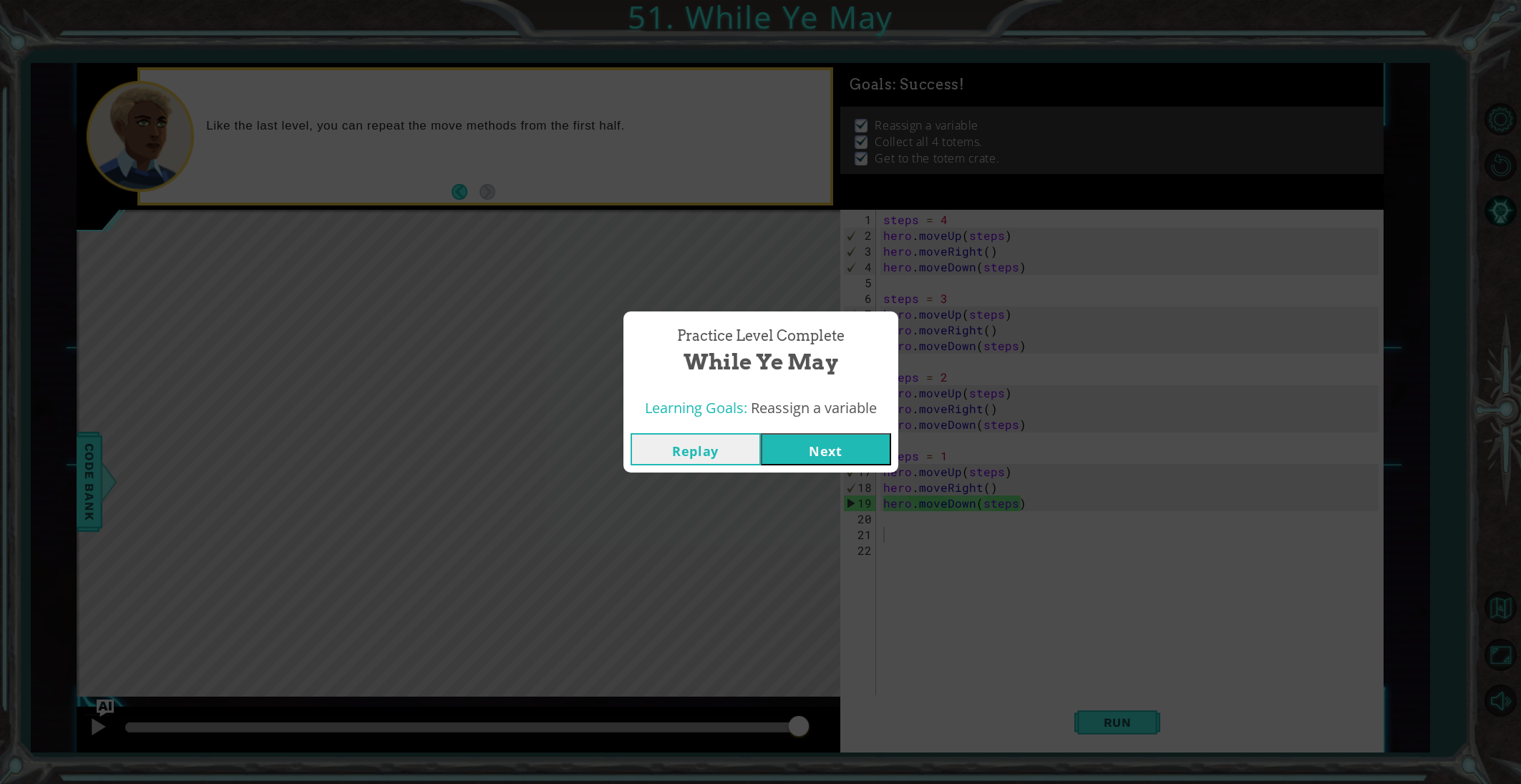
click at [823, 453] on button "Next" at bounding box center [826, 449] width 130 height 32
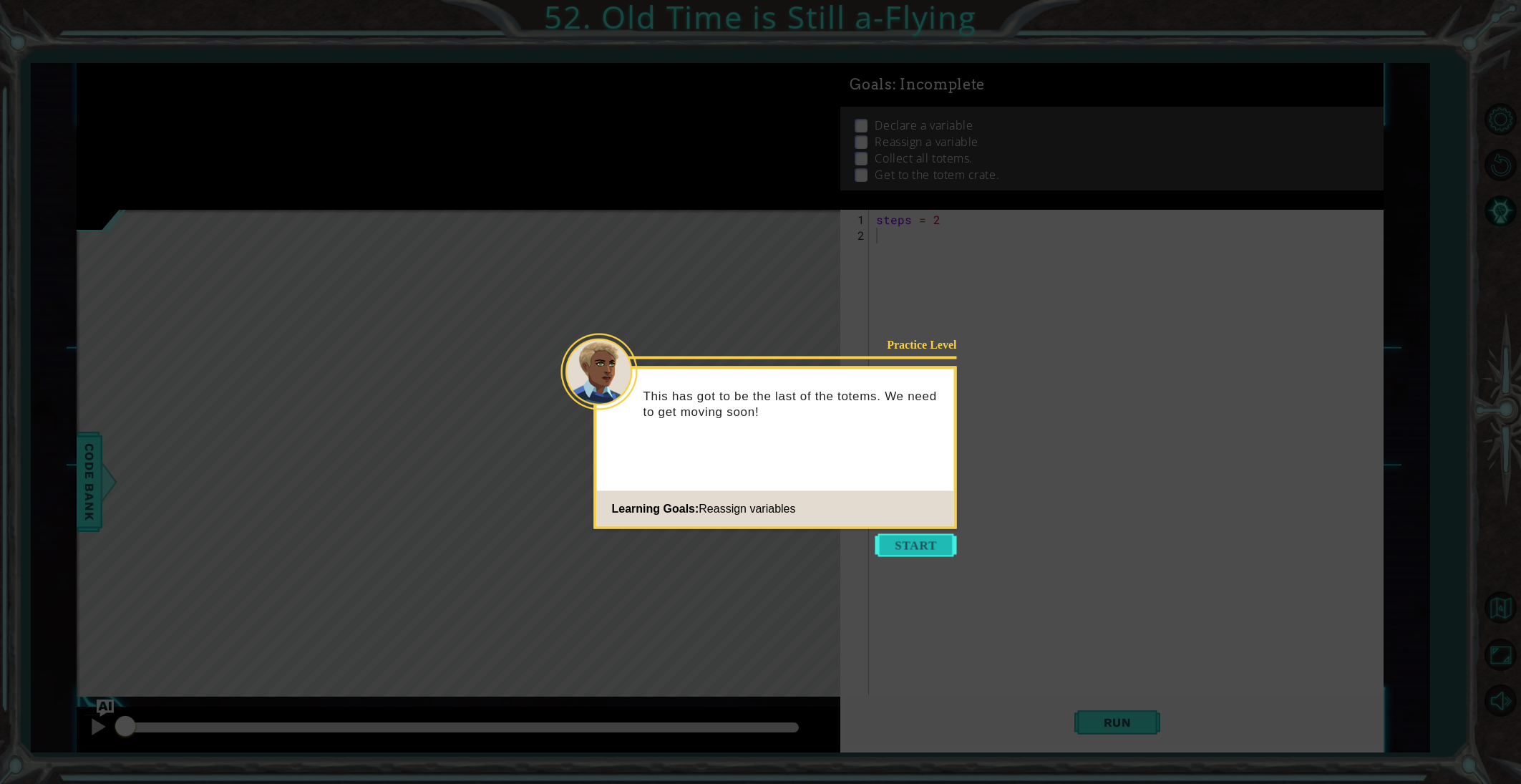
click at [942, 543] on button "Start" at bounding box center [916, 545] width 82 height 23
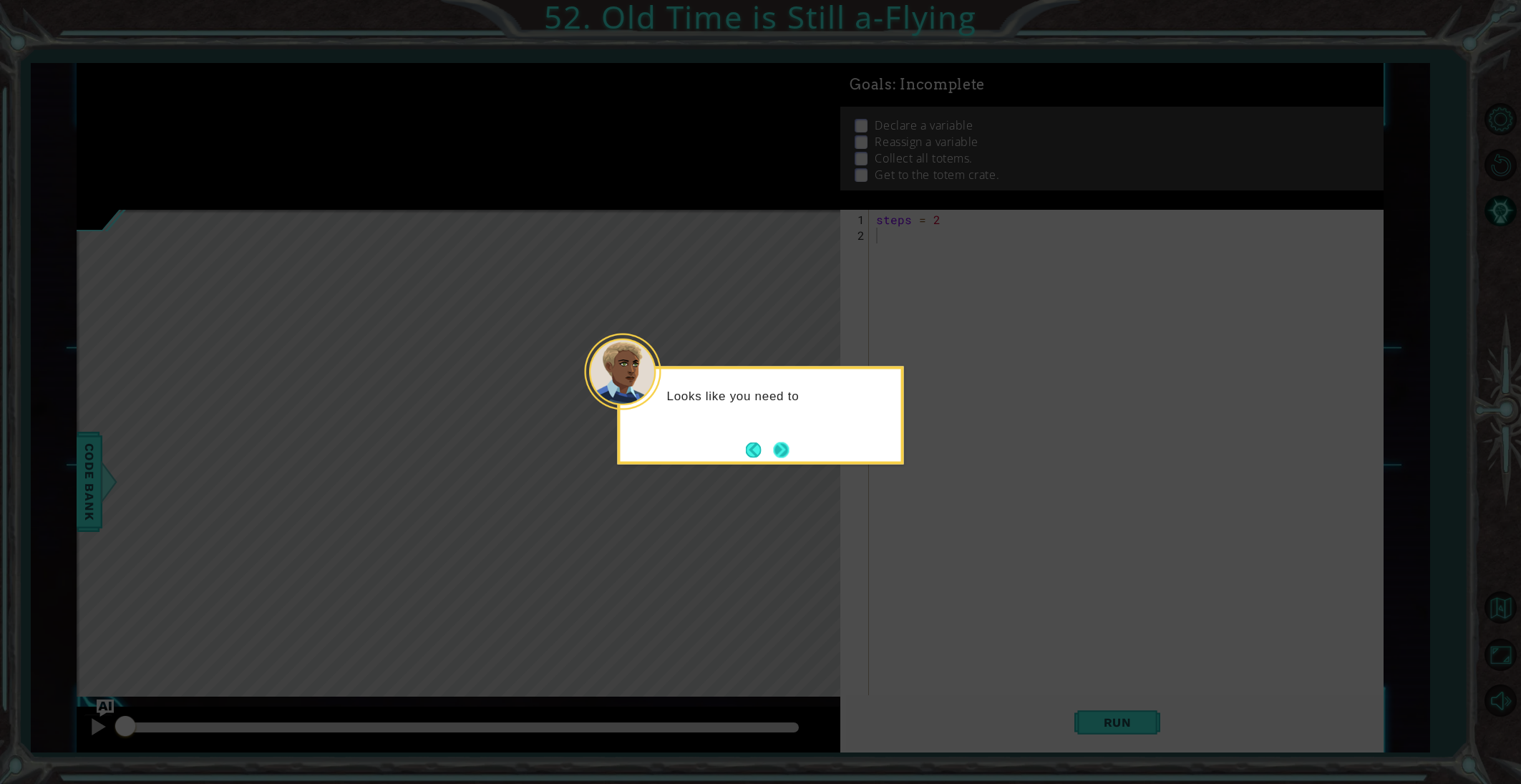
click at [786, 447] on button "Next" at bounding box center [782, 449] width 15 height 15
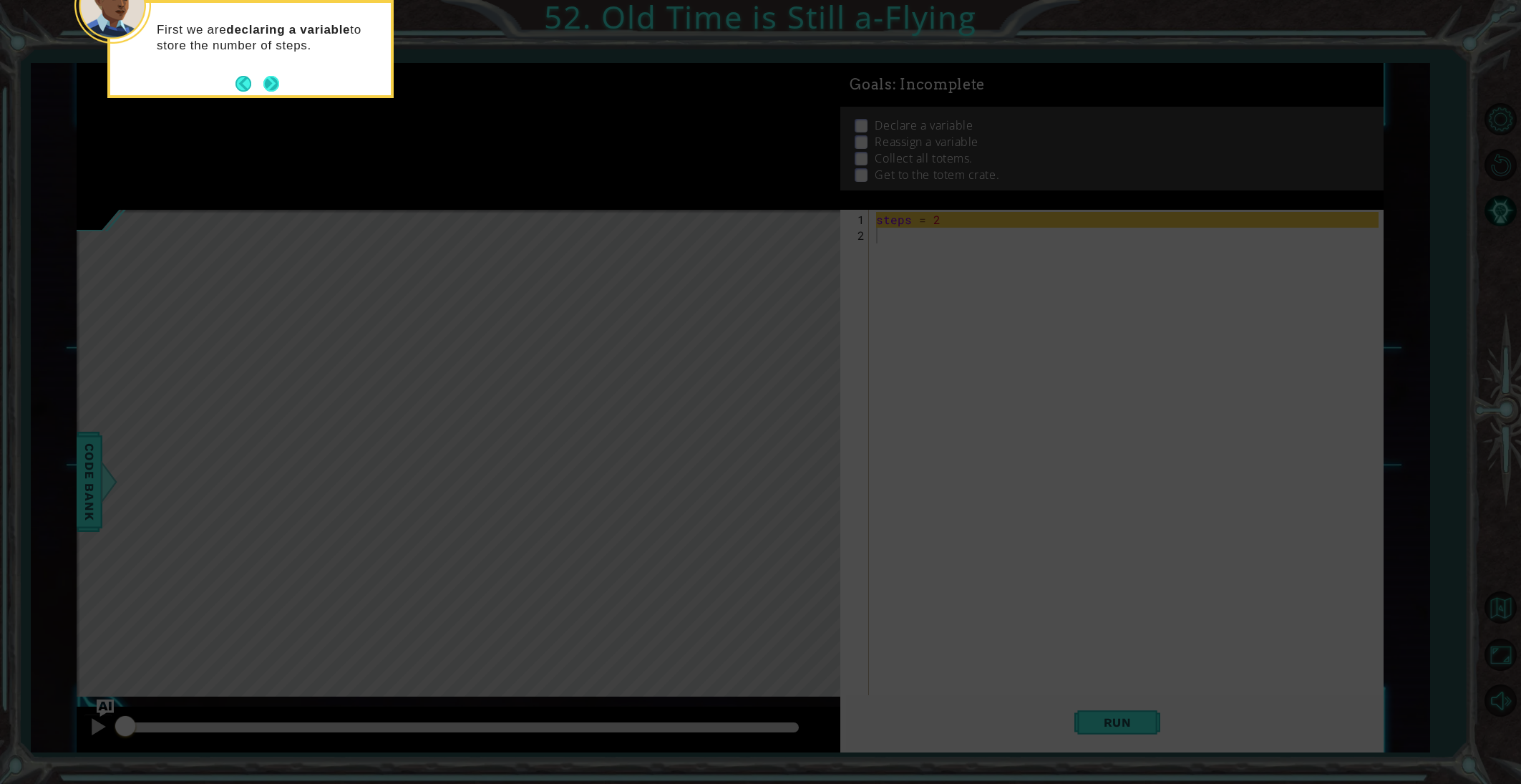
click at [279, 78] on button "Next" at bounding box center [271, 84] width 15 height 15
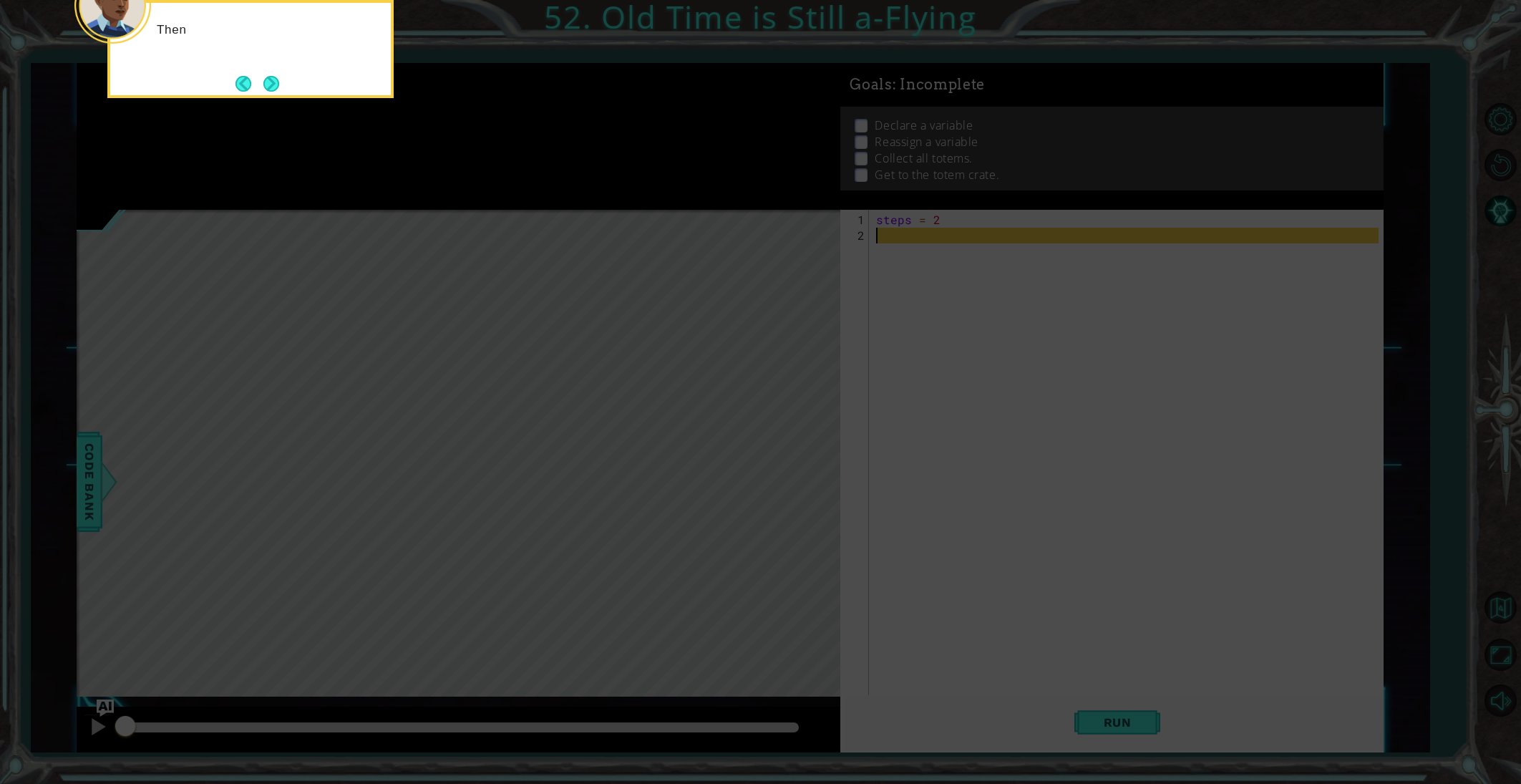
click at [271, 77] on button "Next" at bounding box center [271, 84] width 15 height 15
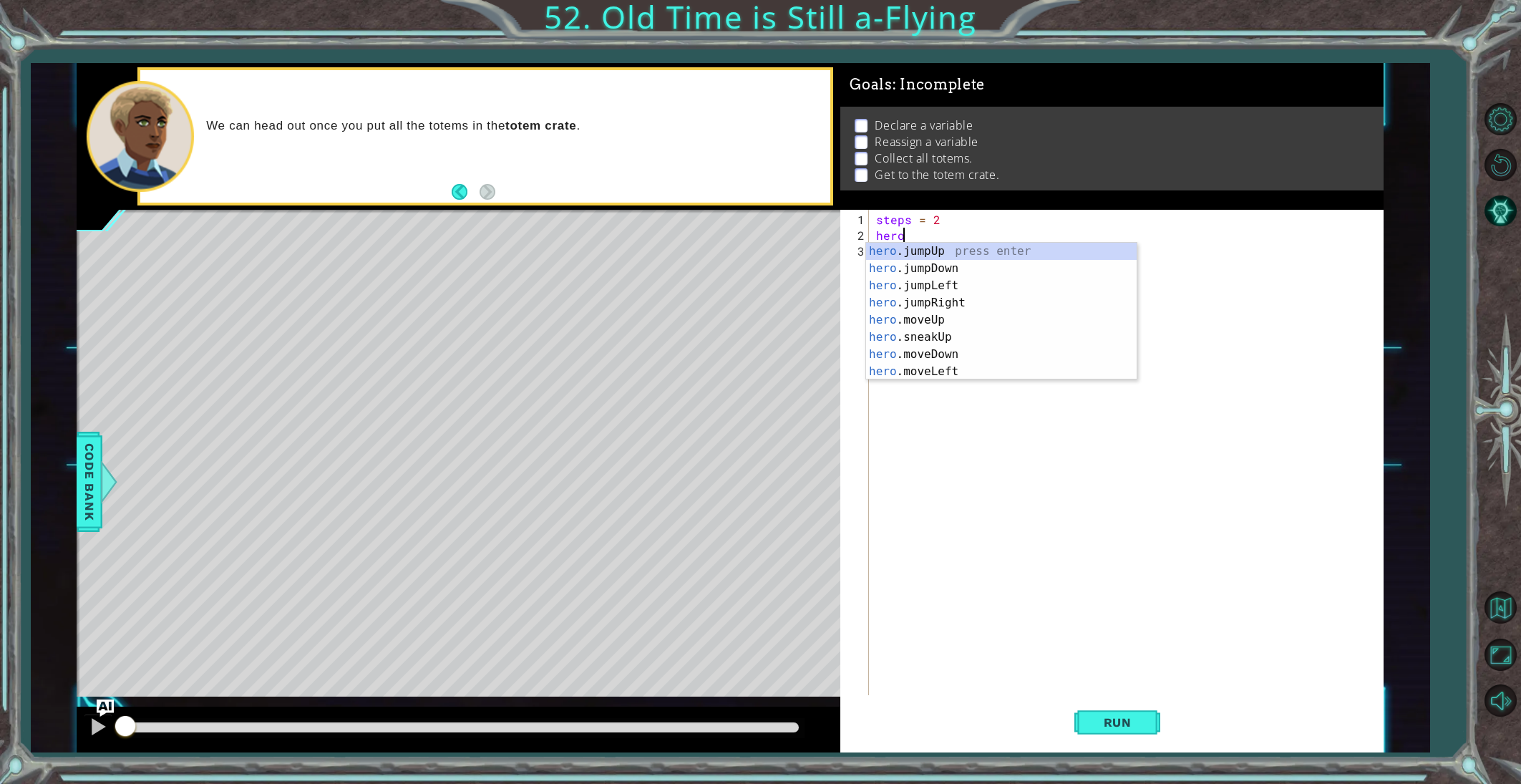
type textarea "hero."
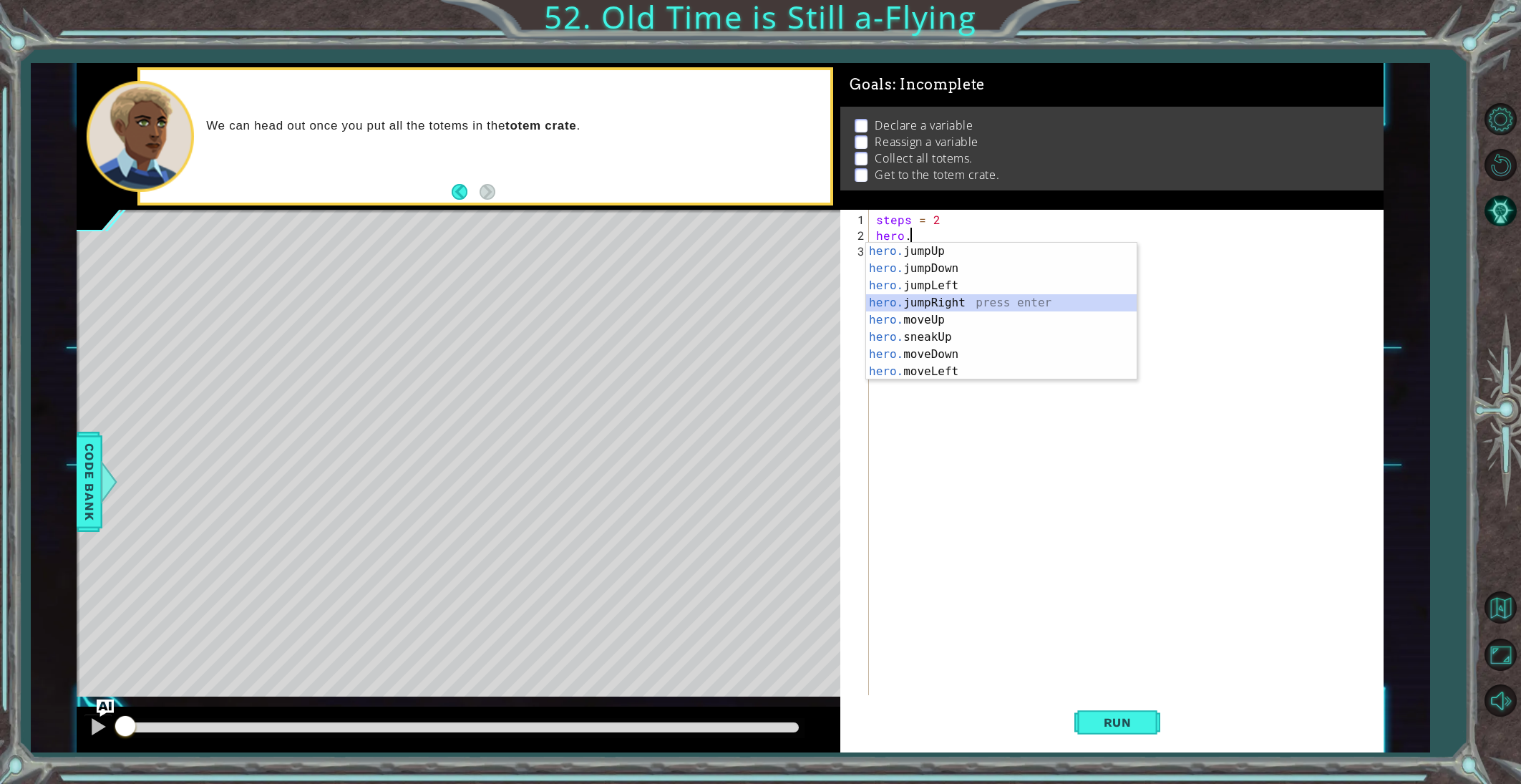
click at [935, 303] on div "hero. jumpUp press enter hero. jumpDown press enter hero. jumpLeft press enter …" at bounding box center [1001, 328] width 270 height 172
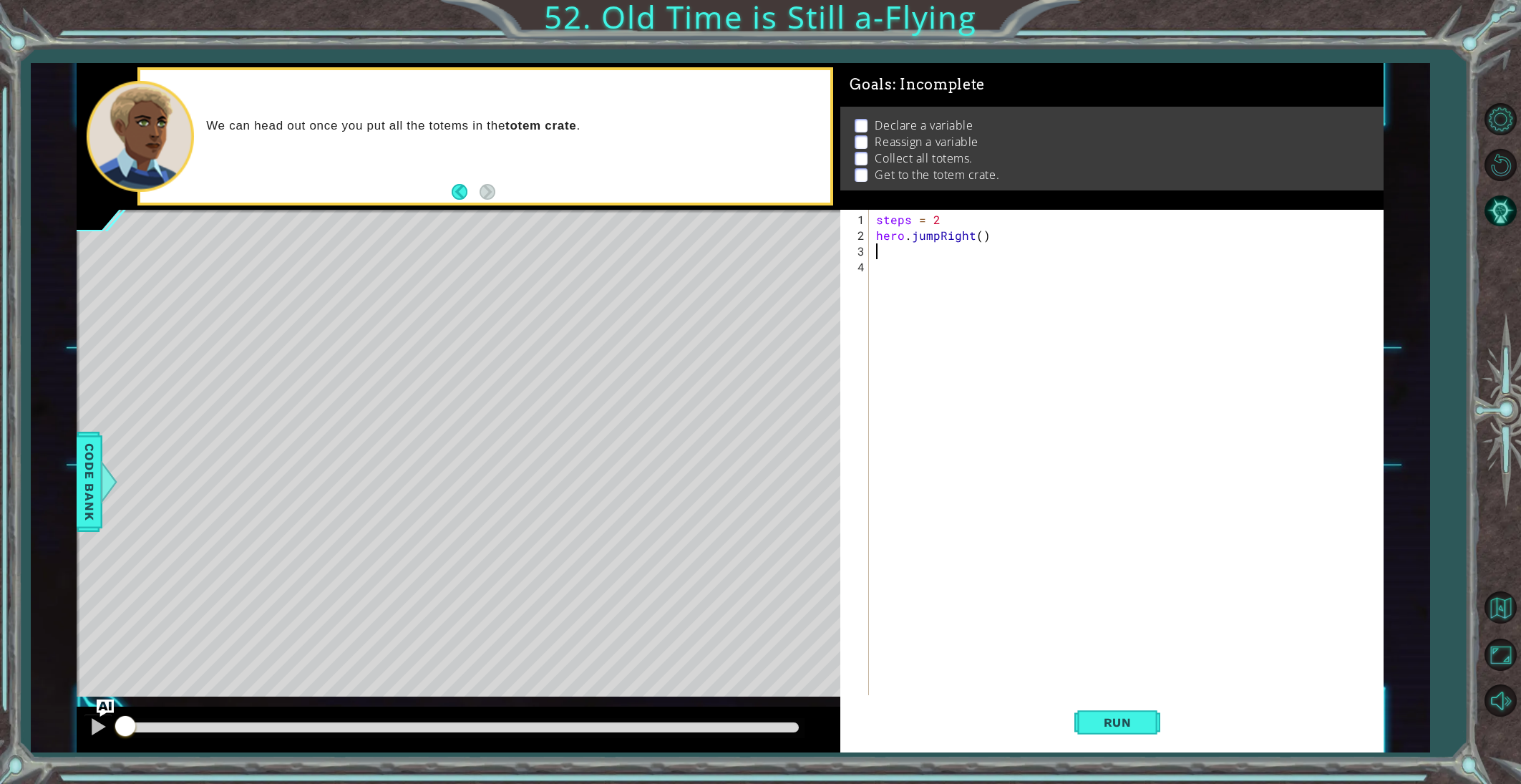
click at [978, 241] on div "steps = 2 hero . jumpRight ( )" at bounding box center [1129, 471] width 512 height 520
click at [982, 239] on div "steps = 2 hero . jumpRight ( )" at bounding box center [1129, 471] width 512 height 520
type textarea "hero.jumpRight(steps)"
click at [999, 257] on div "steps press enter" at bounding box center [1104, 268] width 270 height 52
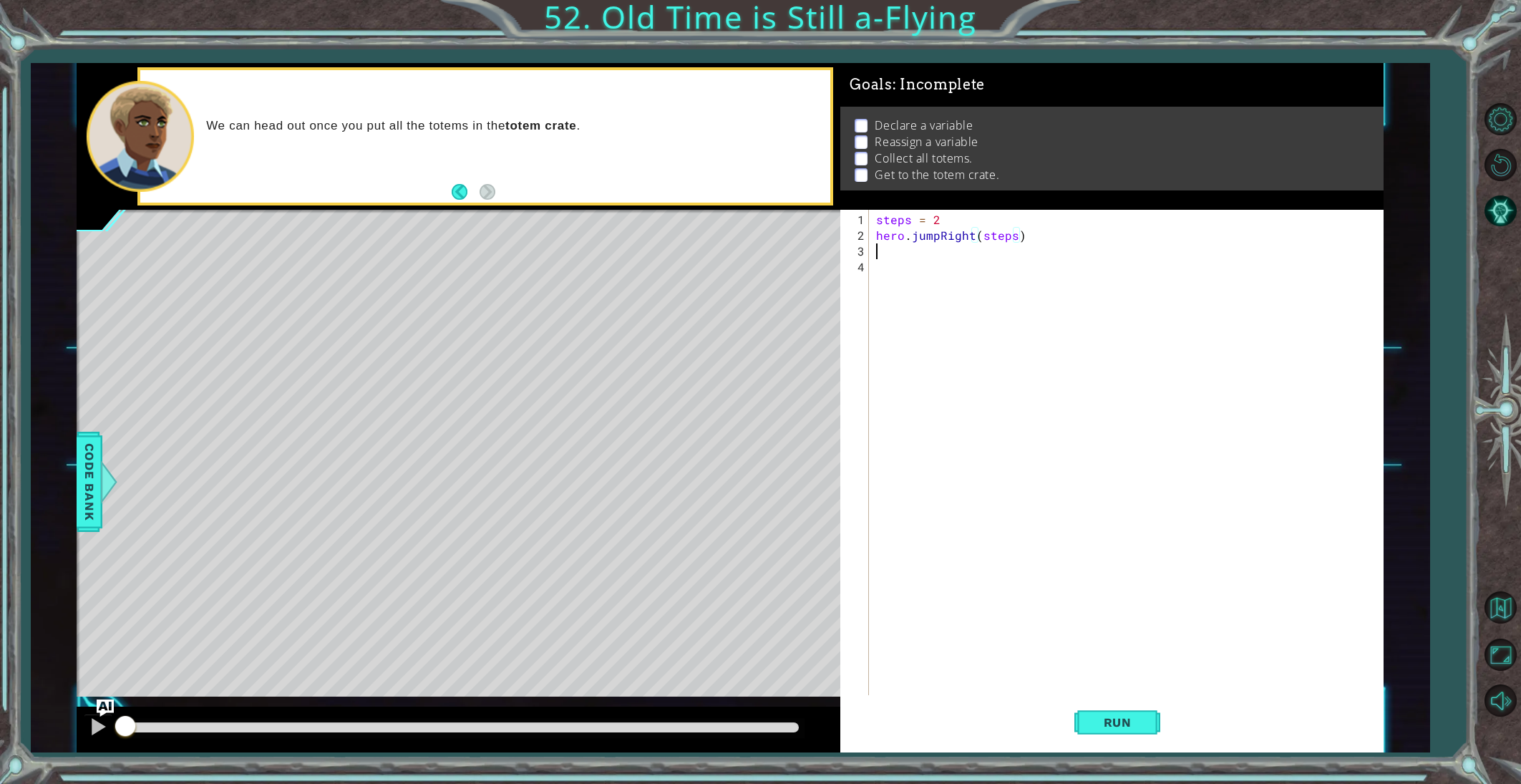
click at [900, 252] on div "steps = 2 hero . jumpRight ( steps )" at bounding box center [1129, 471] width 512 height 520
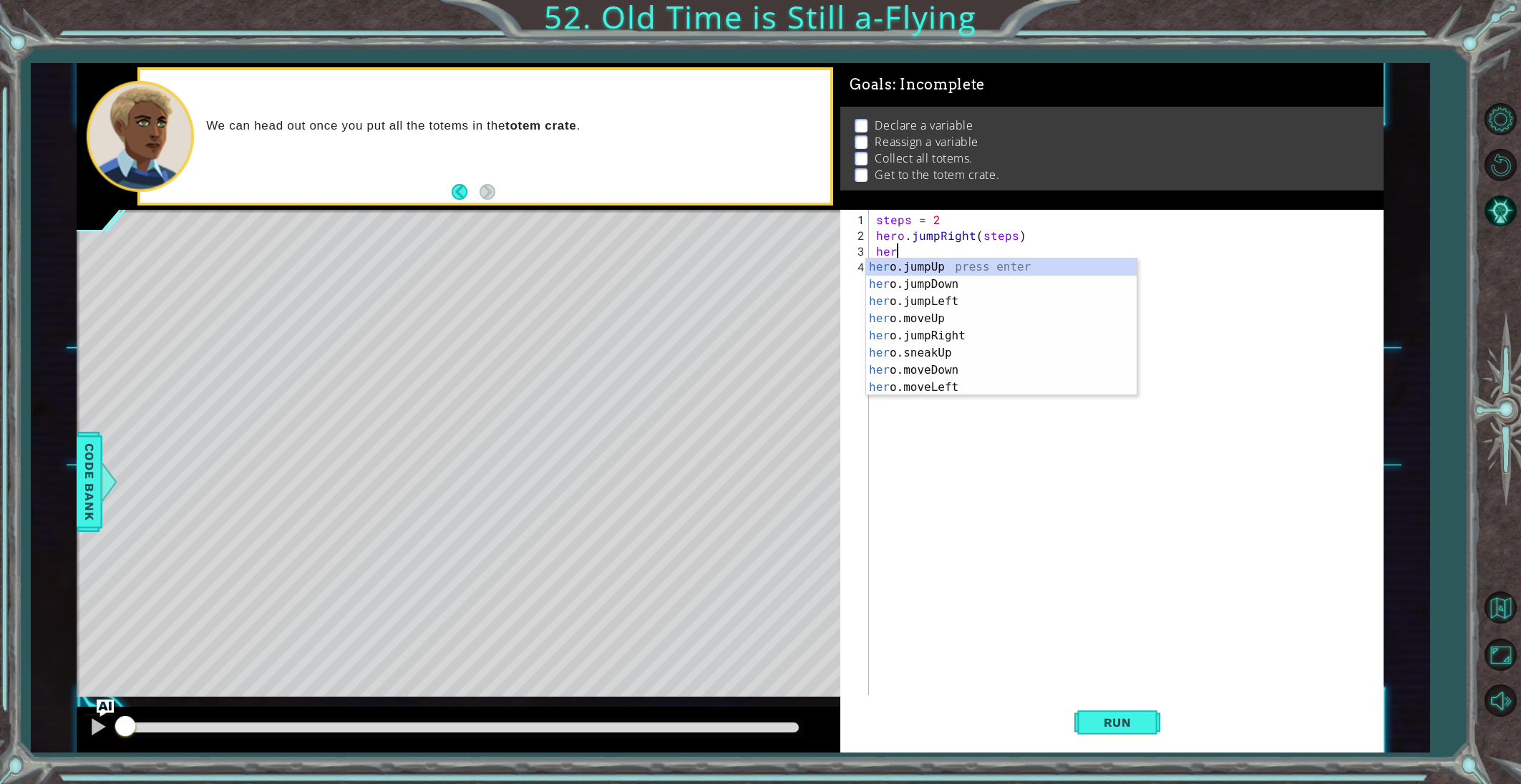
scroll to position [0, 1]
click at [930, 364] on div "hero .jumpUp press enter hero .jumpDown press enter hero .jumpLeft press enter …" at bounding box center [1001, 344] width 270 height 172
type textarea "hero.moveDown(1)"
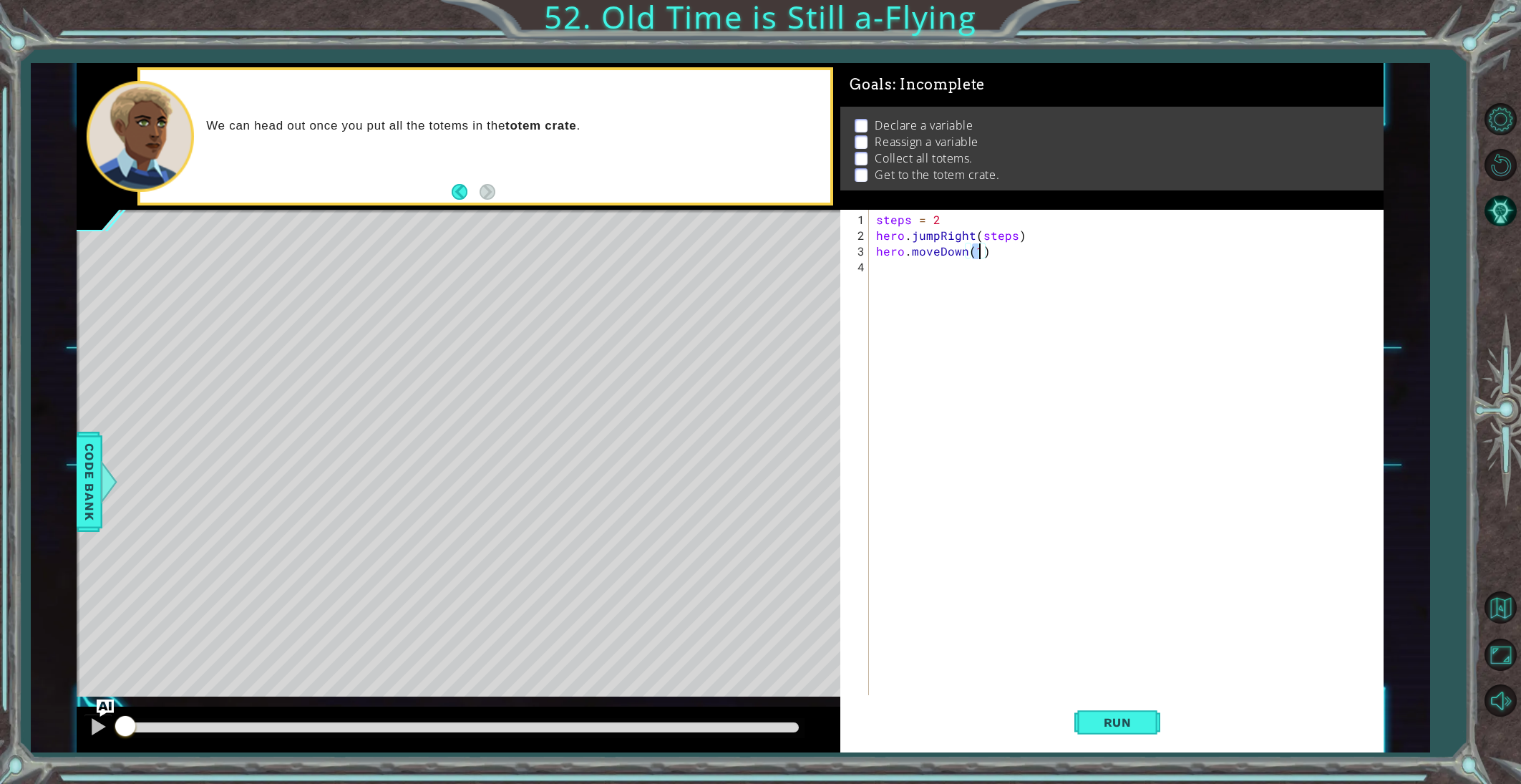
click at [894, 273] on div "steps = 2 hero . jumpRight ( steps ) hero . moveDown ( 1 )" at bounding box center [1129, 471] width 512 height 520
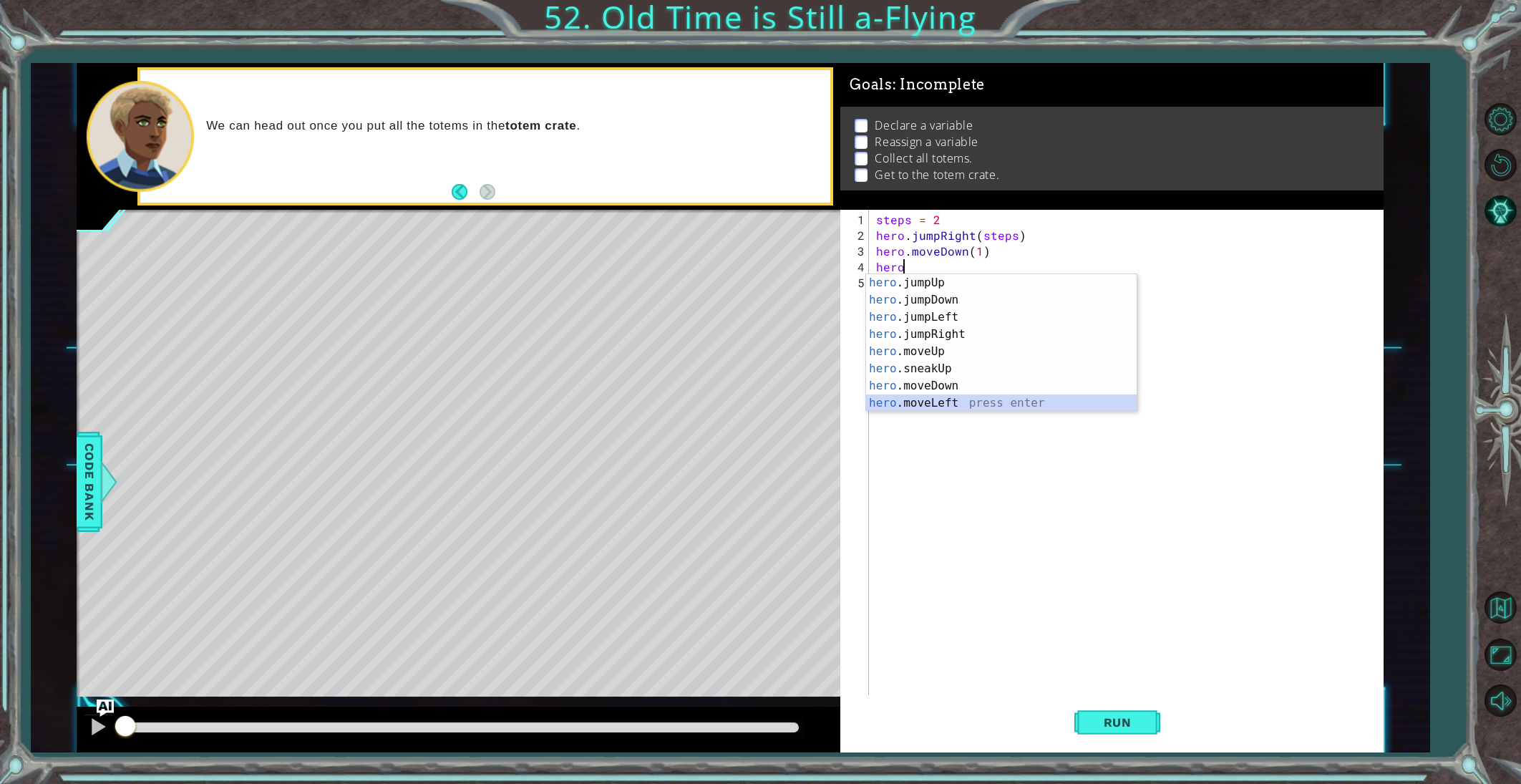
click at [965, 400] on div "hero .jumpUp press enter hero .jumpDown press enter hero .jumpLeft press enter …" at bounding box center [1001, 360] width 270 height 172
type textarea "hero.moveLeft(1)"
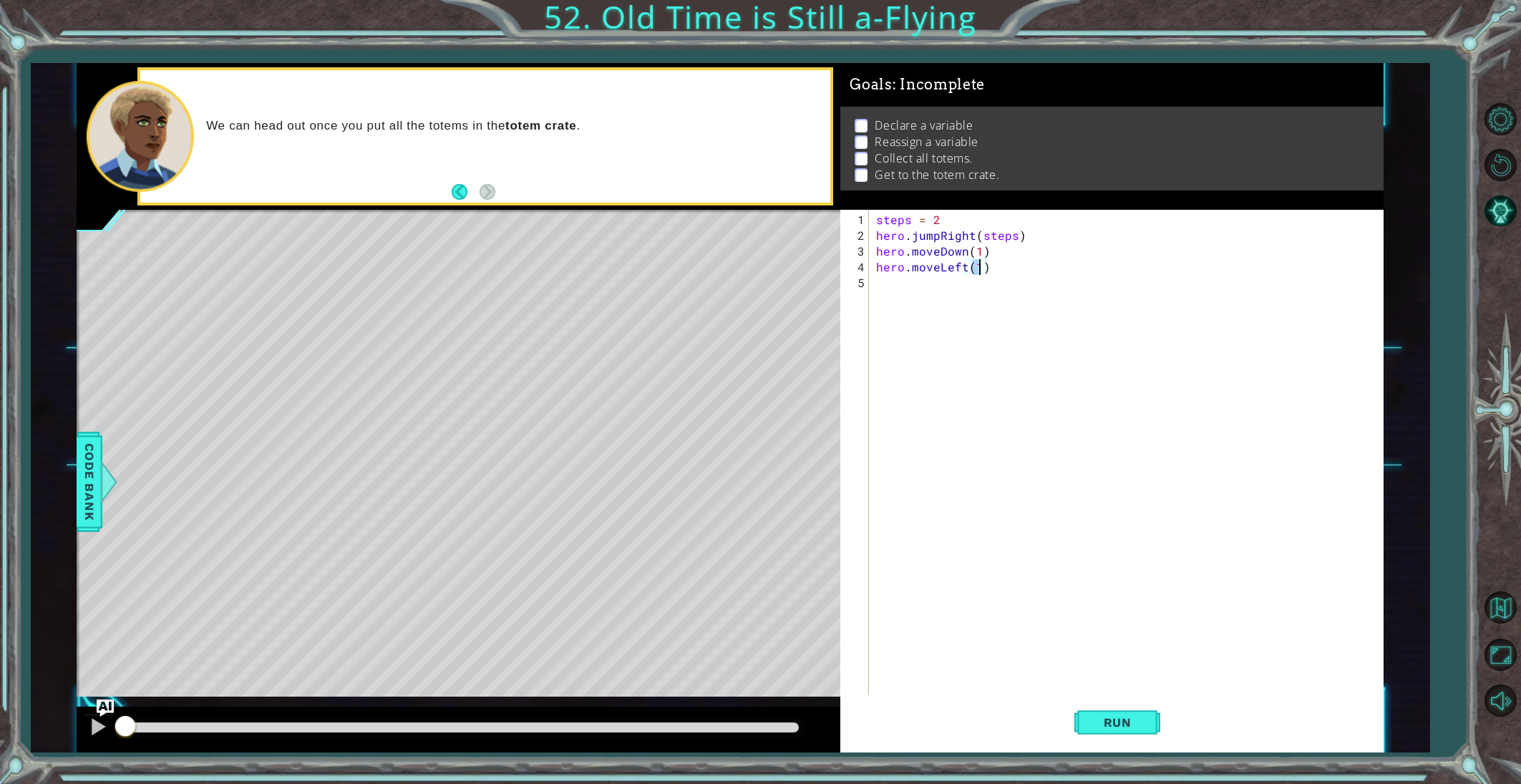
click at [882, 282] on div "steps = 2 hero . jumpRight ( steps ) hero . moveDown ( 1 ) hero . moveLeft ( 1 )" at bounding box center [1129, 471] width 512 height 520
type textarea "steps = 4"
click at [892, 320] on div "steps = 2 hero . jumpRight ( steps ) hero . moveDown ( 1 ) hero . moveLeft ( 1 …" at bounding box center [1129, 471] width 512 height 520
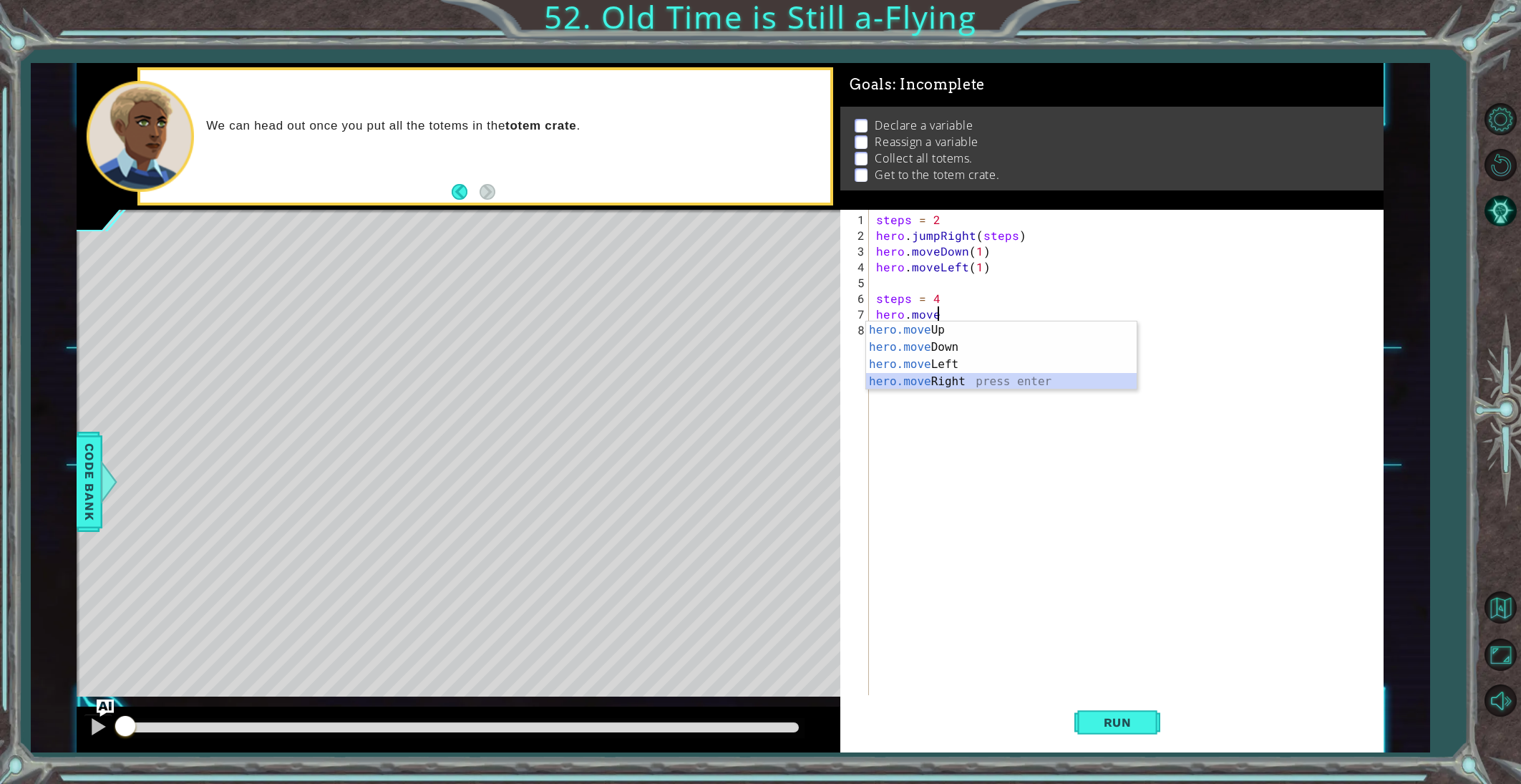
click at [959, 381] on div "hero.move Up press enter hero.move Down press enter hero.move Left press enter …" at bounding box center [1001, 373] width 270 height 103
type textarea "hero.moveRight(1)"
click at [904, 337] on div "steps = 2 hero . jumpRight ( steps ) hero . moveDown ( 1 ) hero . moveLeft ( 1 …" at bounding box center [1129, 471] width 512 height 520
type textarea "h"
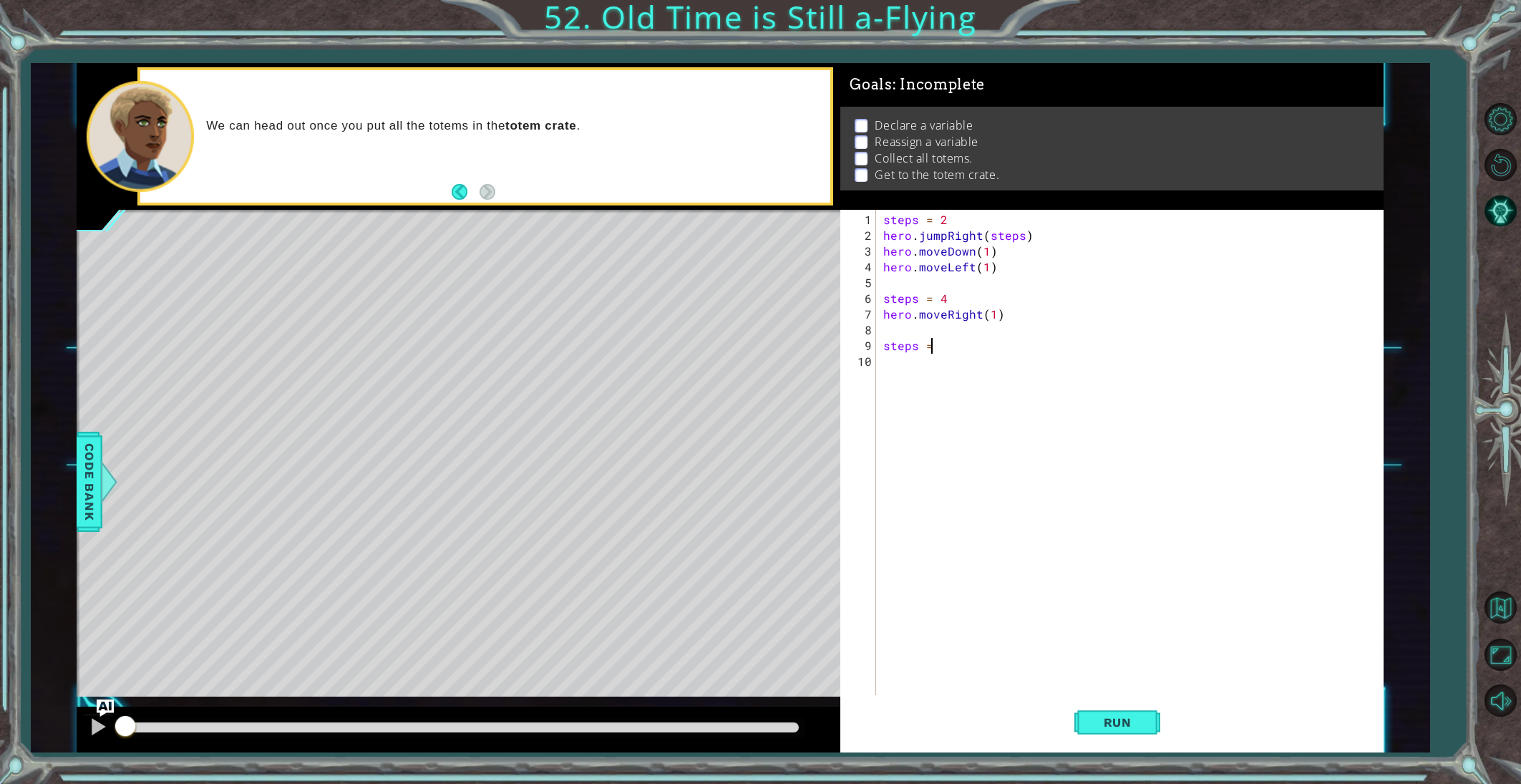
scroll to position [0, 2]
type textarea "steps = 4"
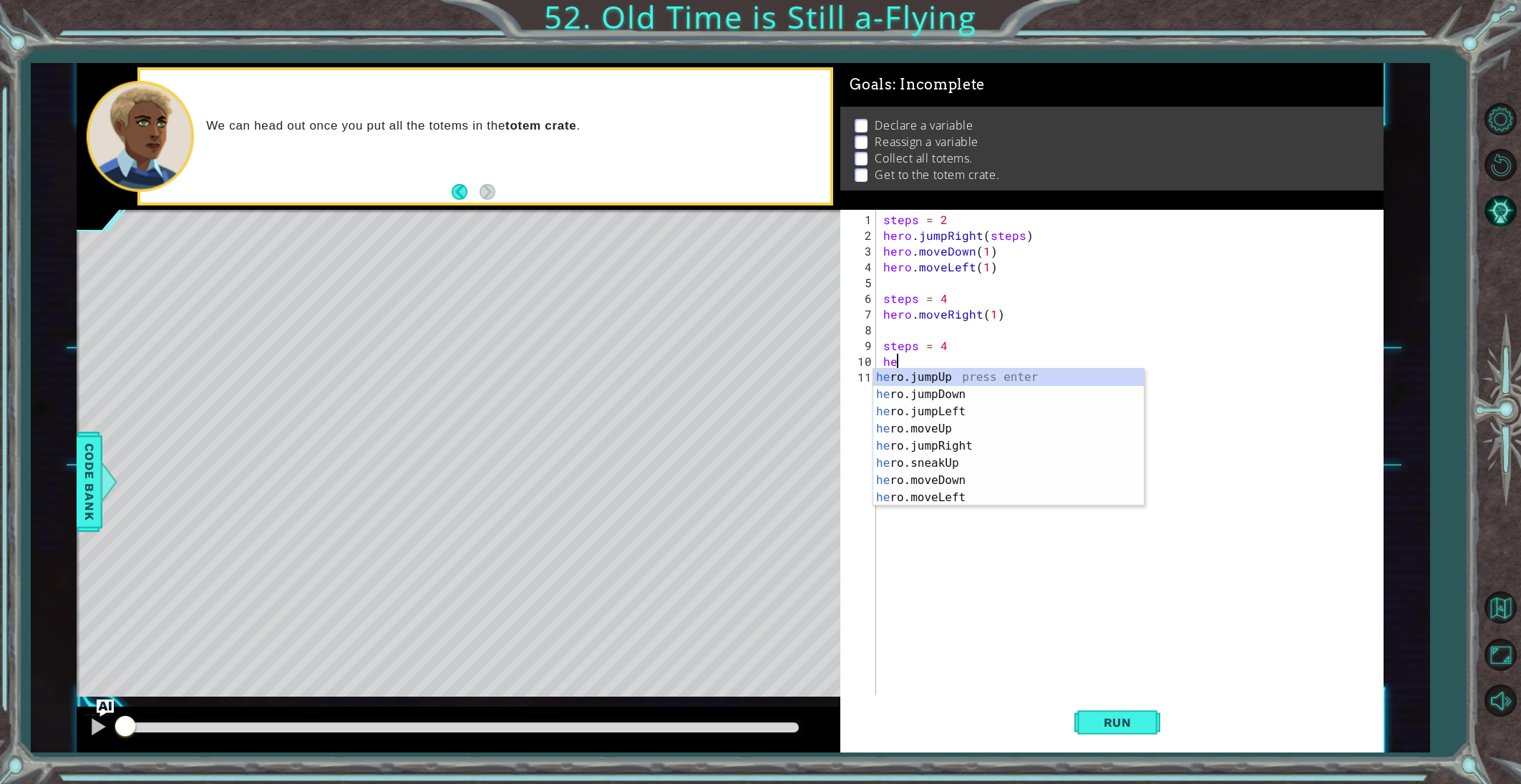
scroll to position [0, 1]
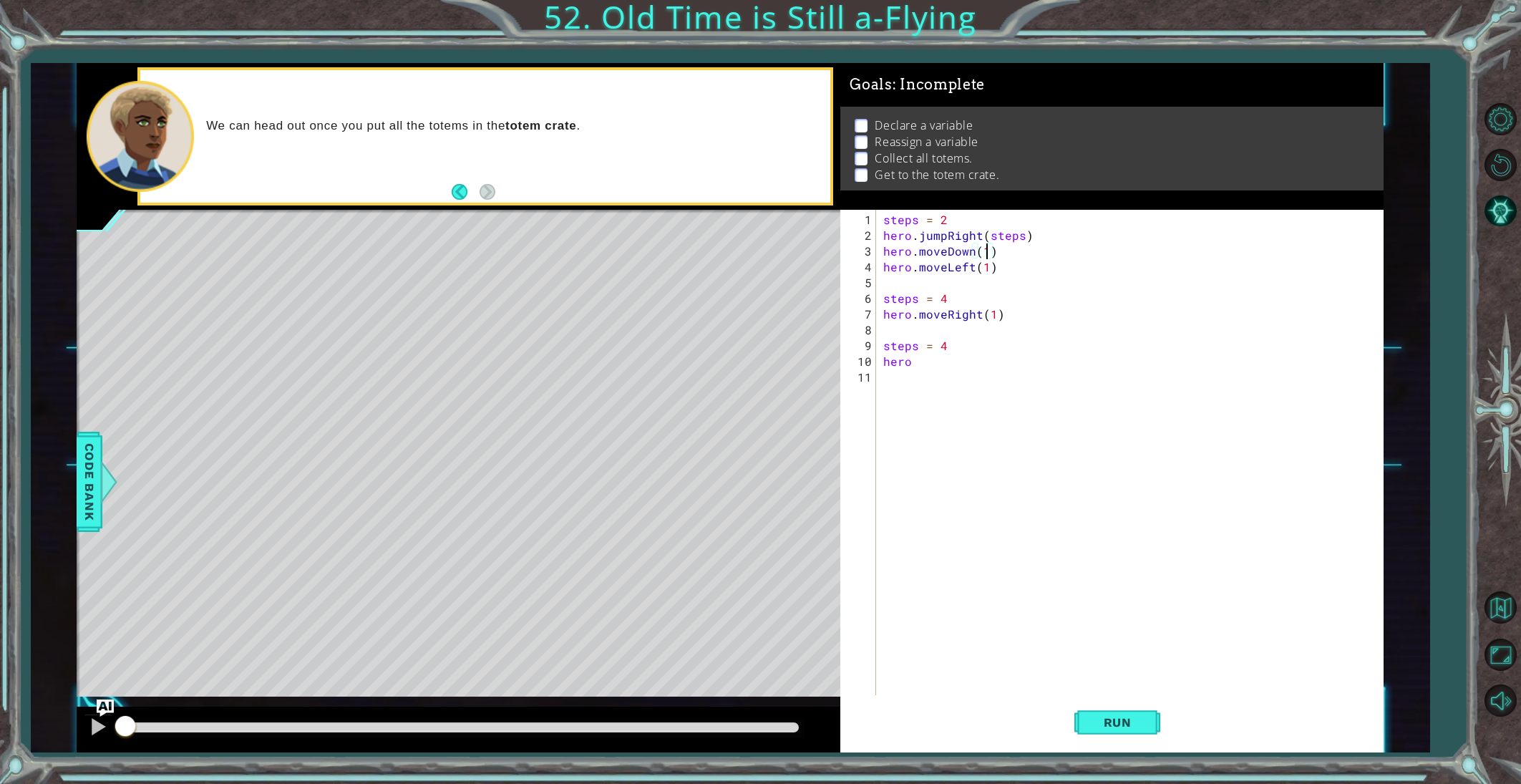
click at [987, 256] on div "steps = 2 hero . jumpRight ( steps ) hero . moveDown ( 1 ) hero . moveLeft ( 1 …" at bounding box center [1133, 471] width 505 height 520
click at [990, 315] on div "steps = 2 hero . jumpRight ( steps ) hero . moveDown ( steps ) hero . moveLeft …" at bounding box center [1133, 471] width 505 height 520
click at [985, 266] on div "steps = 2 hero . jumpRight ( steps ) hero . moveDown ( steps ) hero . moveLeft …" at bounding box center [1133, 471] width 505 height 520
click at [916, 363] on div "steps = 2 hero . jumpRight ( steps ) hero . moveDown ( steps ) hero . moveLeft …" at bounding box center [1133, 471] width 505 height 520
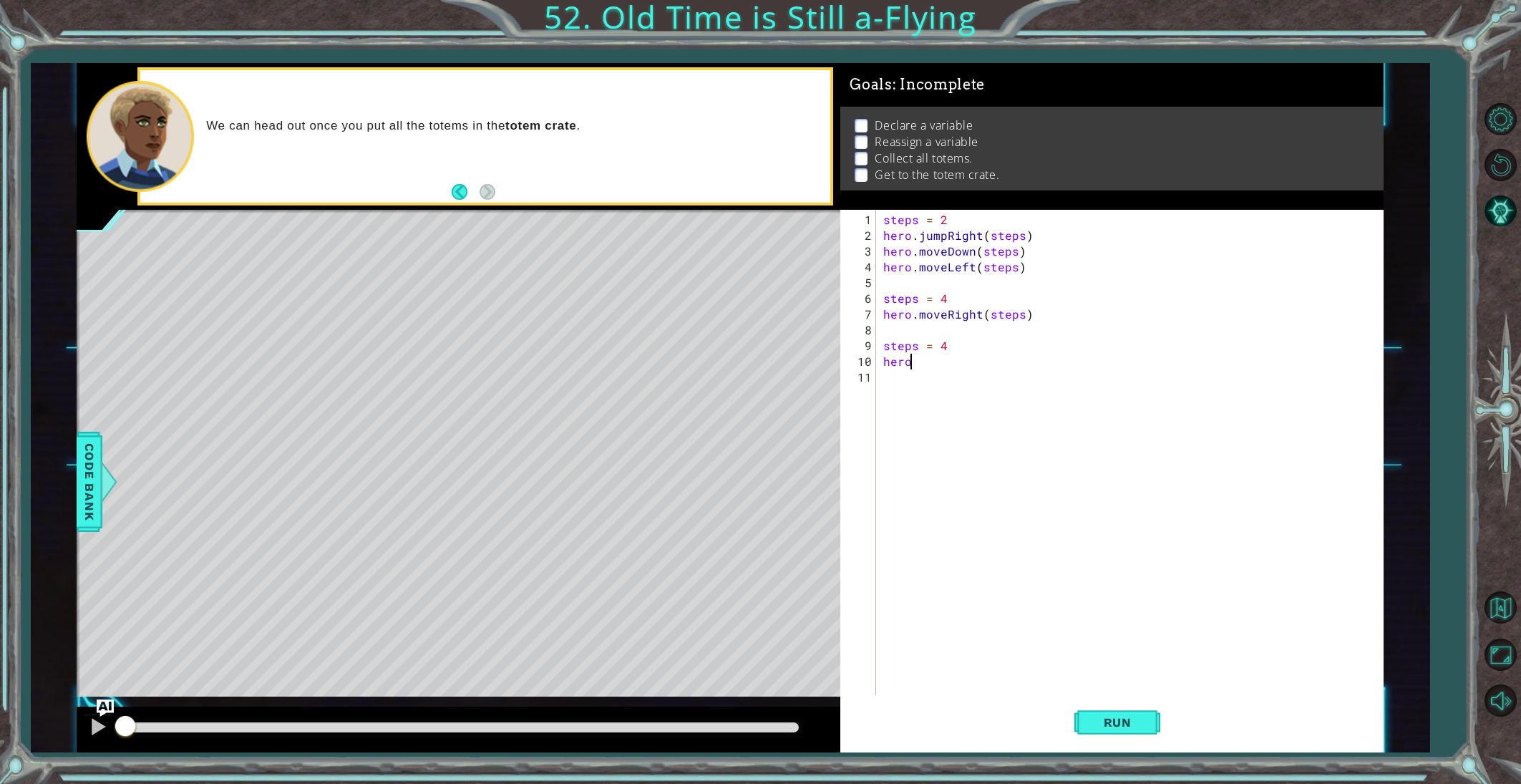
scroll to position [0, 2]
click at [1133, 732] on button "Run" at bounding box center [1117, 722] width 86 height 55
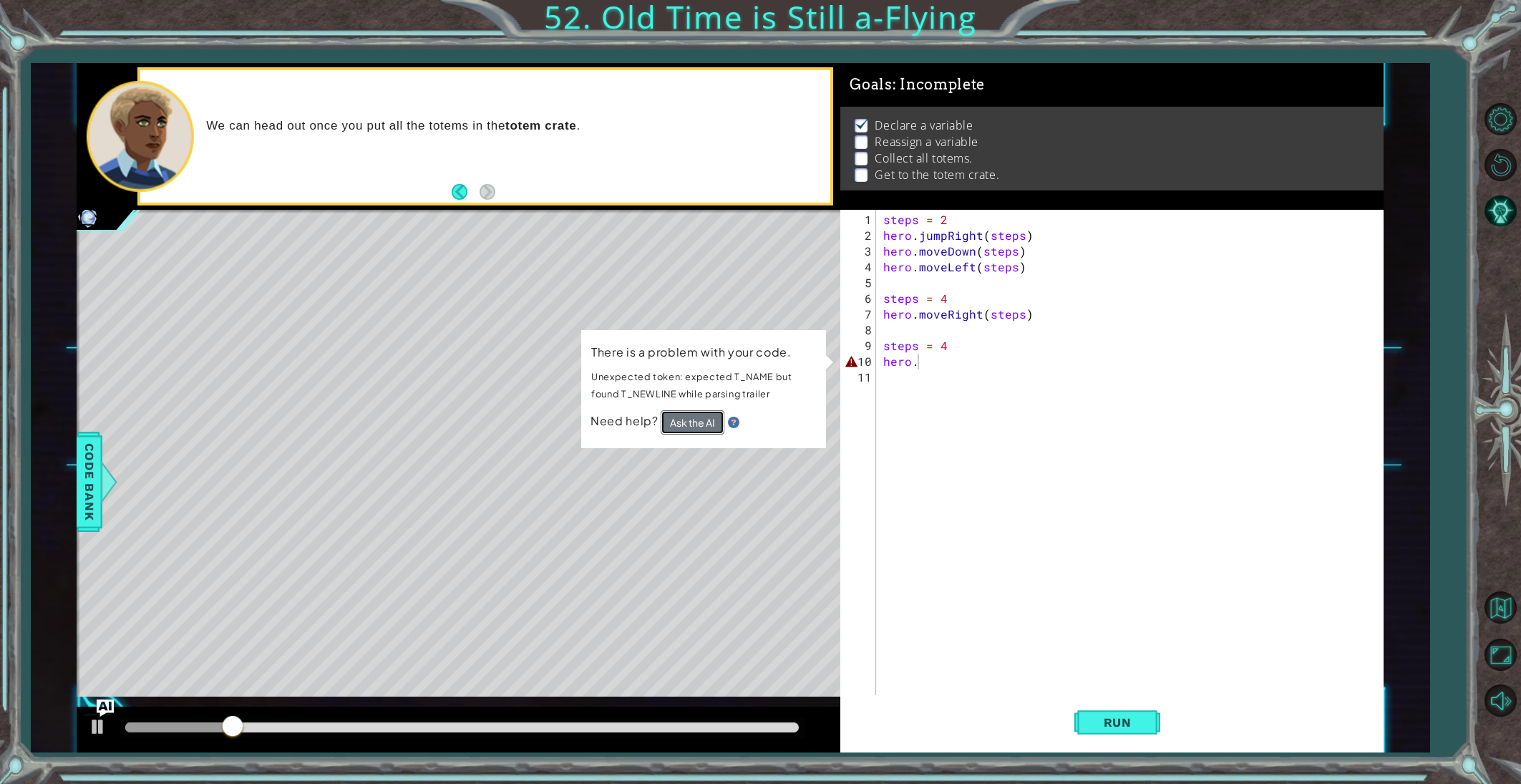
click at [682, 422] on button "Ask the AI" at bounding box center [692, 423] width 64 height 25
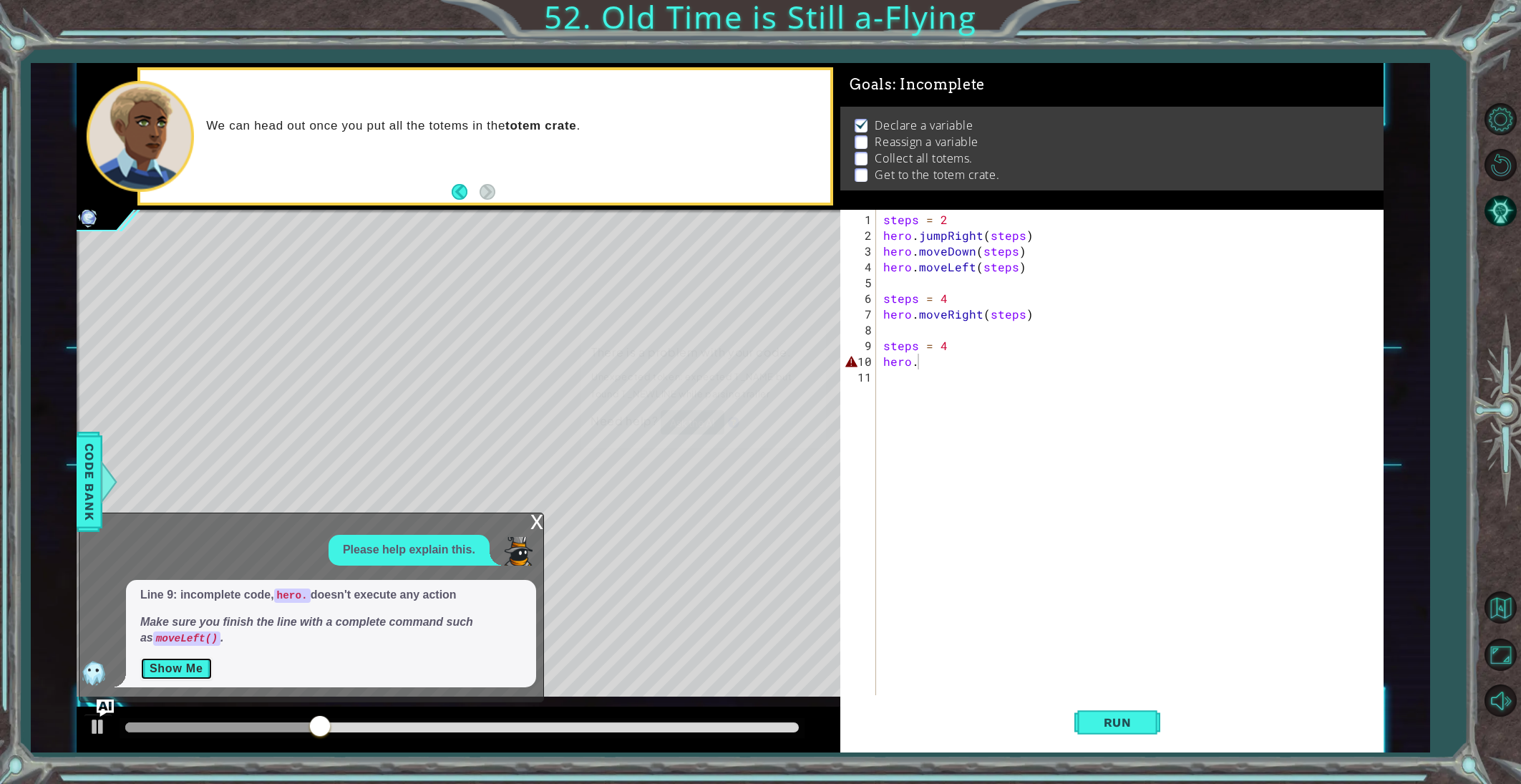
click at [181, 668] on button "Show Me" at bounding box center [176, 668] width 72 height 23
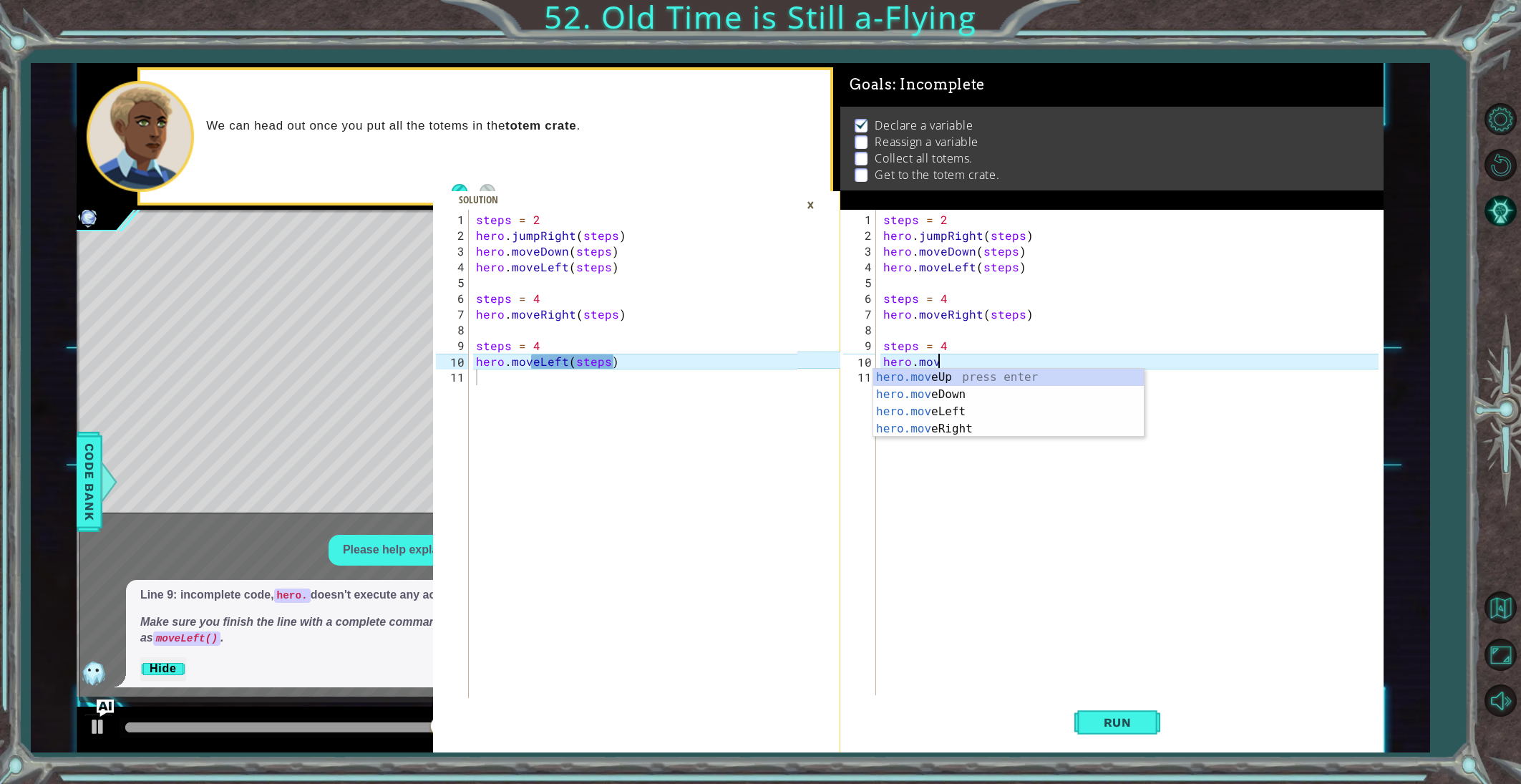
scroll to position [0, 3]
click at [967, 407] on div "hero.move Up press enter hero.move Down press enter hero.move Left press enter …" at bounding box center [1008, 420] width 270 height 103
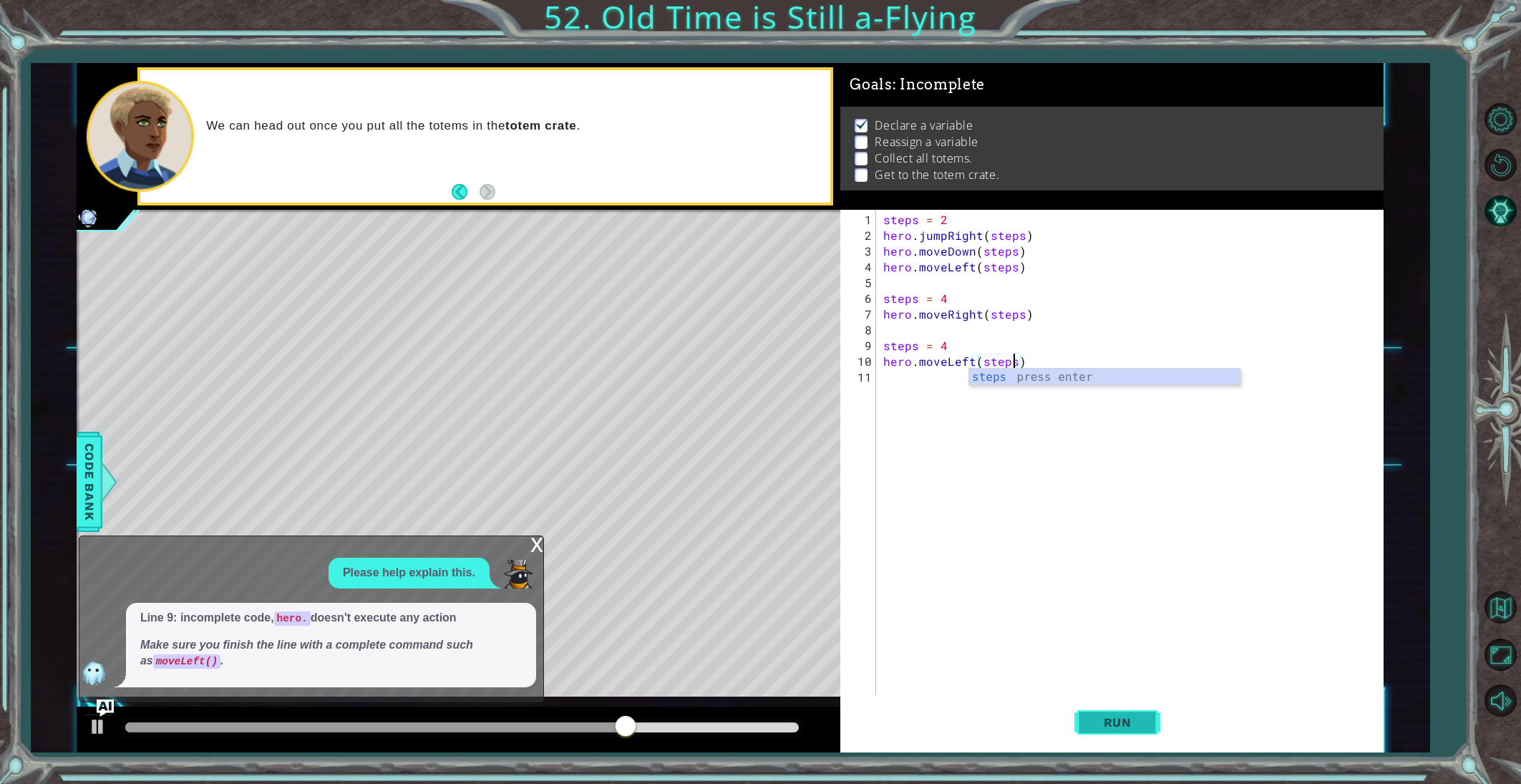
type textarea "hero.moveLeft(steps)"
click at [1108, 723] on span "Run" at bounding box center [1117, 722] width 56 height 15
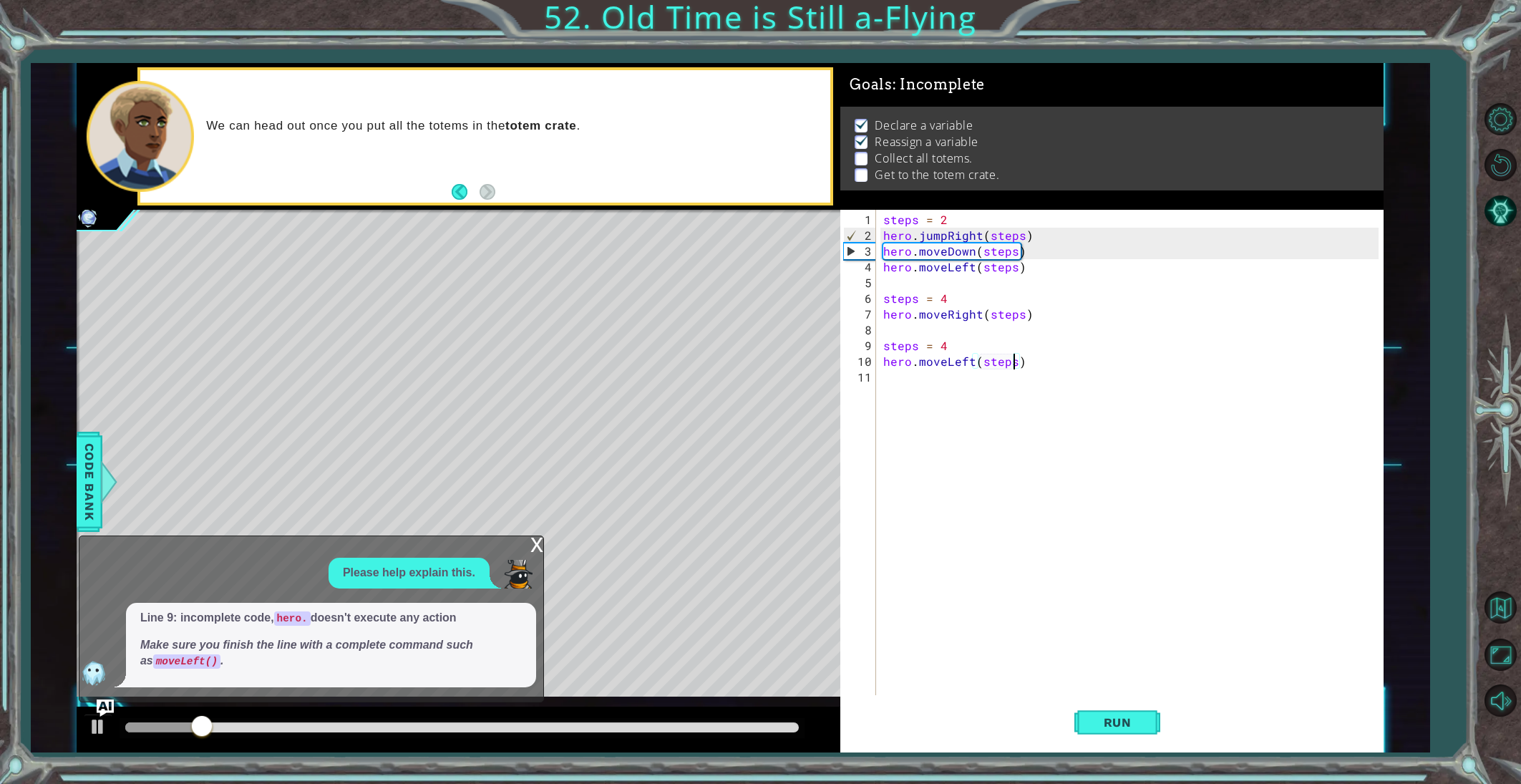
click at [538, 547] on div "x" at bounding box center [537, 543] width 13 height 15
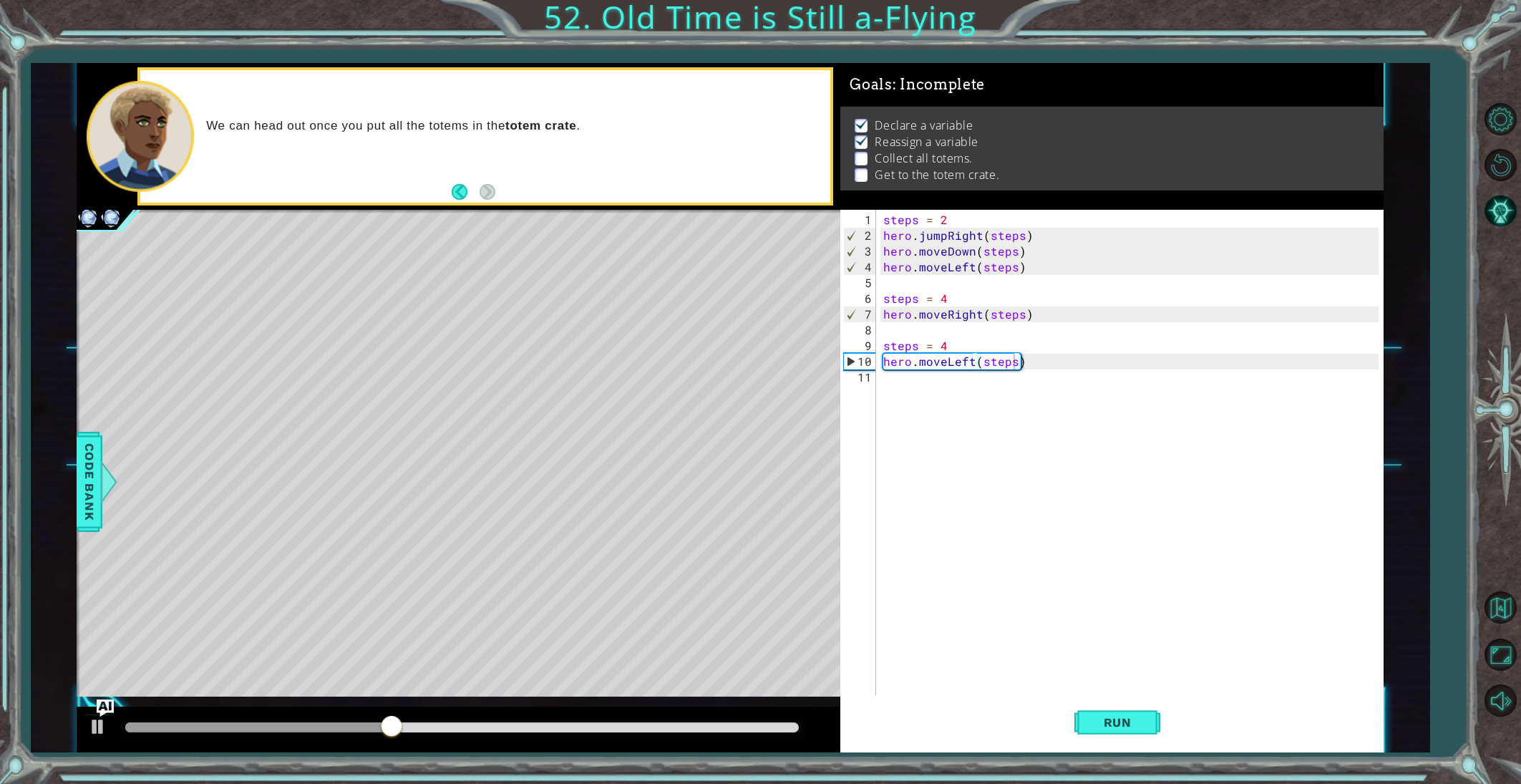
scroll to position [0, 0]
click at [885, 330] on div "steps = 2 hero . jumpRight ( steps ) hero . moveDown ( steps ) hero . moveLeft …" at bounding box center [1133, 471] width 505 height 520
click at [931, 344] on div "hero.moveDown press enter" at bounding box center [1008, 363] width 270 height 52
type textarea "hero.moveDown(1)"
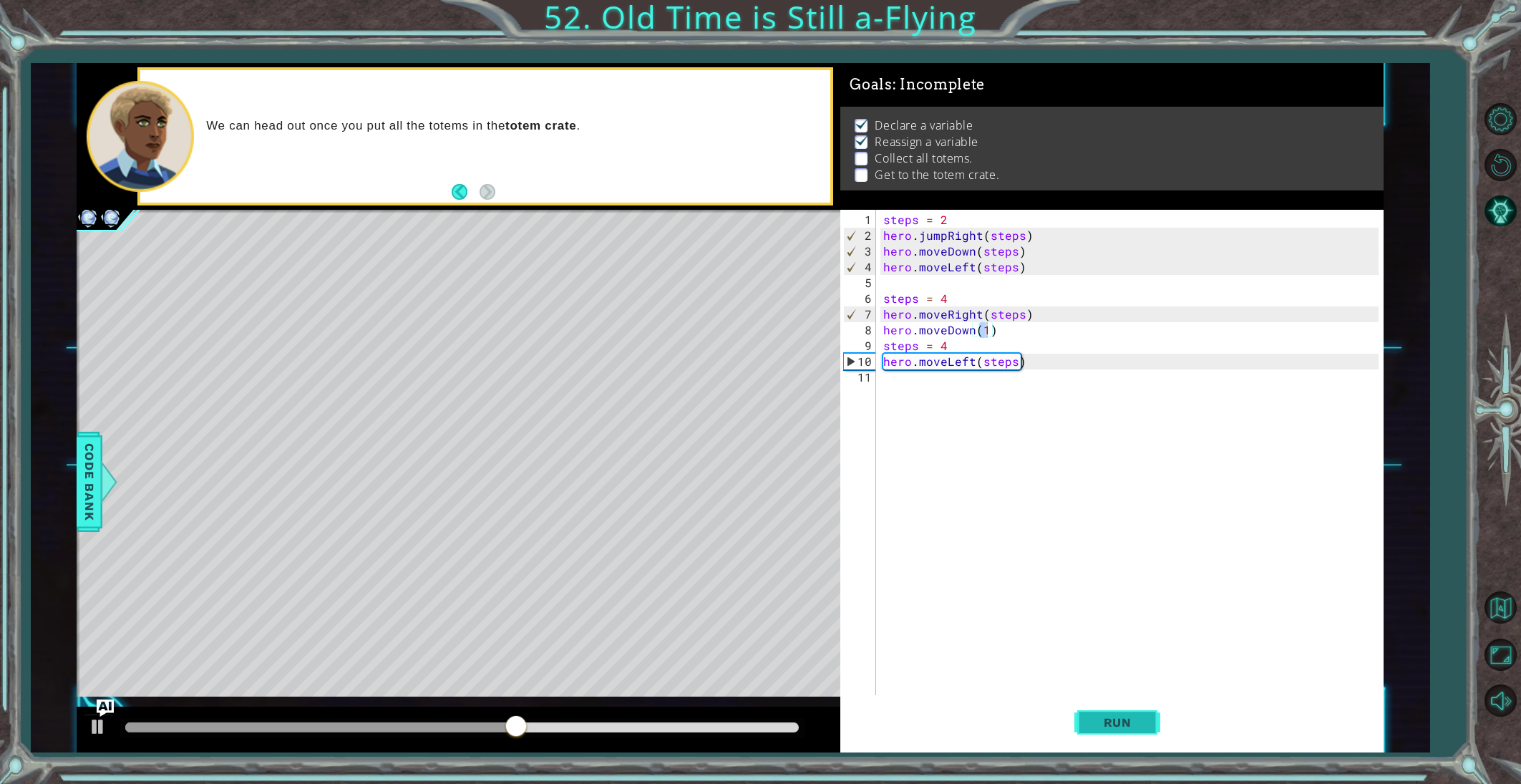
click at [1133, 715] on span "Run" at bounding box center [1117, 722] width 56 height 15
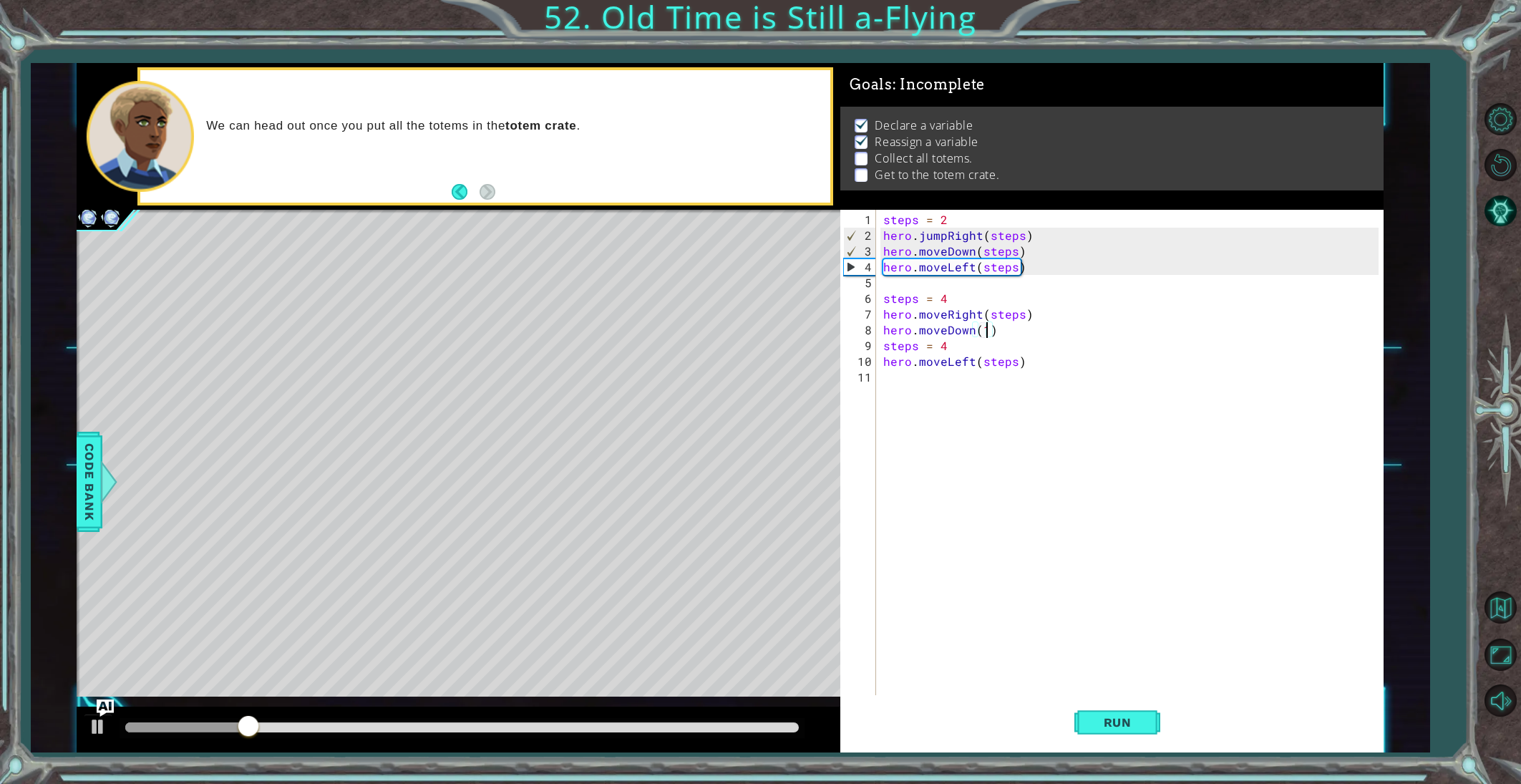
click at [898, 371] on div "steps = 2 hero . jumpRight ( steps ) hero . moveDown ( steps ) hero . moveLeft …" at bounding box center [1133, 471] width 505 height 520
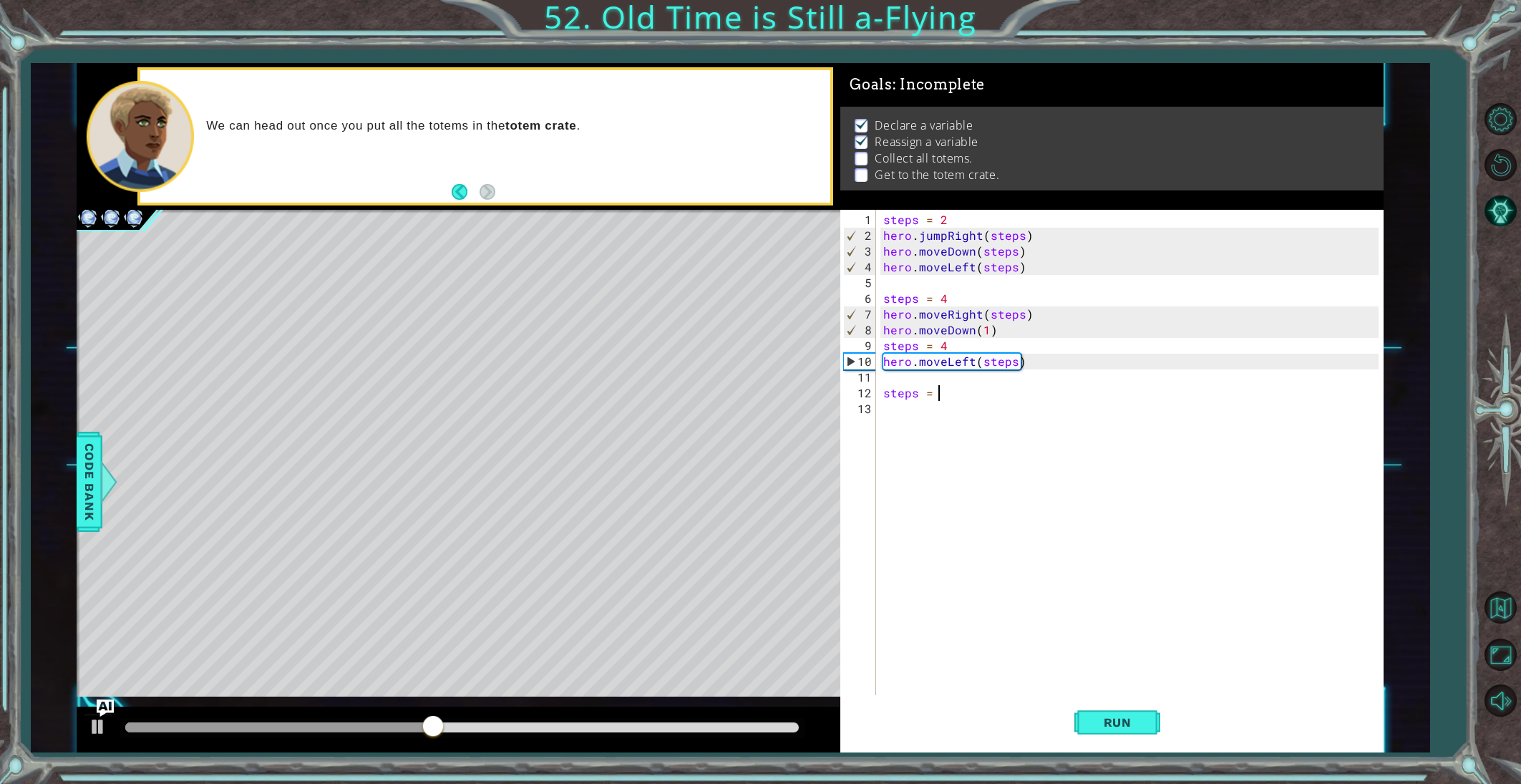
scroll to position [0, 3]
type textarea "steps = 6"
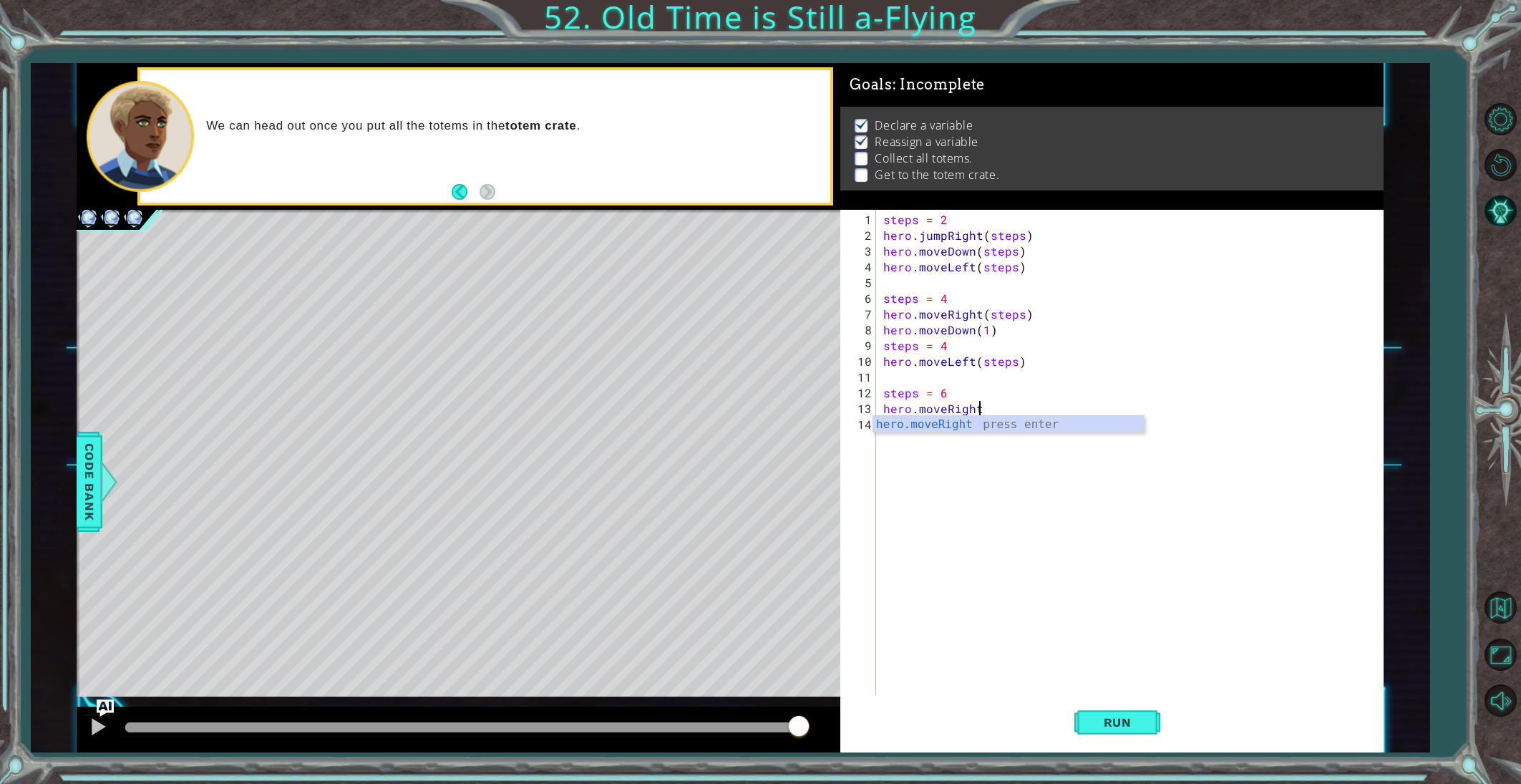
scroll to position [0, 5]
type textarea "hero.moveRight(steps)"
click at [896, 431] on div "steps = 2 hero . jumpRight ( steps ) hero . moveDown ( steps ) hero . moveLeft …" at bounding box center [1133, 471] width 505 height 520
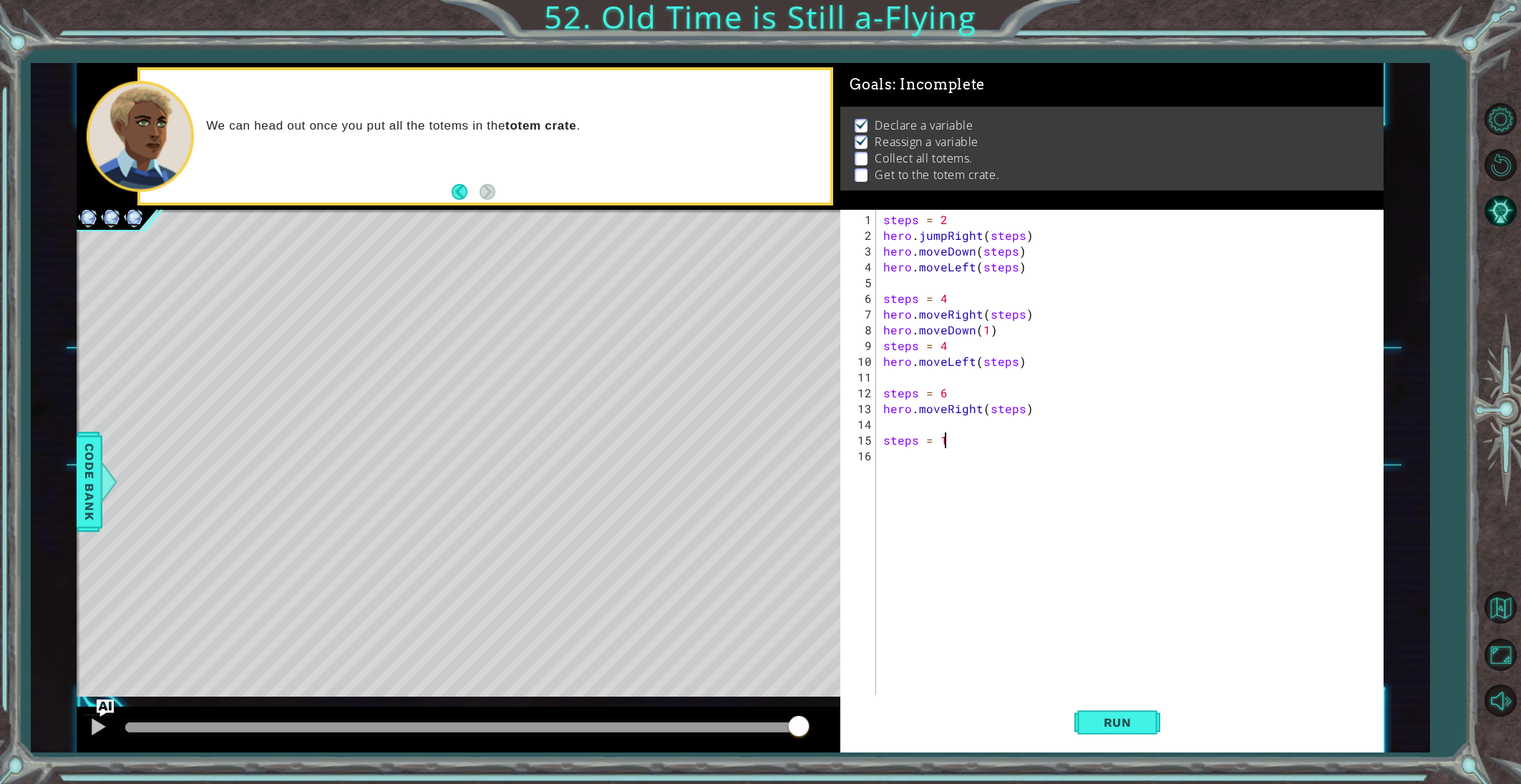
type textarea "steps = 1"
click at [912, 482] on div "hero.move Up press enter hero.move Down press enter hero.move Left press enter …" at bounding box center [1008, 514] width 270 height 103
type textarea "hero.moveDown(steps)"
click at [901, 498] on div "steps = 2 hero . jumpRight ( steps ) hero . moveDown ( steps ) hero . moveLeft …" at bounding box center [1133, 471] width 505 height 520
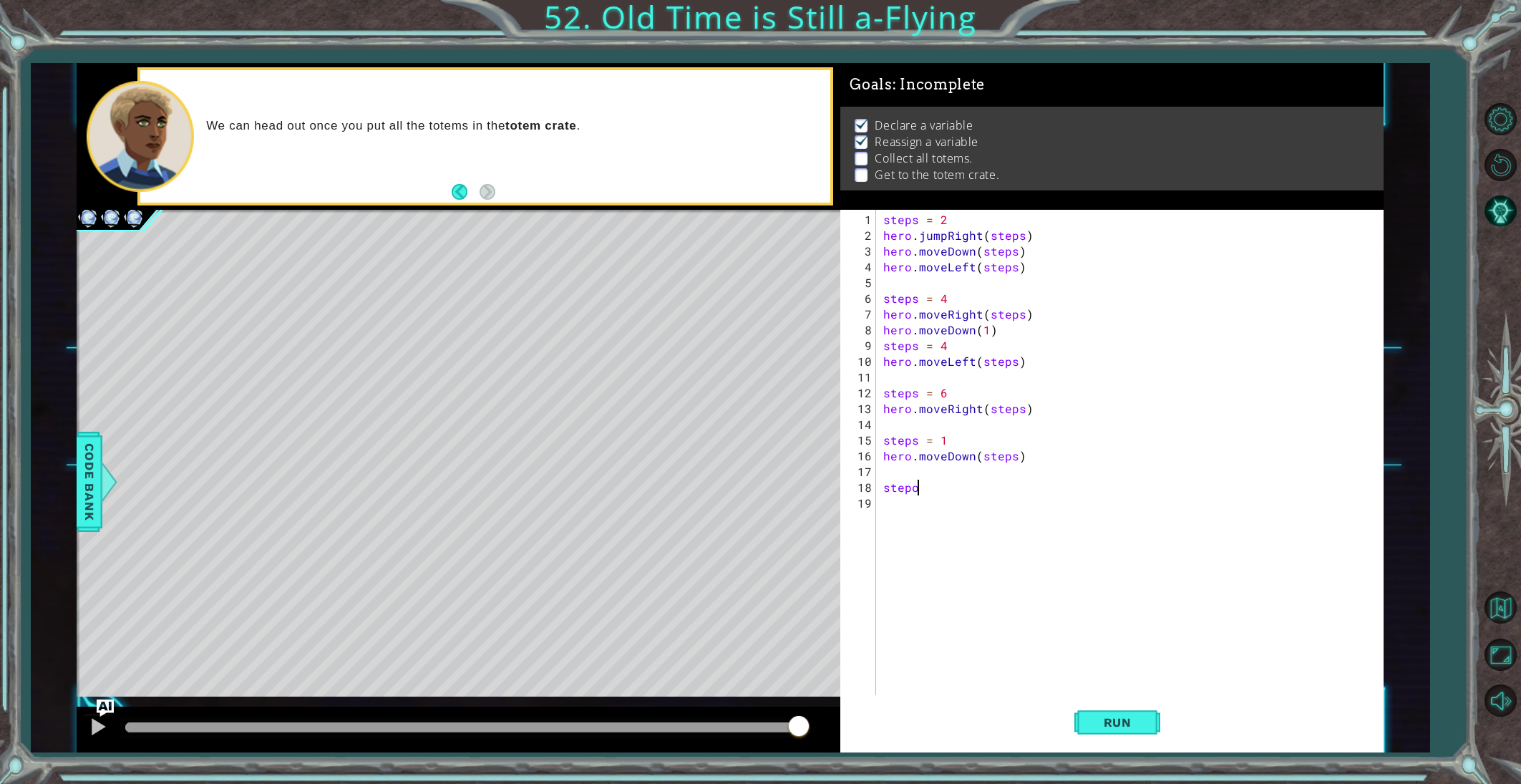
scroll to position [0, 2]
click at [916, 488] on div "steps = 2 hero . jumpRight ( steps ) hero . moveDown ( steps ) hero . moveLeft …" at bounding box center [1133, 471] width 505 height 520
type textarea "steps = 6"
click at [901, 501] on div "steps = 2 hero . jumpRight ( steps ) hero . moveDown ( steps ) hero . moveLeft …" at bounding box center [1133, 479] width 505 height 535
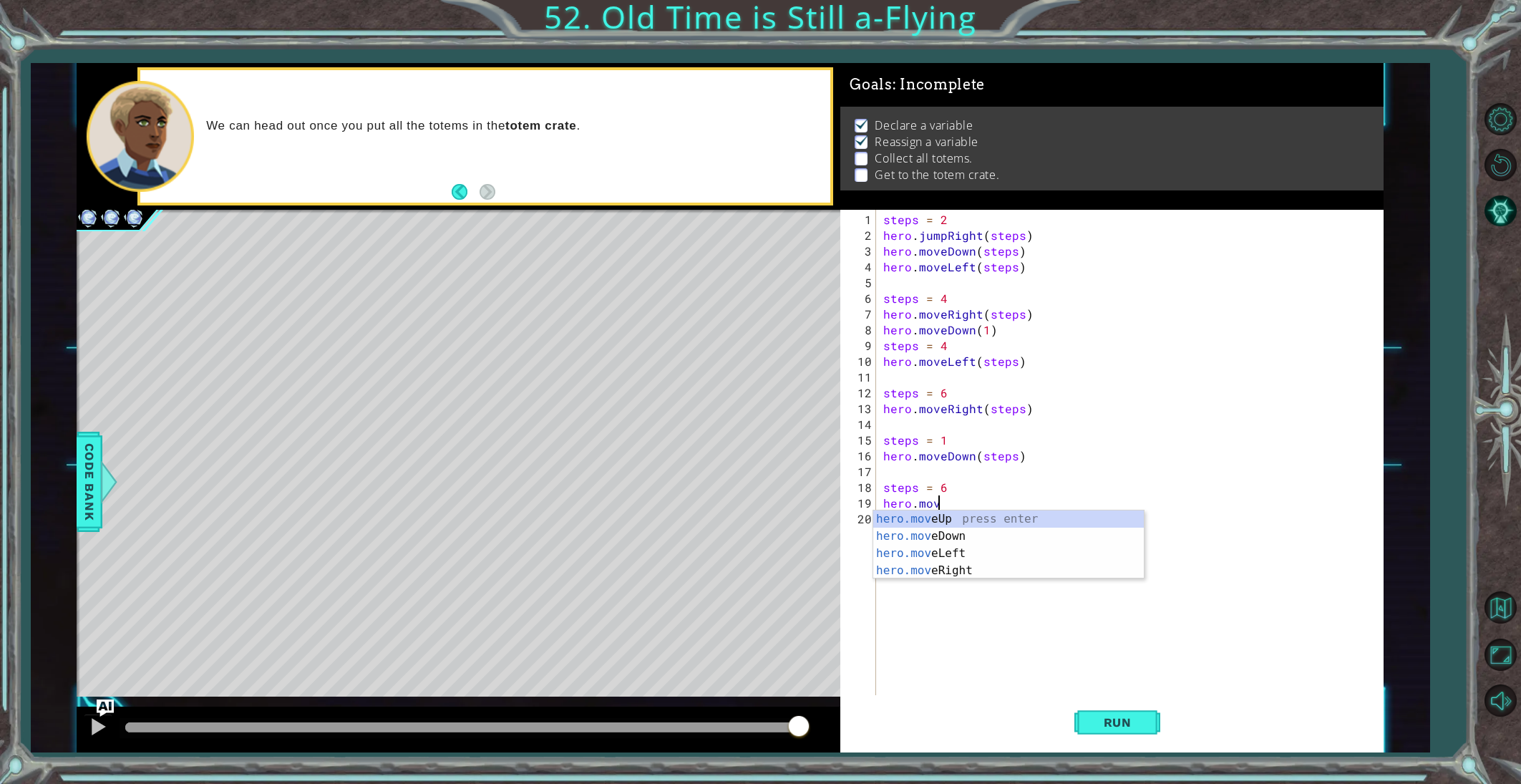
scroll to position [0, 3]
click at [944, 556] on div "hero.move Up press enter hero.move Down press enter hero.move Left press enter …" at bounding box center [1008, 562] width 270 height 103
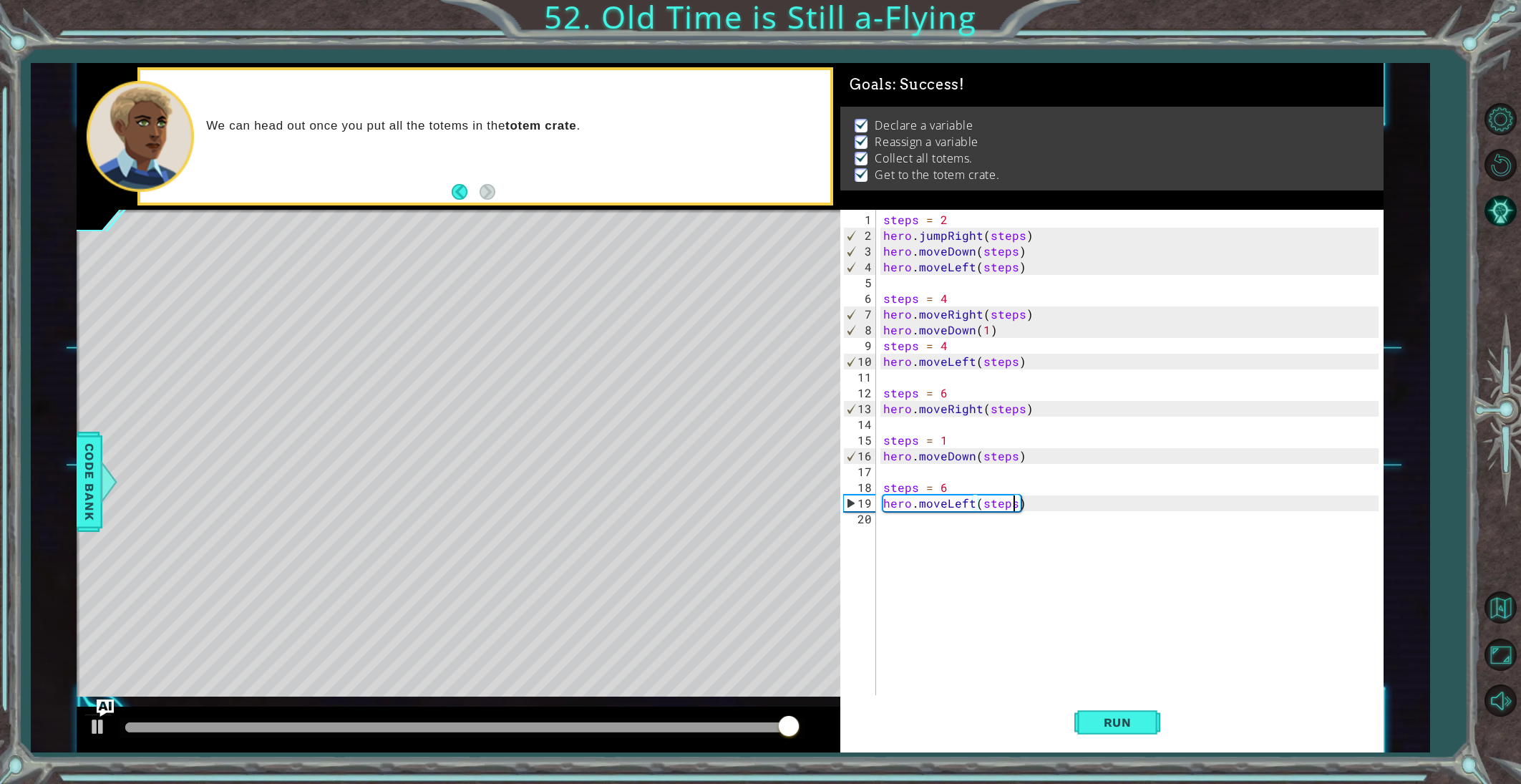
type textarea "hero.moveLeft(steps)"
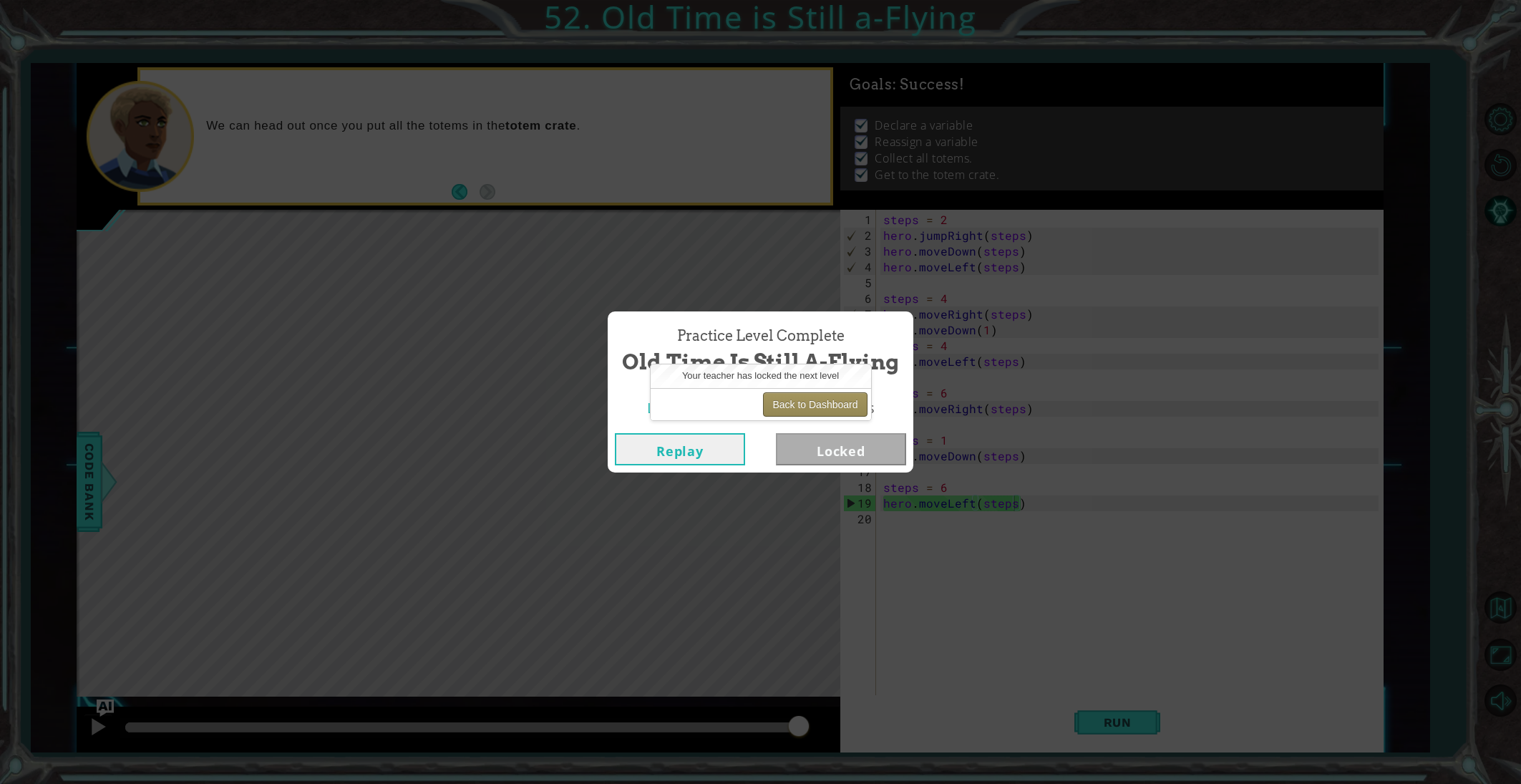
click at [803, 398] on button "Back to Dashboard" at bounding box center [815, 404] width 104 height 25
click at [789, 402] on button "Back to Dashboard" at bounding box center [815, 404] width 104 height 25
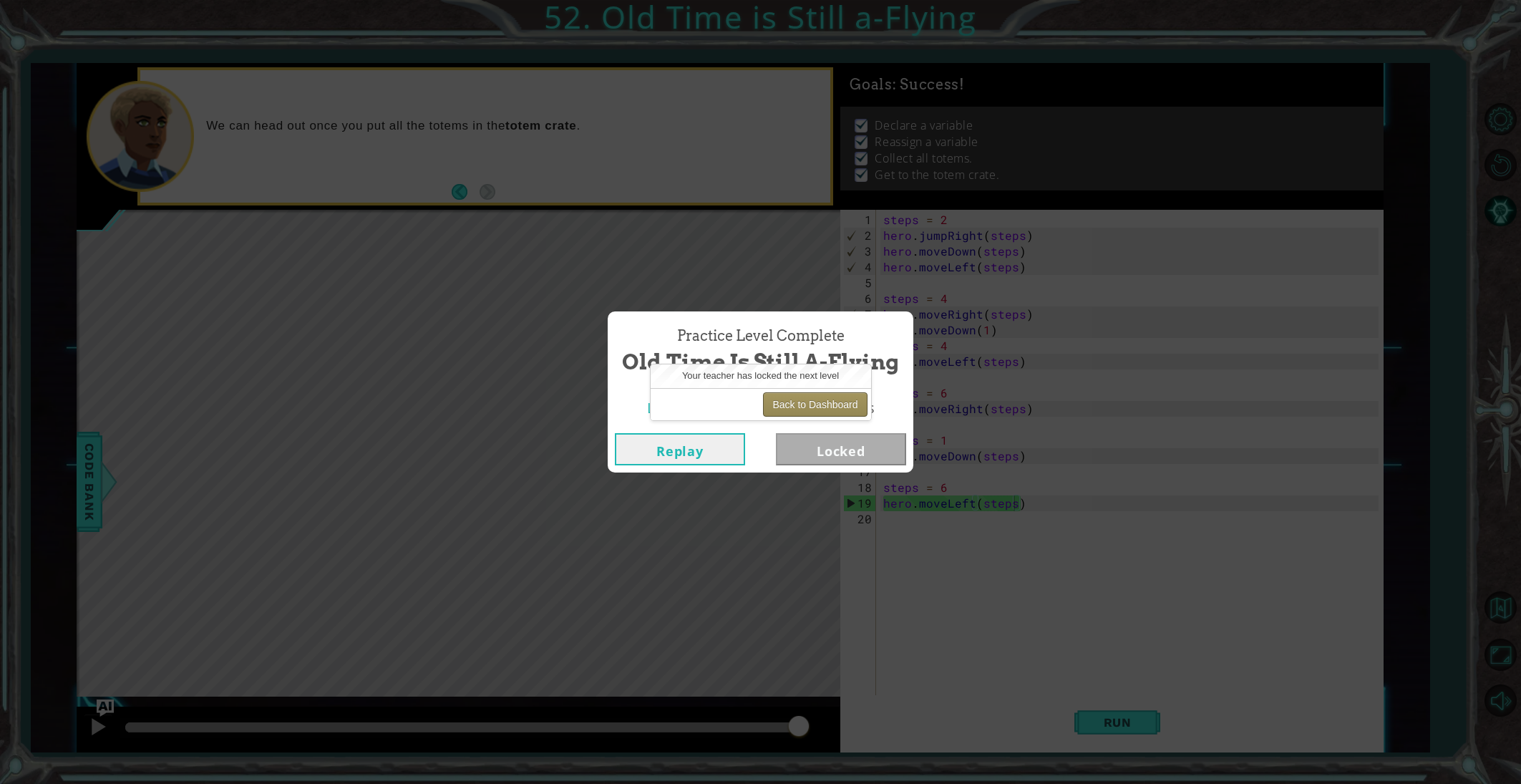
click at [789, 402] on button "Back to Dashboard" at bounding box center [815, 404] width 104 height 25
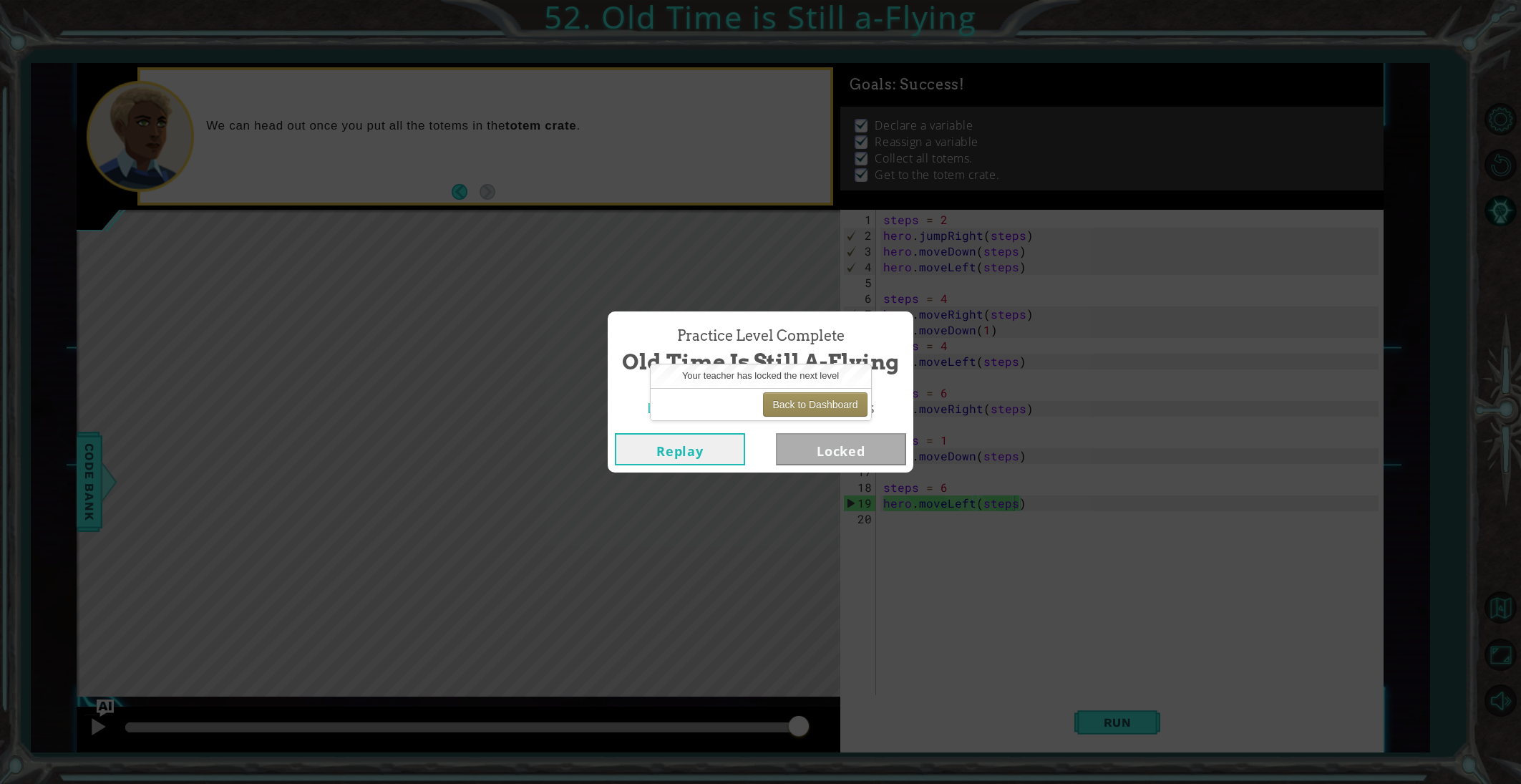
drag, startPoint x: 680, startPoint y: 455, endPoint x: 665, endPoint y: 443, distance: 19.2
click at [680, 454] on button "Replay" at bounding box center [679, 449] width 130 height 32
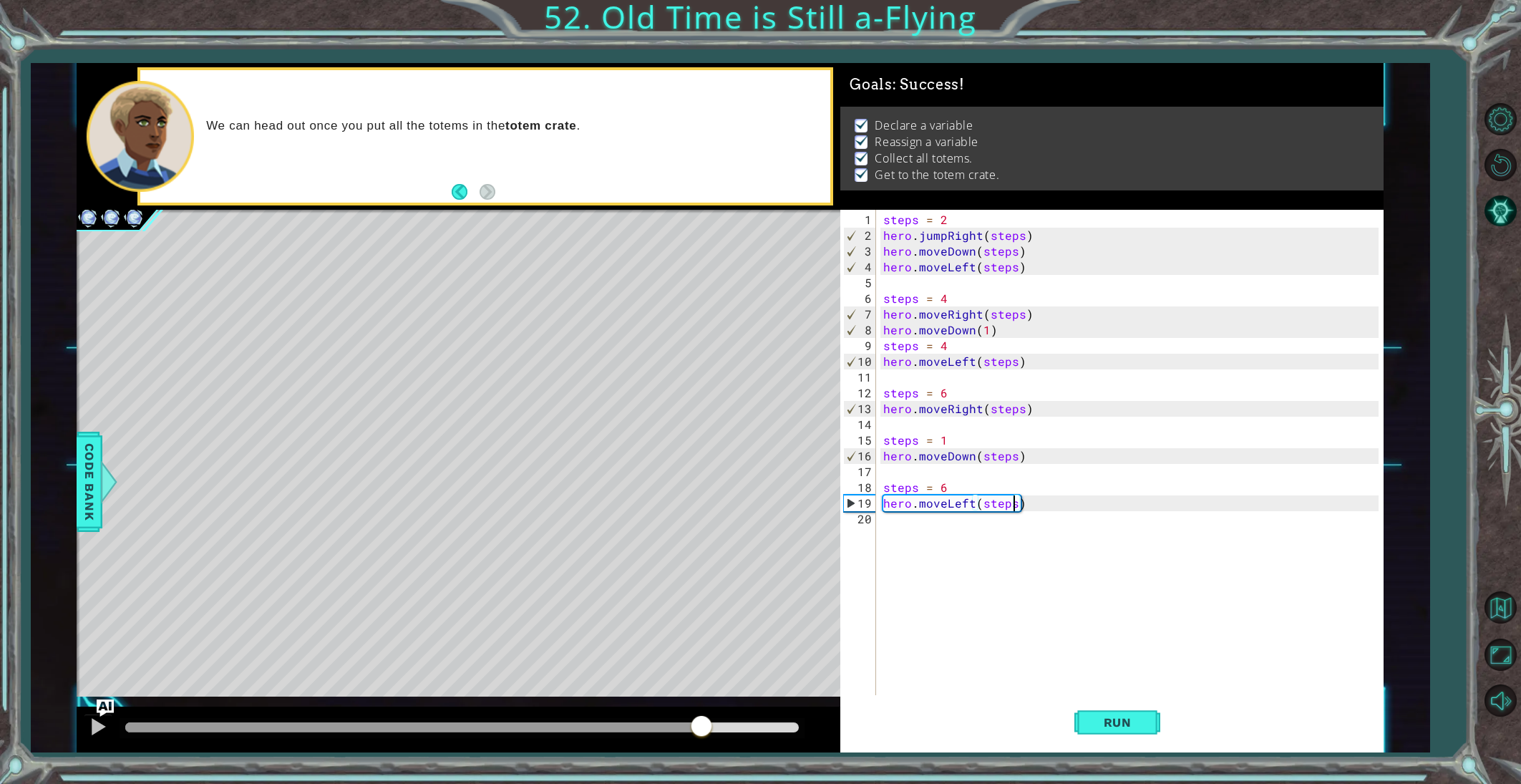
drag, startPoint x: 701, startPoint y: 731, endPoint x: 545, endPoint y: 713, distance: 157.0
click at [697, 731] on div at bounding box center [414, 727] width 576 height 10
click at [96, 718] on div at bounding box center [98, 726] width 18 height 18
